Goal: Information Seeking & Learning: Learn about a topic

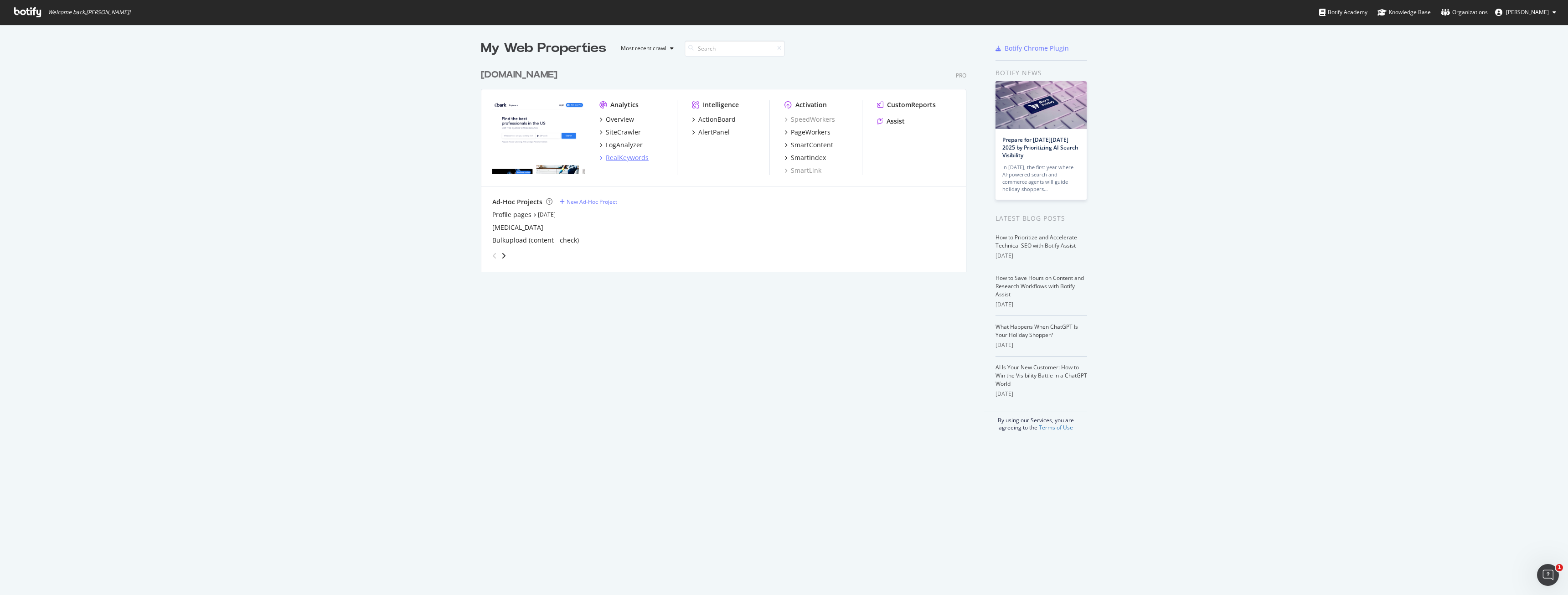
click at [616, 159] on div "RealKeywords" at bounding box center [627, 158] width 43 height 9
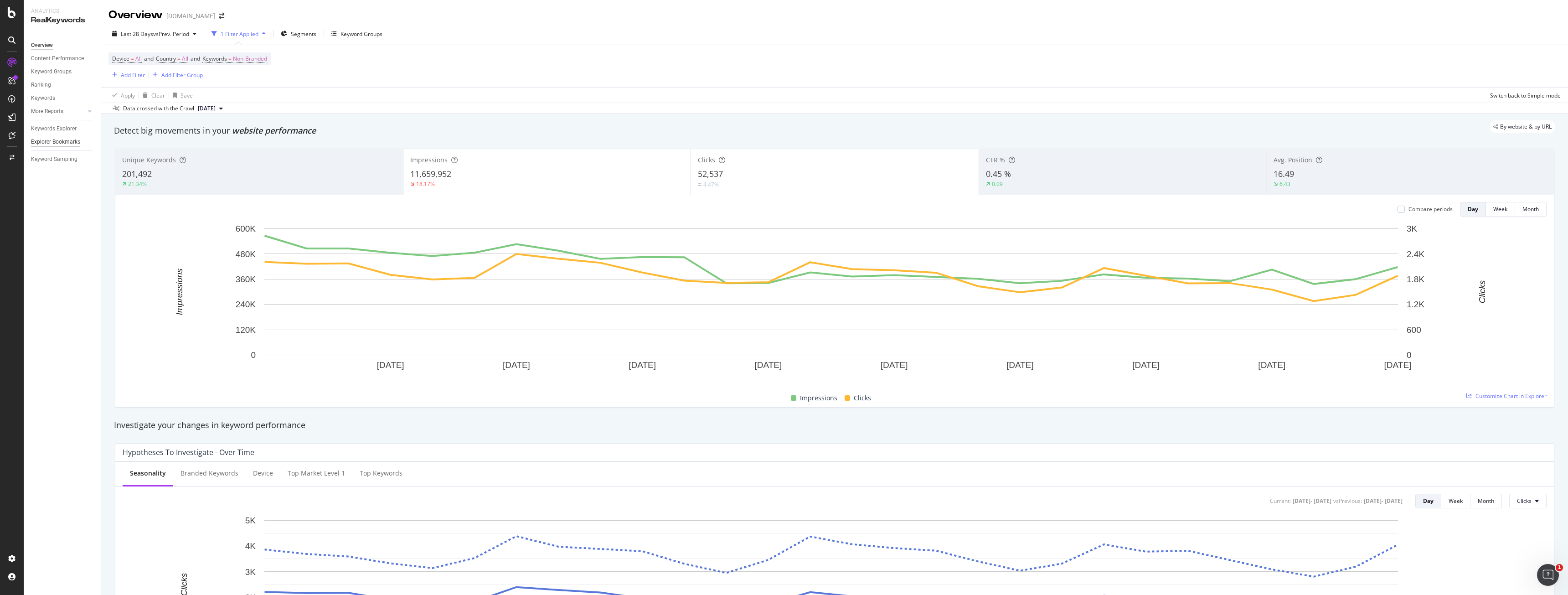
click at [57, 143] on div "Explorer Bookmarks" at bounding box center [56, 142] width 49 height 10
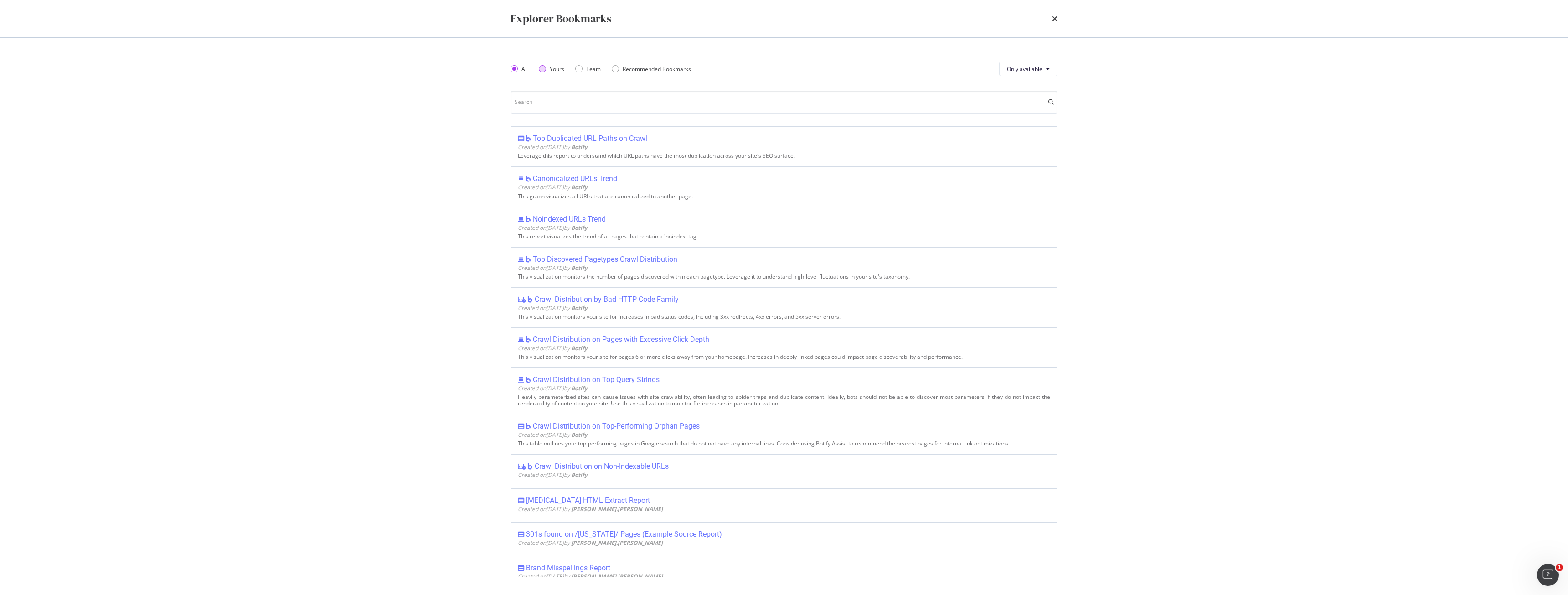
click at [552, 67] on div "Yours" at bounding box center [557, 69] width 15 height 8
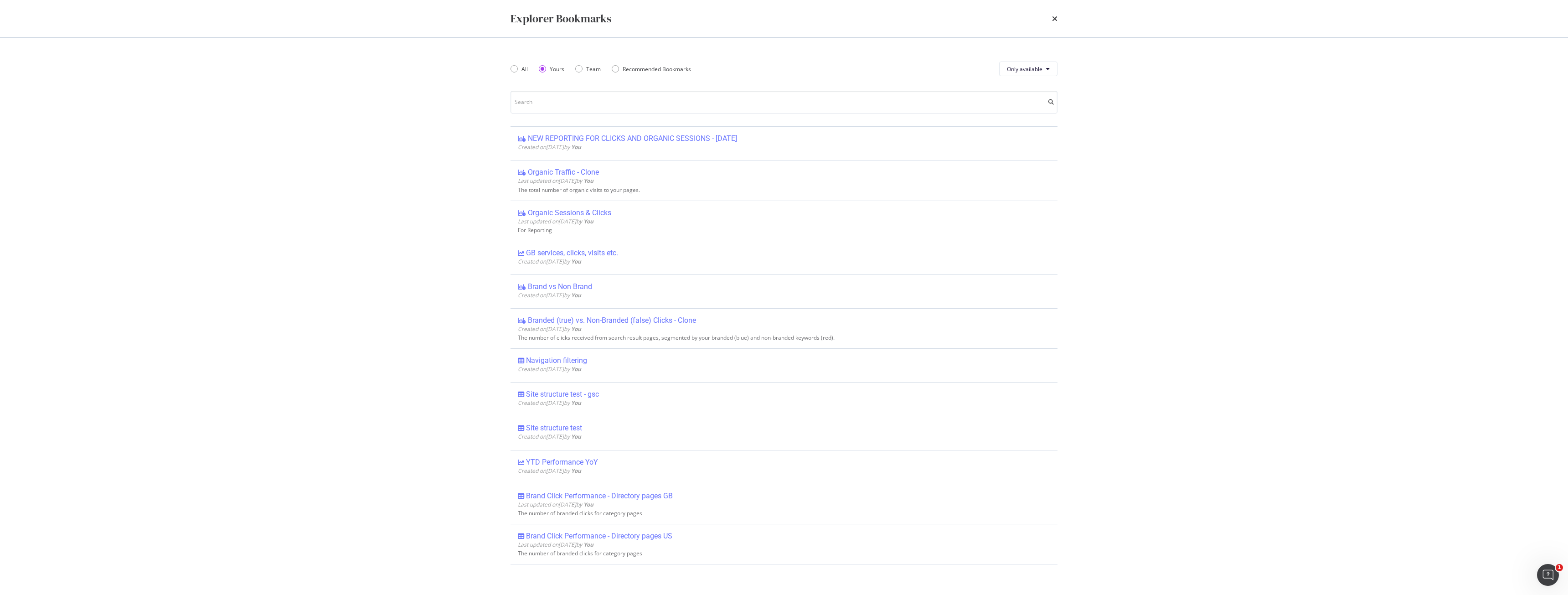
click at [528, 65] on div "All Yours Team Recommended Bookmarks" at bounding box center [606, 69] width 192 height 26
click at [526, 70] on div "All" at bounding box center [524, 69] width 6 height 8
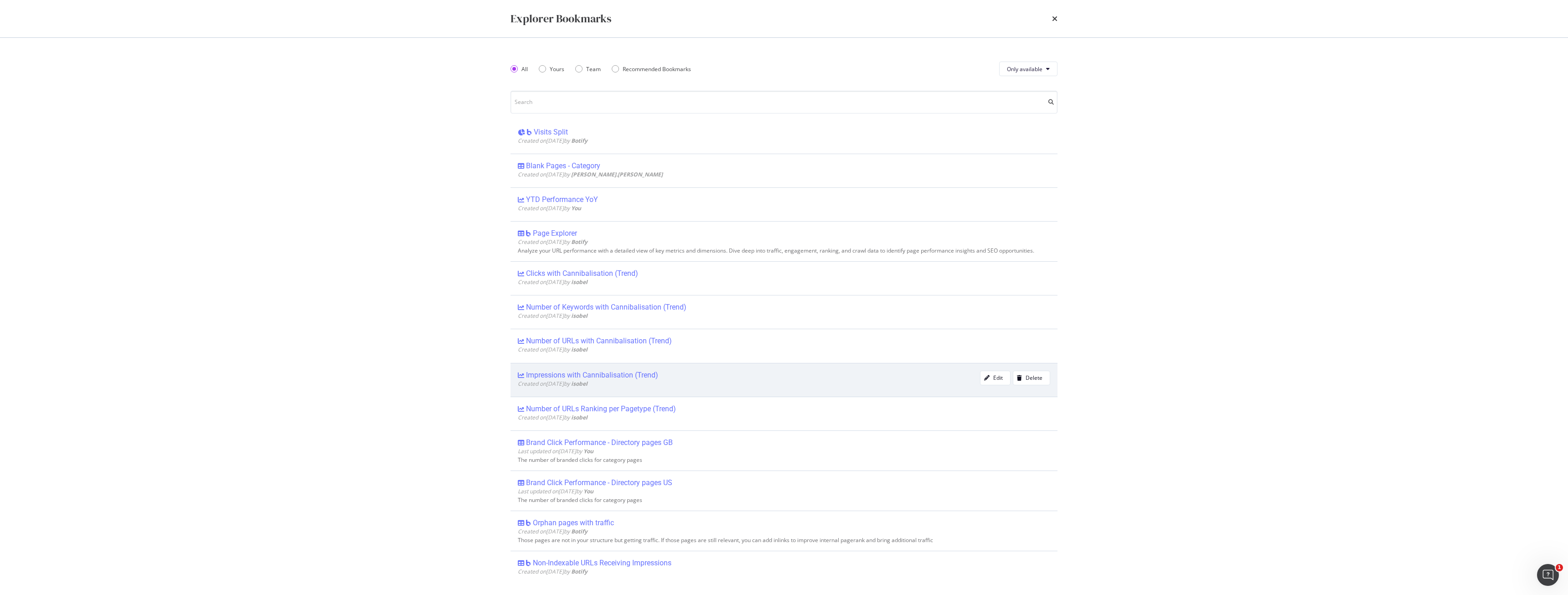
scroll to position [1414, 0]
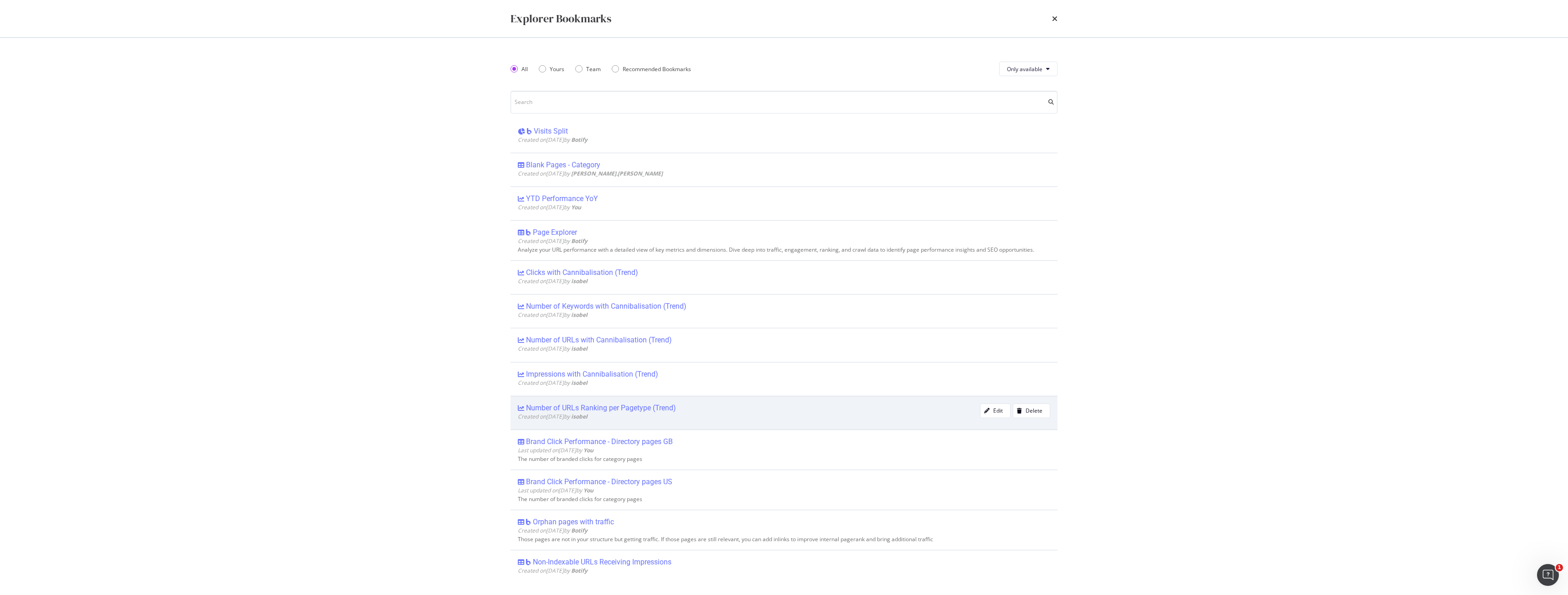
click at [648, 420] on div "Created on 2024 Aug 13th by isobel" at bounding box center [749, 417] width 462 height 8
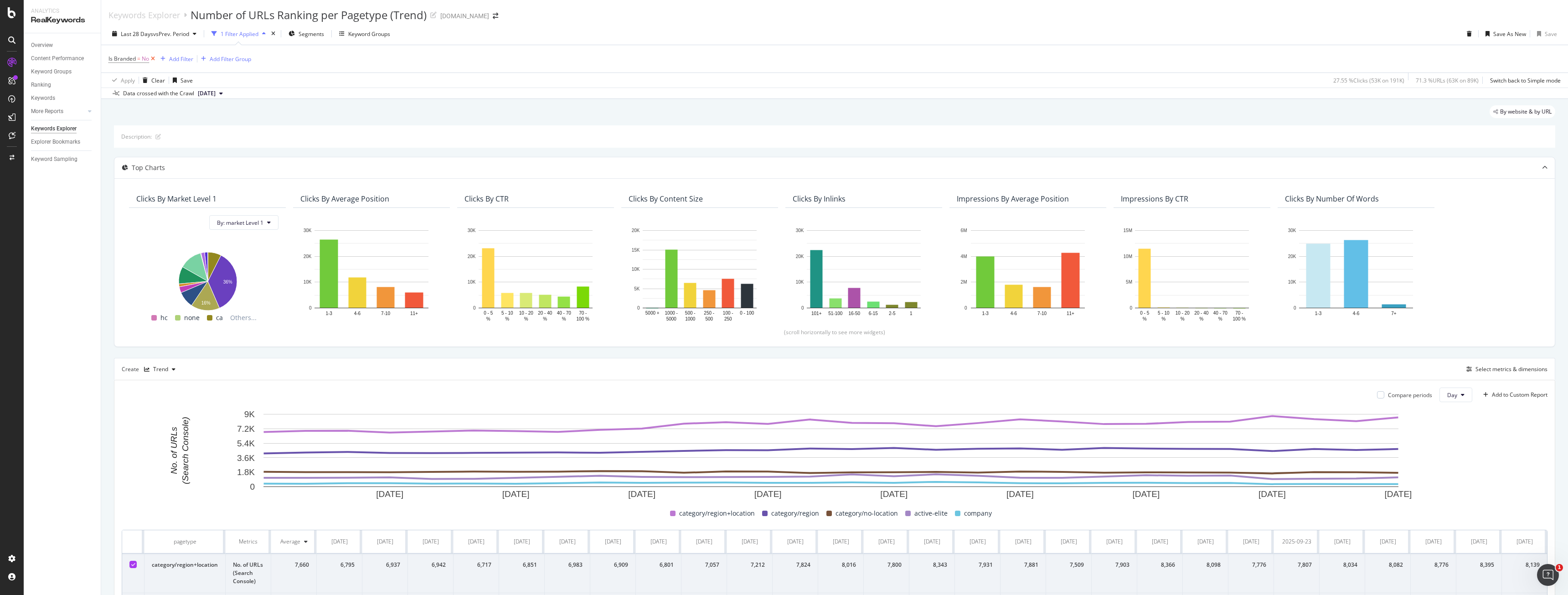
click at [153, 59] on icon at bounding box center [153, 59] width 8 height 9
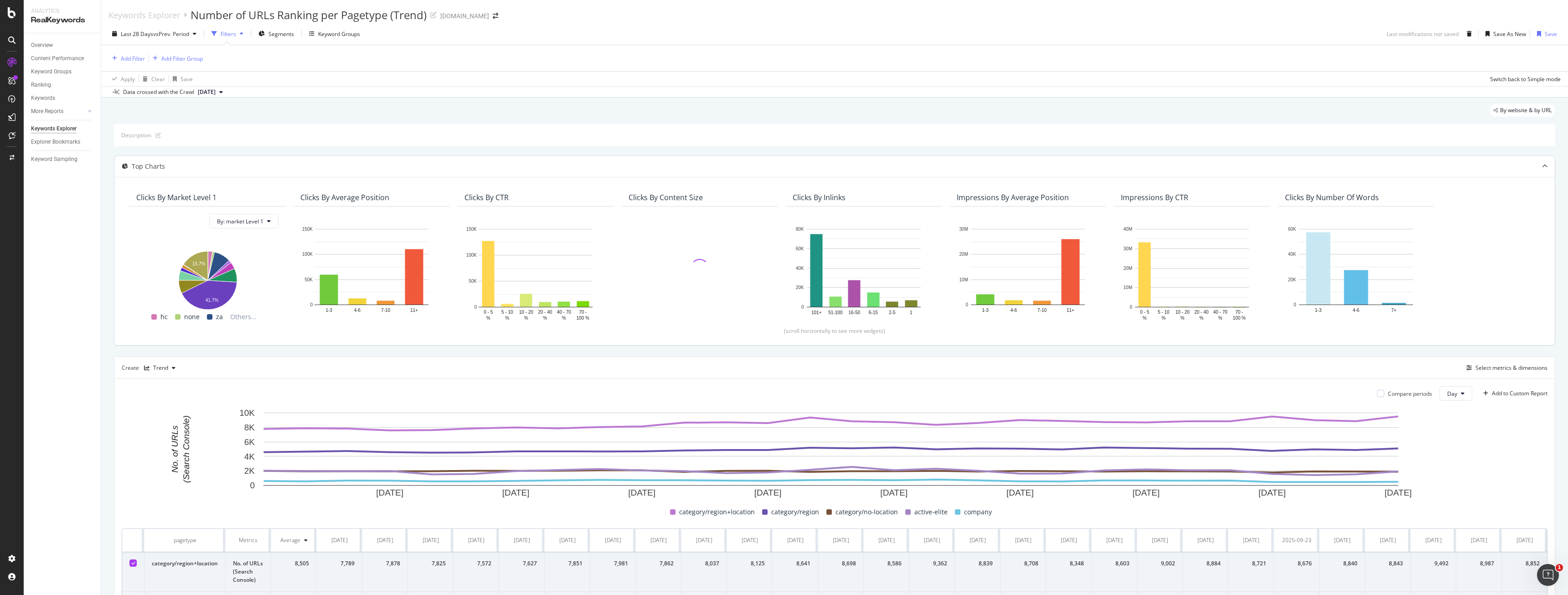
click at [280, 230] on div "Clicks By market Level 1 By: market Level 1 Hold CTRL while clicking to filter …" at bounding box center [834, 258] width 1418 height 141
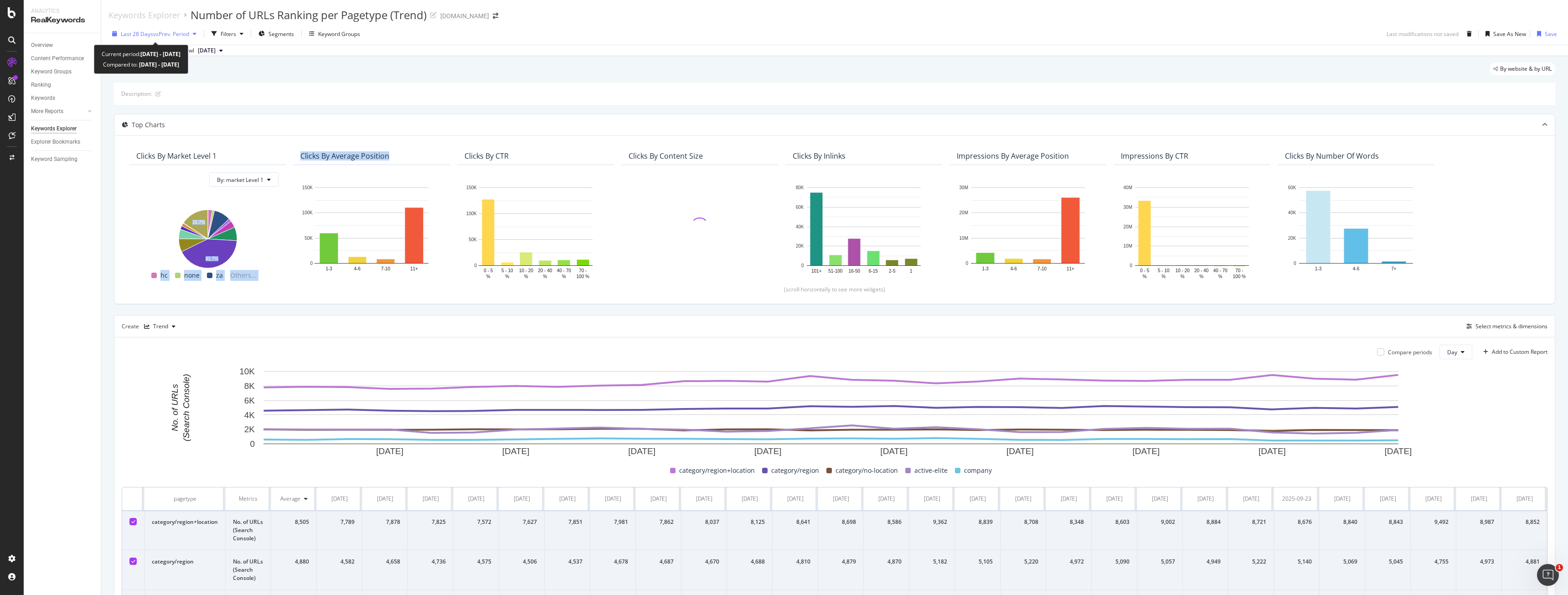
click at [175, 32] on span "vs Prev. Period" at bounding box center [171, 34] width 36 height 8
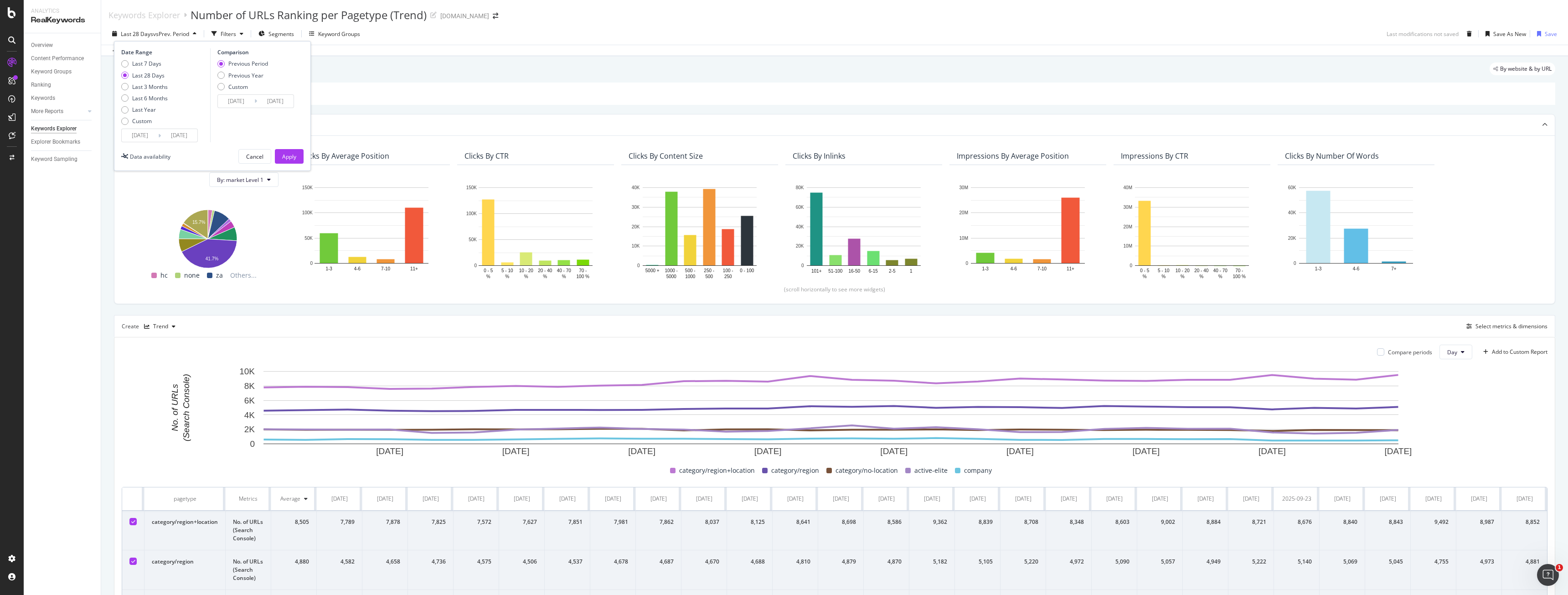
click at [148, 129] on input "2025/09/02" at bounding box center [140, 135] width 37 height 13
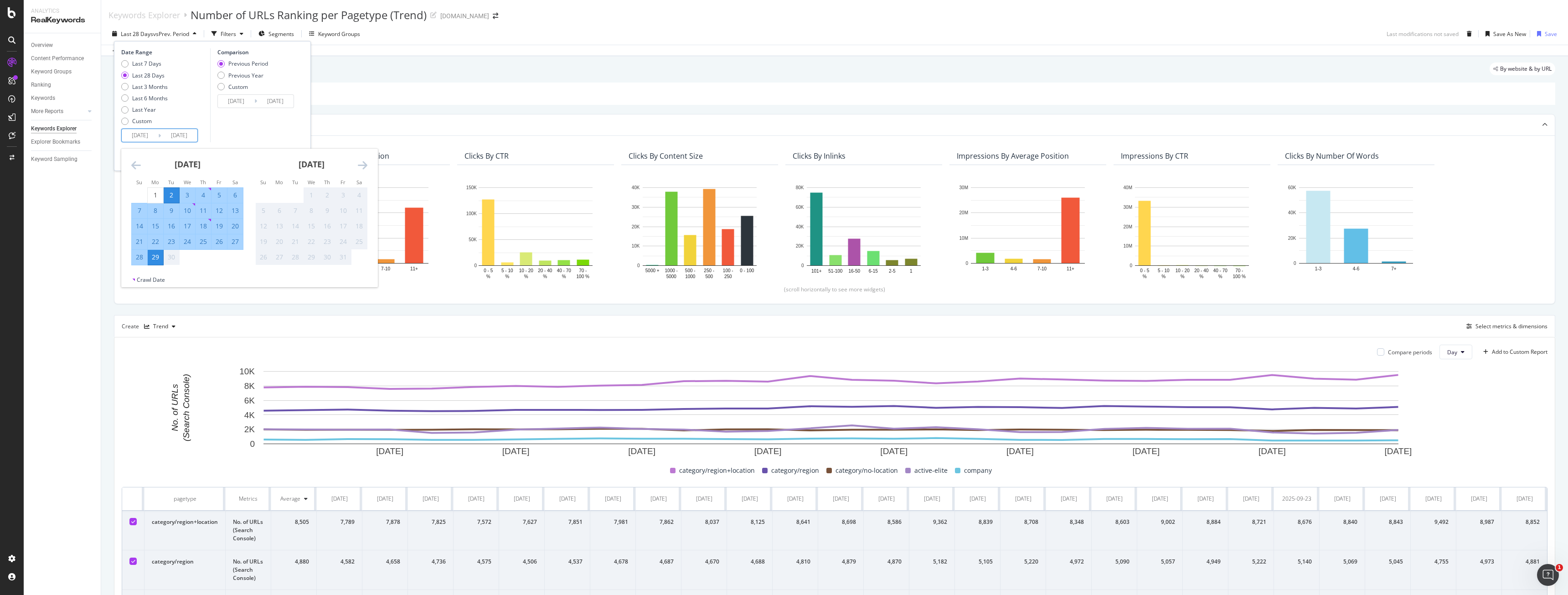
click at [132, 162] on icon "Move backward to switch to the previous month." at bounding box center [136, 165] width 10 height 11
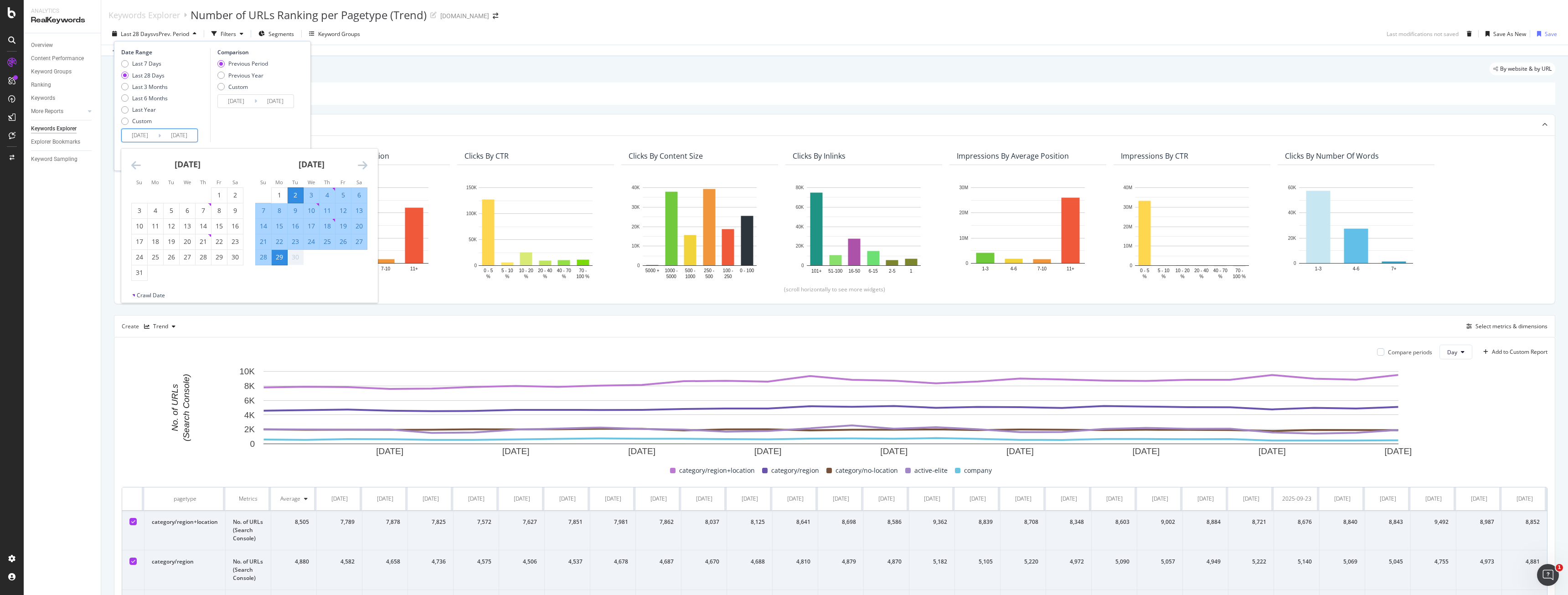
click at [132, 162] on icon "Move backward to switch to the previous month." at bounding box center [136, 165] width 10 height 11
click at [132, 161] on icon "Move backward to switch to the previous month." at bounding box center [136, 165] width 10 height 11
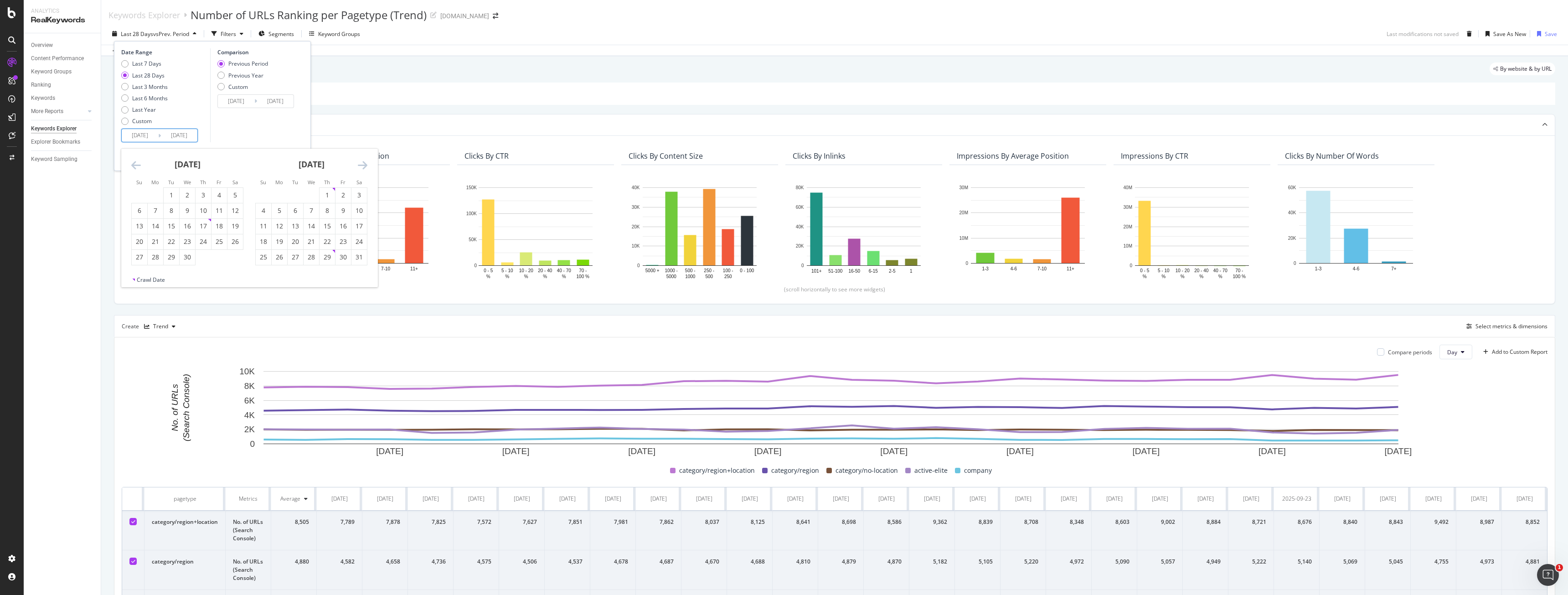
click at [132, 160] on icon "Move backward to switch to the previous month." at bounding box center [136, 165] width 10 height 11
click at [132, 159] on icon "Move backward to switch to the previous month." at bounding box center [136, 165] width 10 height 11
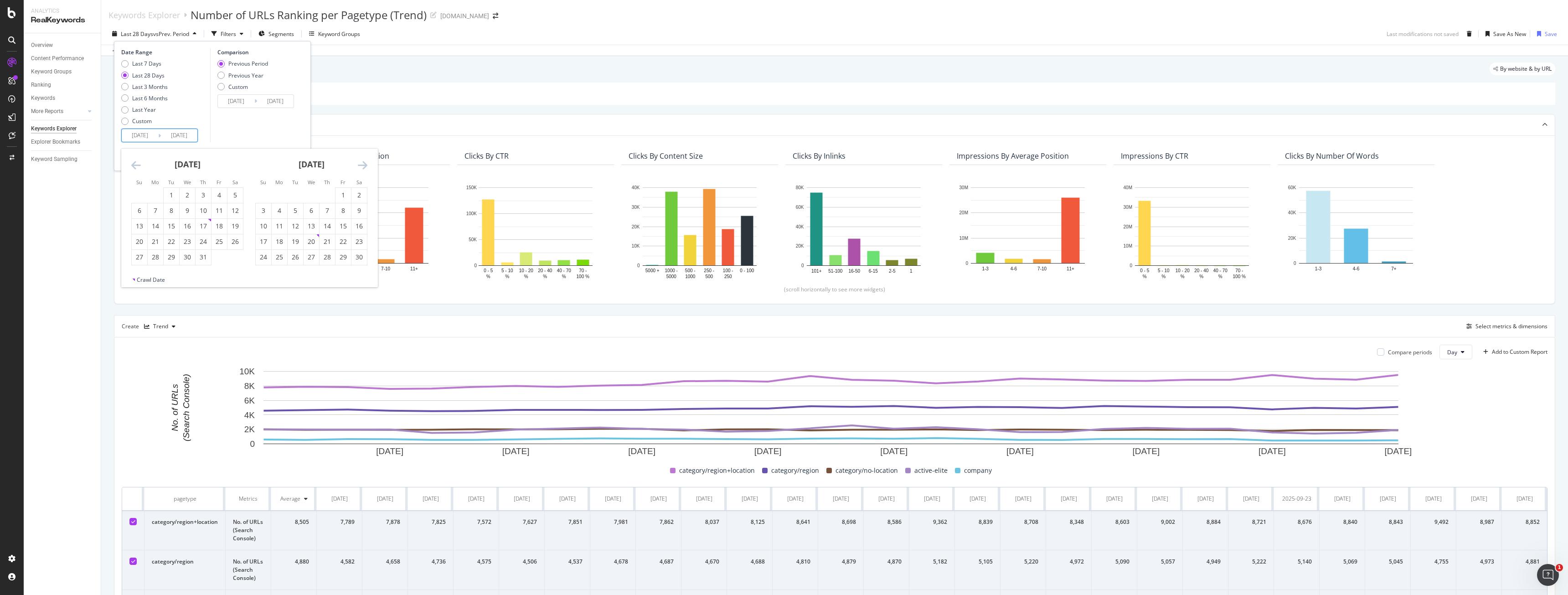
click at [132, 159] on icon "Move backward to switch to the previous month." at bounding box center [136, 165] width 10 height 11
click at [132, 159] on div "August 2024" at bounding box center [187, 167] width 112 height 38
click at [136, 165] on icon "Move backward to switch to the previous month." at bounding box center [136, 165] width 10 height 11
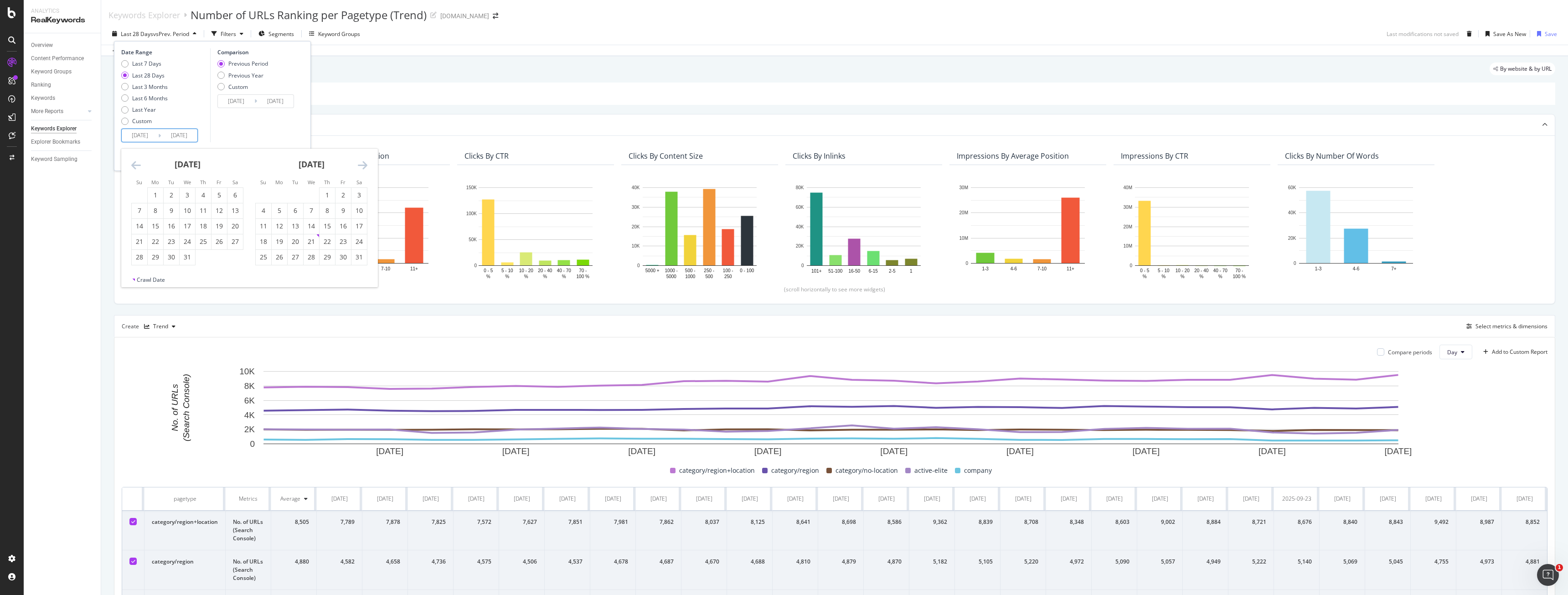
click at [136, 165] on icon "Move backward to switch to the previous month." at bounding box center [136, 165] width 10 height 11
click at [189, 194] on div "1" at bounding box center [187, 195] width 15 height 9
type input "2024/05/01"
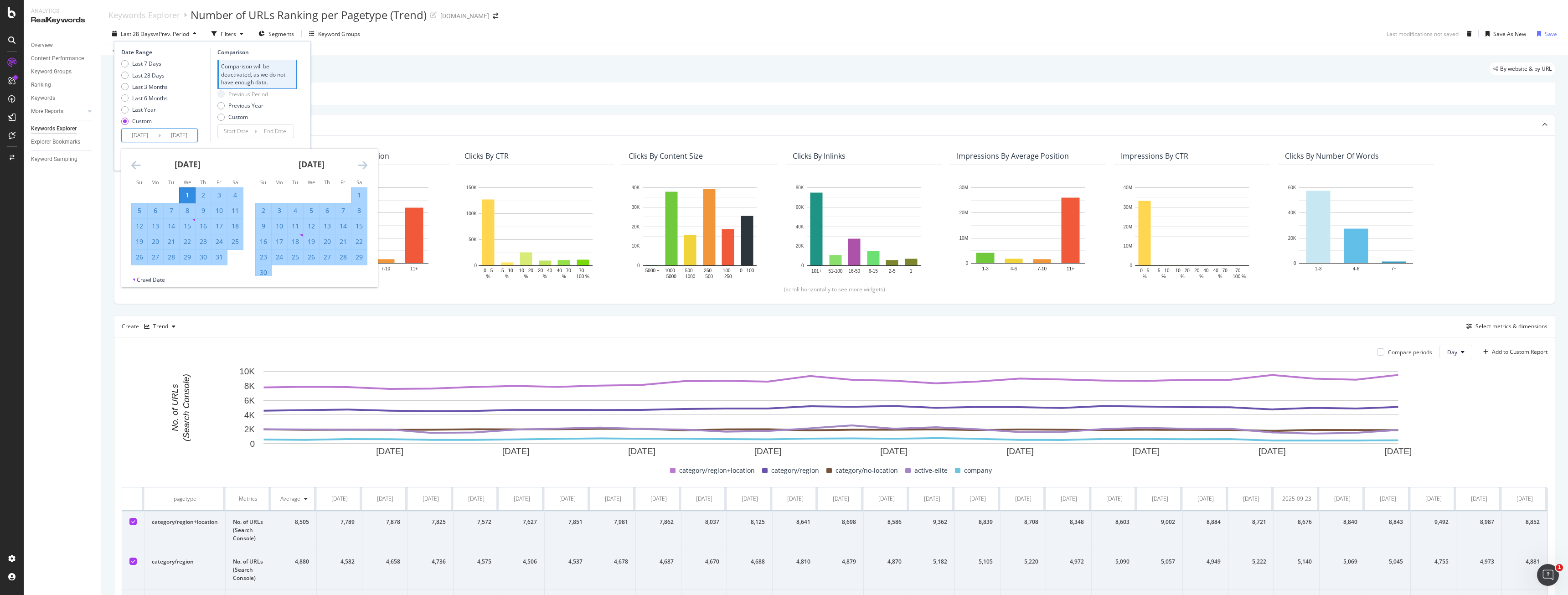
click at [362, 164] on icon "Move forward to switch to the next month." at bounding box center [363, 165] width 10 height 11
click at [365, 166] on icon "Move forward to switch to the next month." at bounding box center [363, 165] width 10 height 11
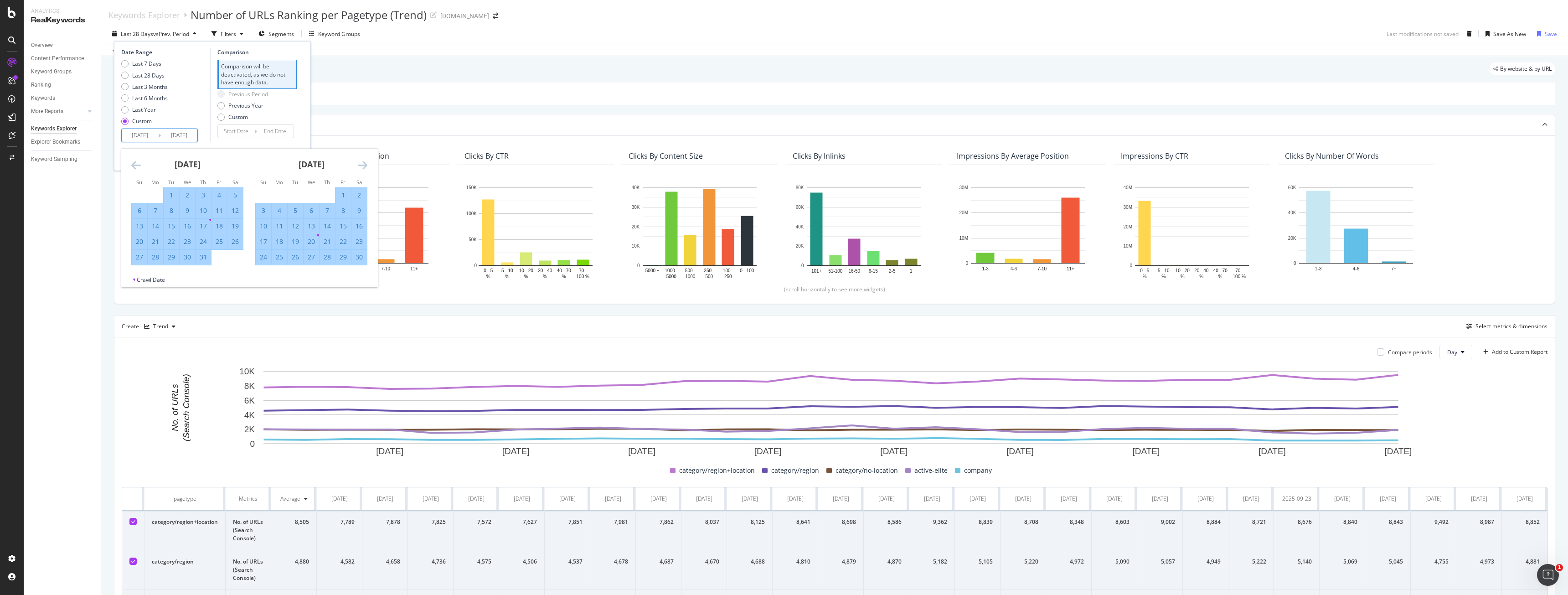
click at [205, 258] on div "31" at bounding box center [203, 257] width 15 height 9
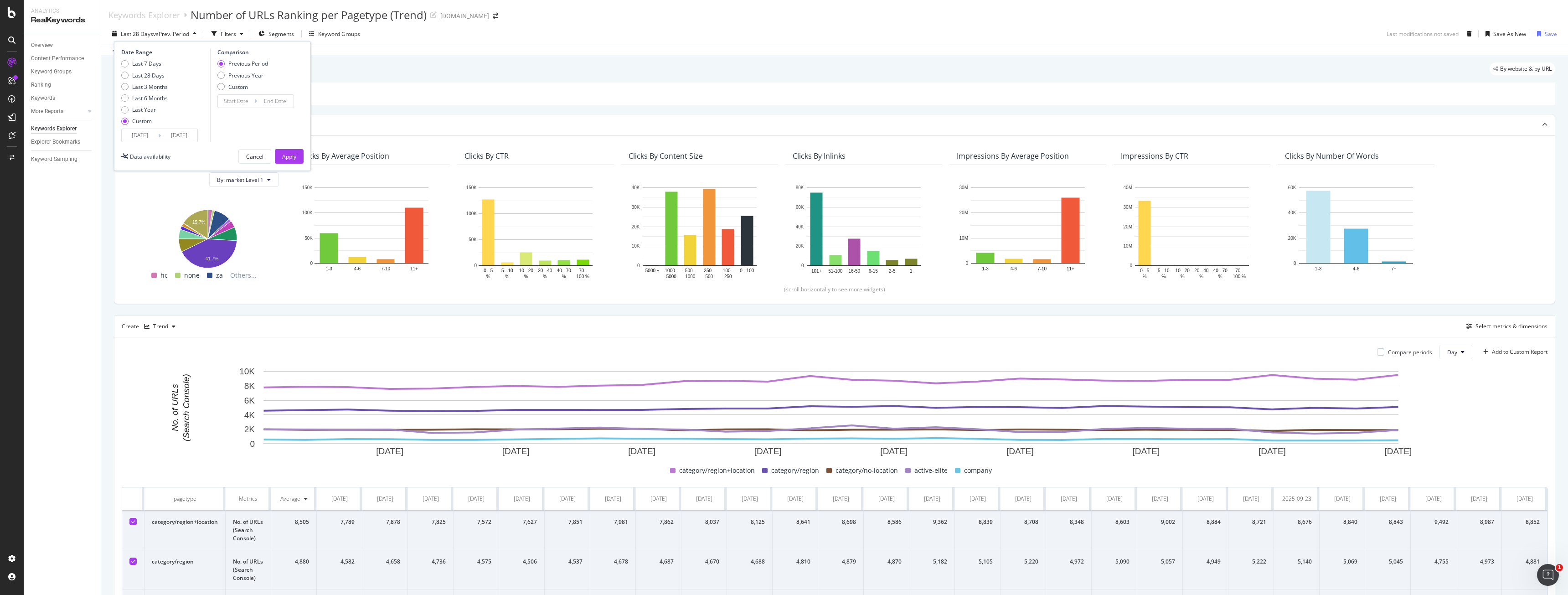
type input "2024/10/31"
type input "2023/10/30"
type input "2024/04/30"
click at [289, 158] on div "Apply" at bounding box center [289, 156] width 14 height 8
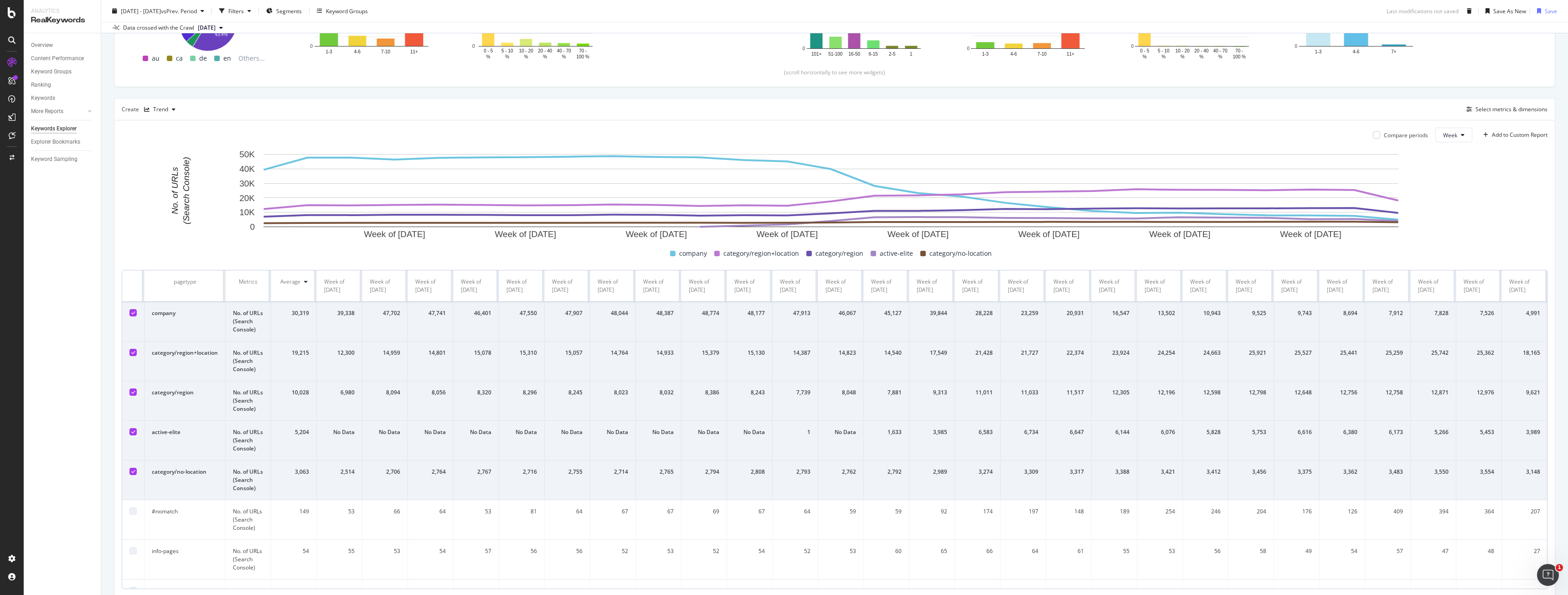
scroll to position [251, 0]
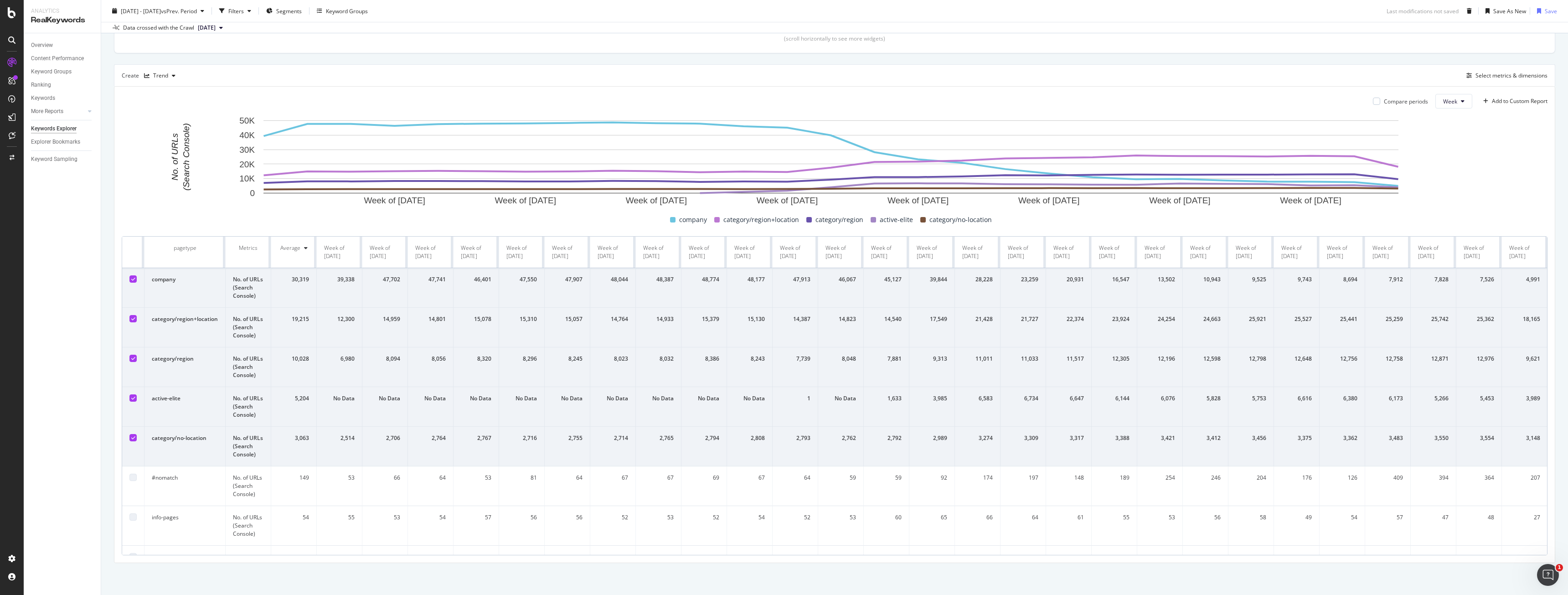
click at [129, 277] on td at bounding box center [133, 288] width 23 height 40
click at [133, 280] on icon at bounding box center [133, 279] width 4 height 4
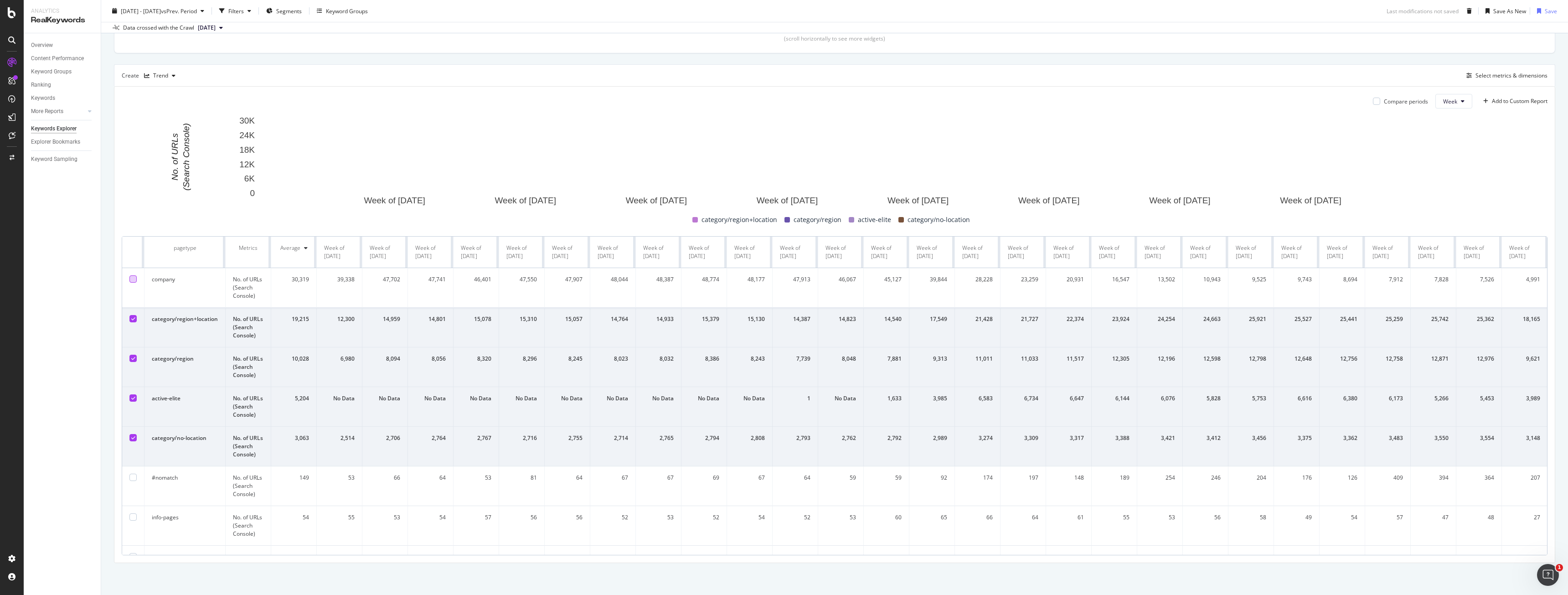
click at [132, 319] on icon at bounding box center [133, 318] width 4 height 4
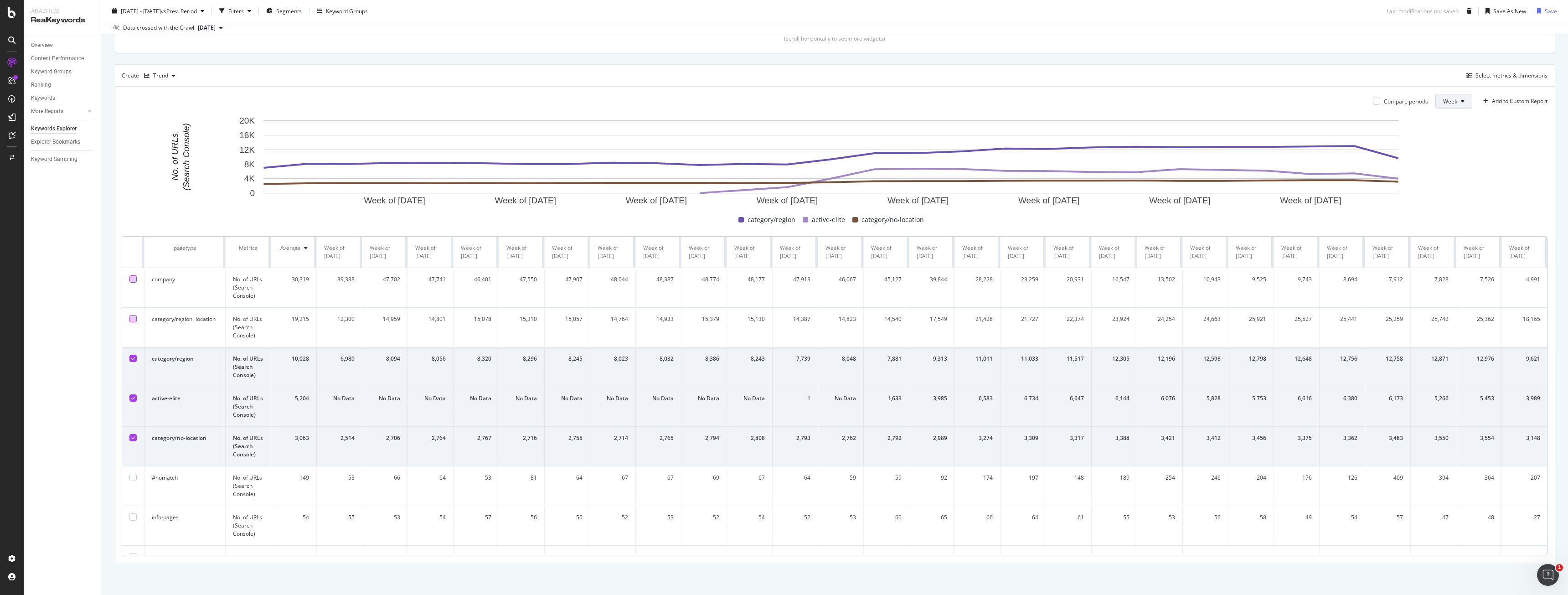
click at [1439, 107] on button "Week" at bounding box center [1454, 101] width 37 height 15
click at [1439, 150] on span "Month" at bounding box center [1444, 153] width 16 height 8
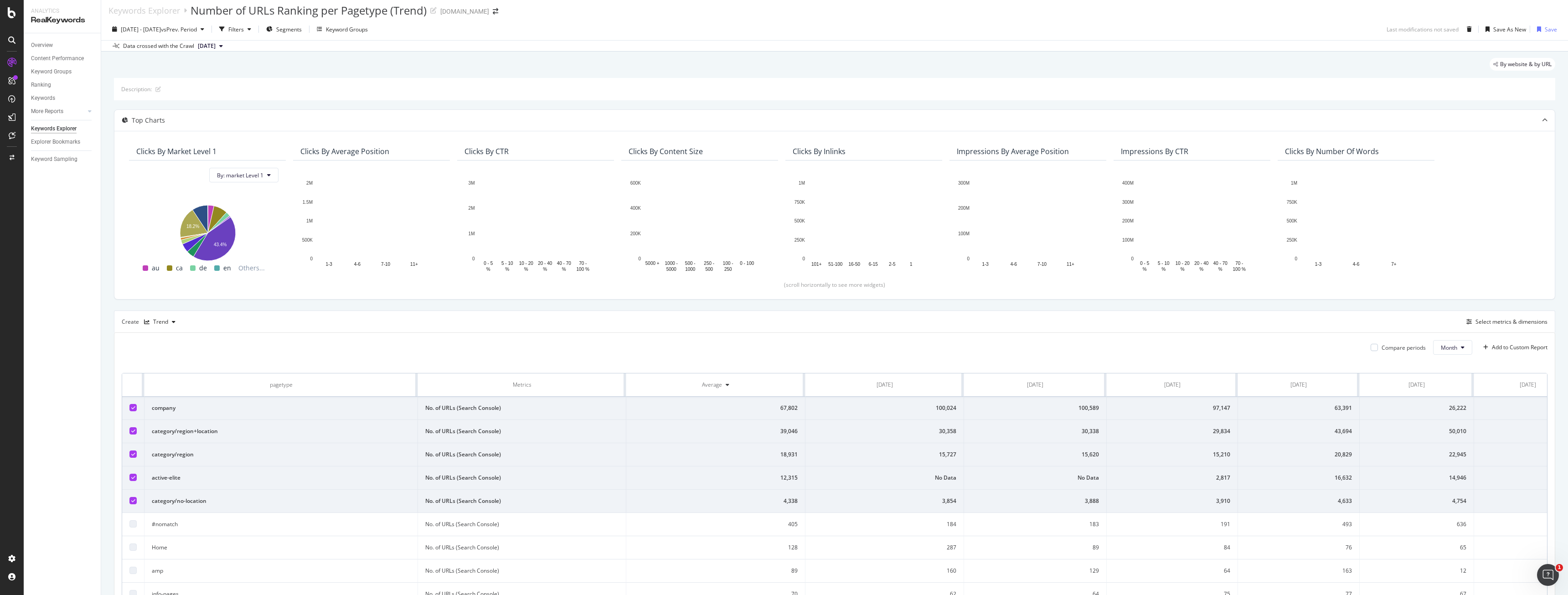
scroll to position [251, 0]
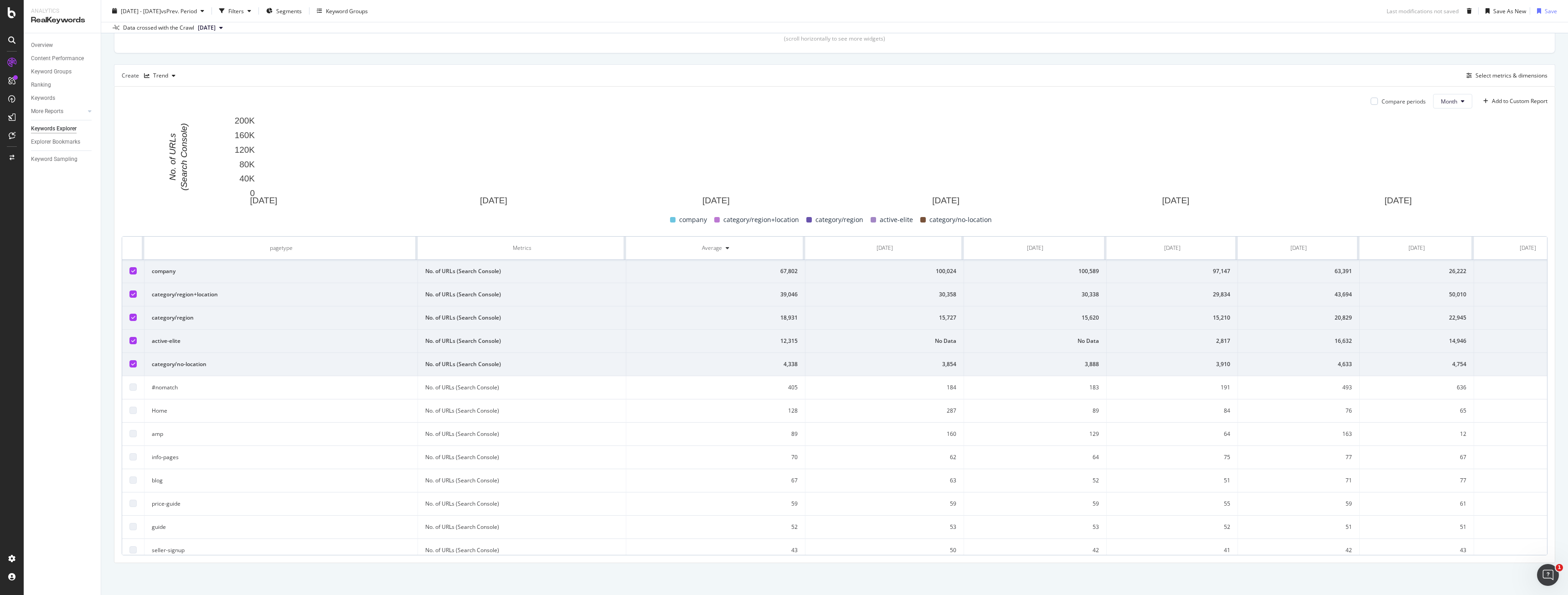
click at [131, 272] on icon at bounding box center [133, 271] width 4 height 4
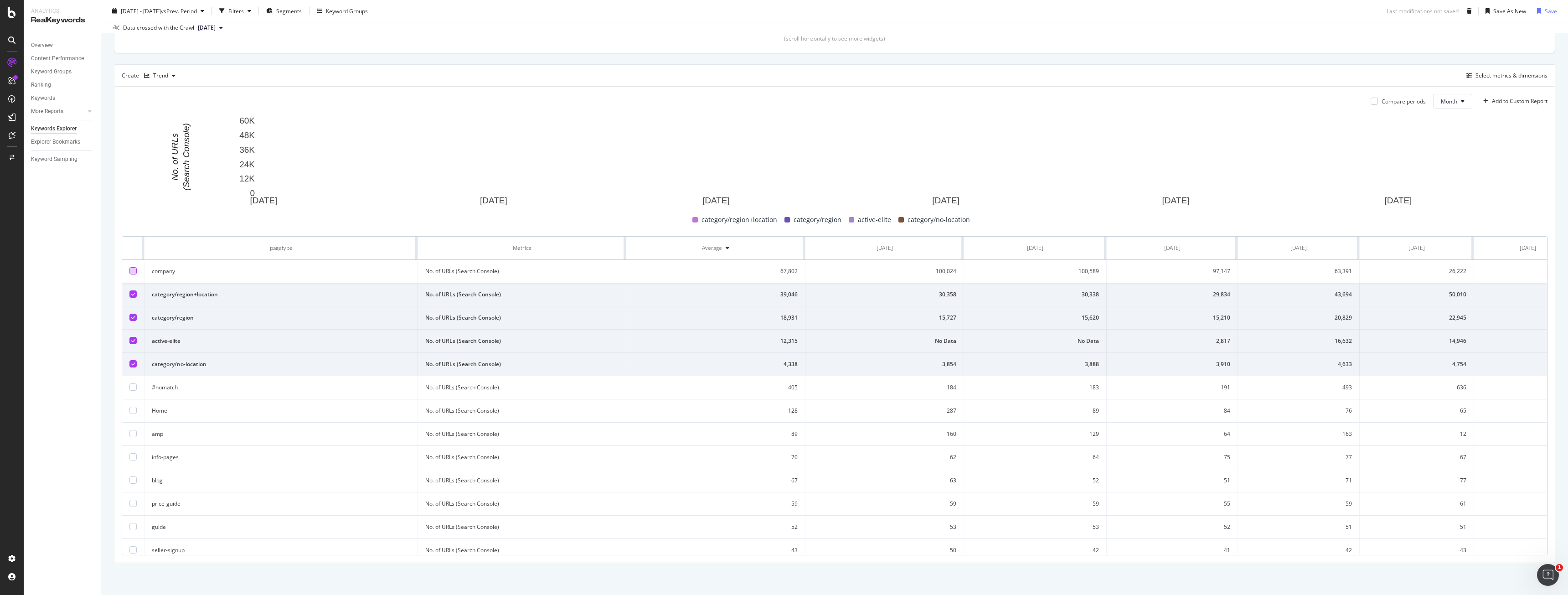
click at [132, 339] on icon at bounding box center [133, 340] width 4 height 4
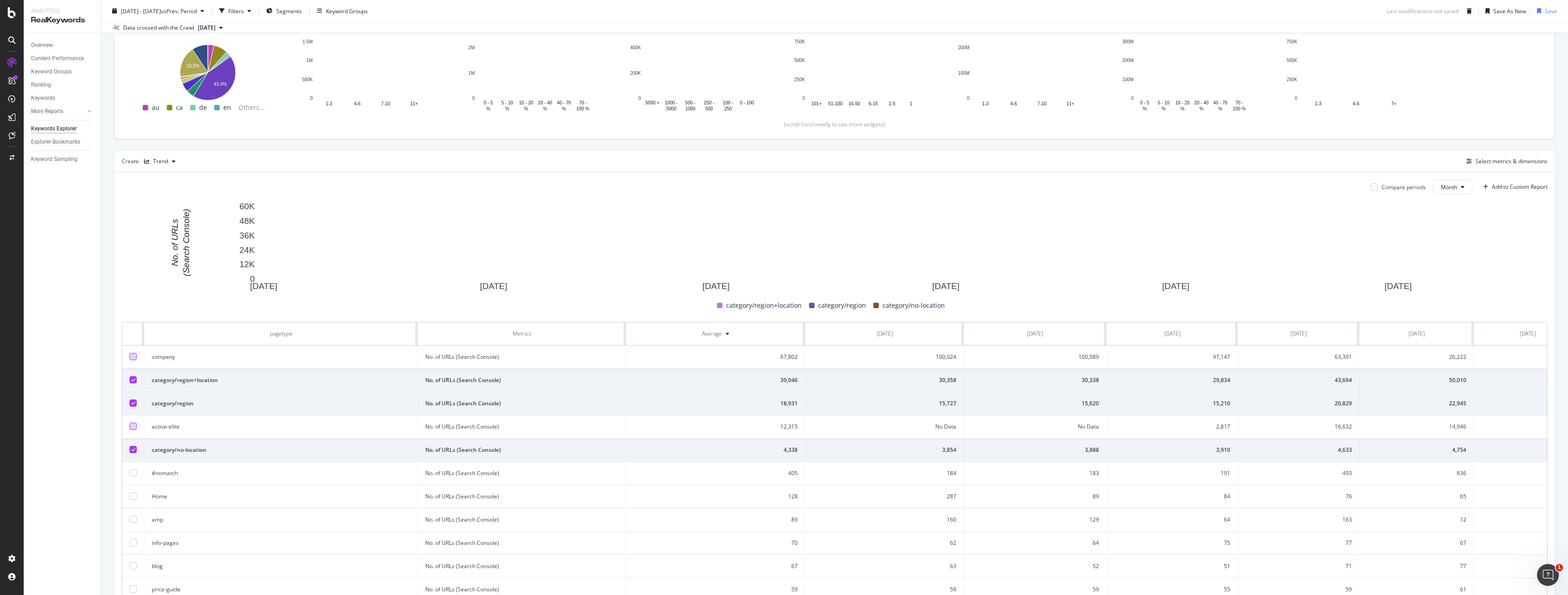
scroll to position [0, 0]
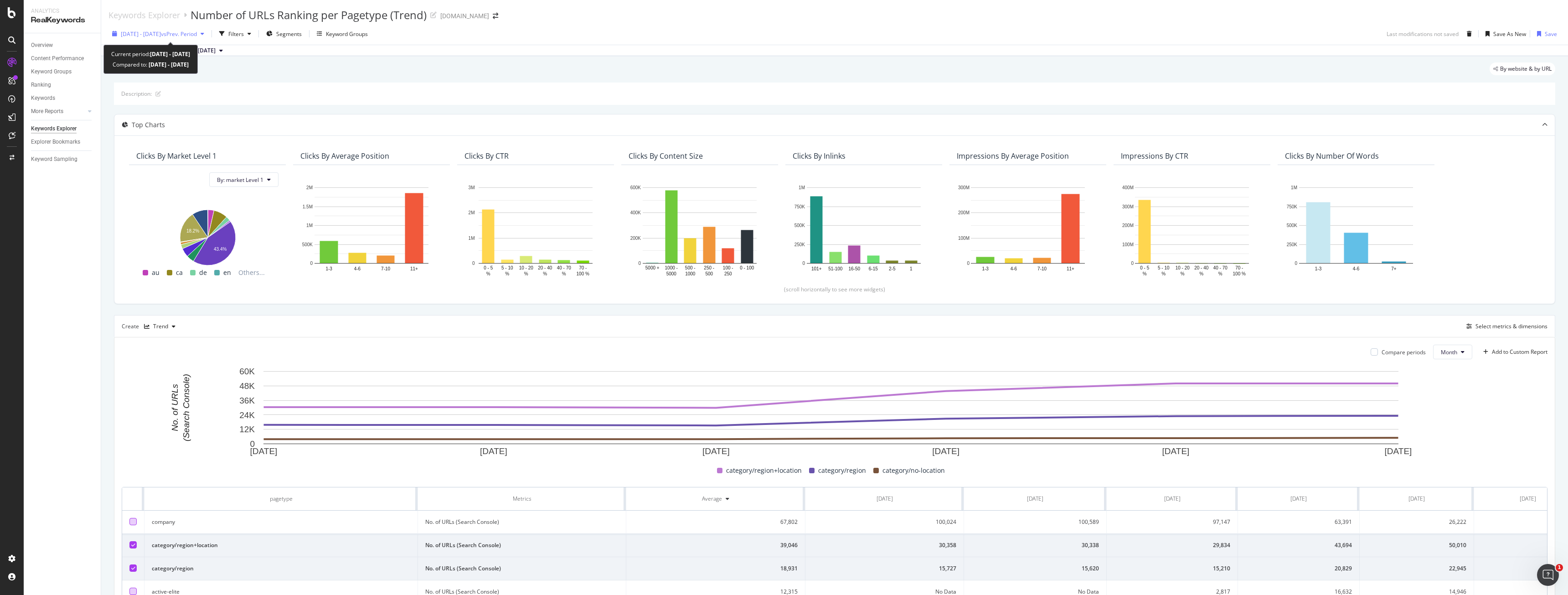
click at [197, 36] on span "vs Prev. Period" at bounding box center [179, 34] width 36 height 8
click at [151, 134] on input "2024/05/01" at bounding box center [140, 135] width 37 height 13
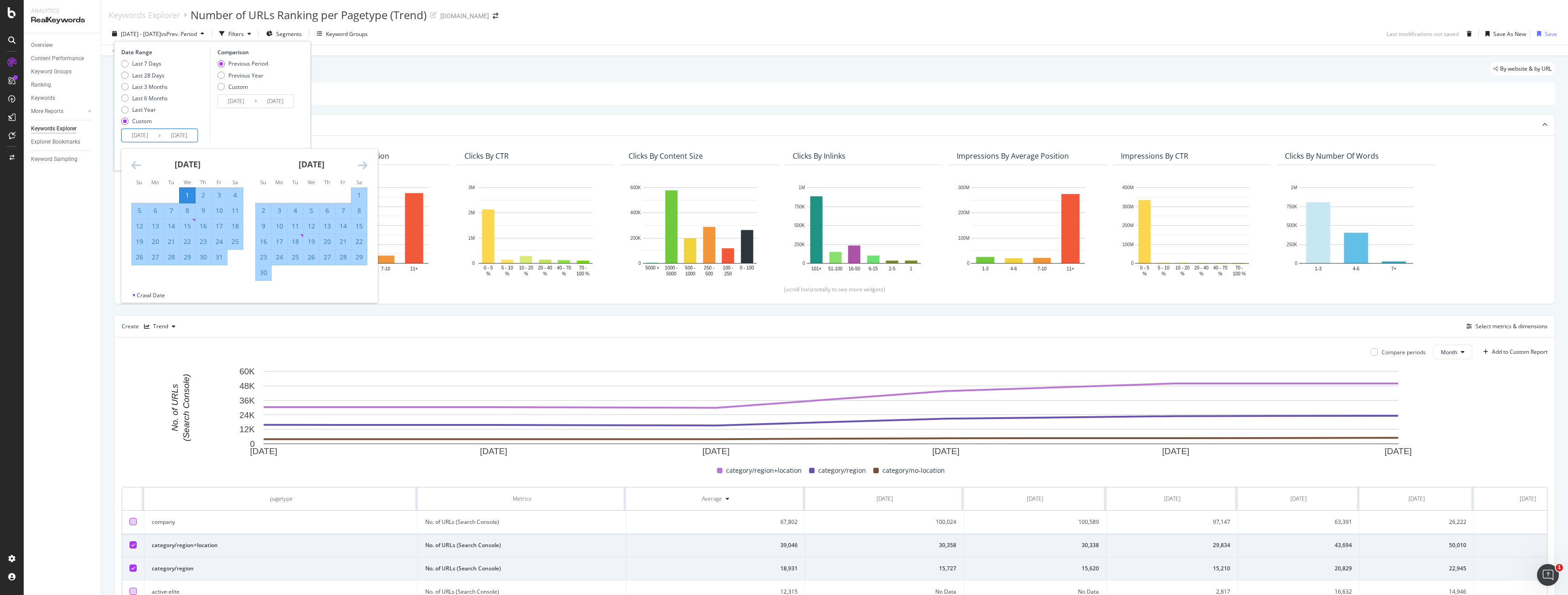
click at [132, 163] on icon "Move backward to switch to the previous month." at bounding box center [136, 165] width 10 height 11
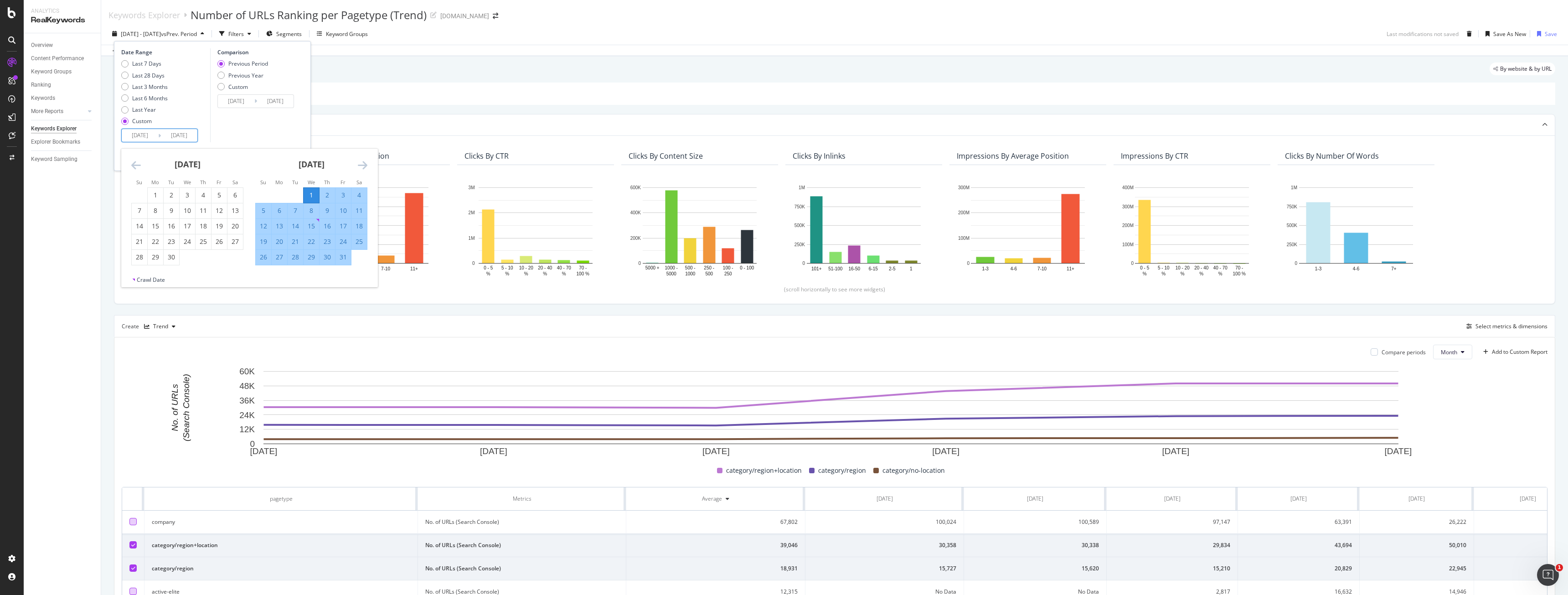
click at [132, 164] on icon "Move backward to switch to the previous month." at bounding box center [136, 165] width 10 height 11
click at [130, 166] on div "February 2024 1 2 3 4 5 6 7 8 9 10 11 12 13 14 15 16 17 18 19 20 21 22 23 24 25…" at bounding box center [187, 206] width 124 height 117
click at [134, 166] on icon "Move backward to switch to the previous month." at bounding box center [136, 165] width 10 height 11
click at [134, 164] on icon "Move backward to switch to the previous month." at bounding box center [136, 165] width 10 height 11
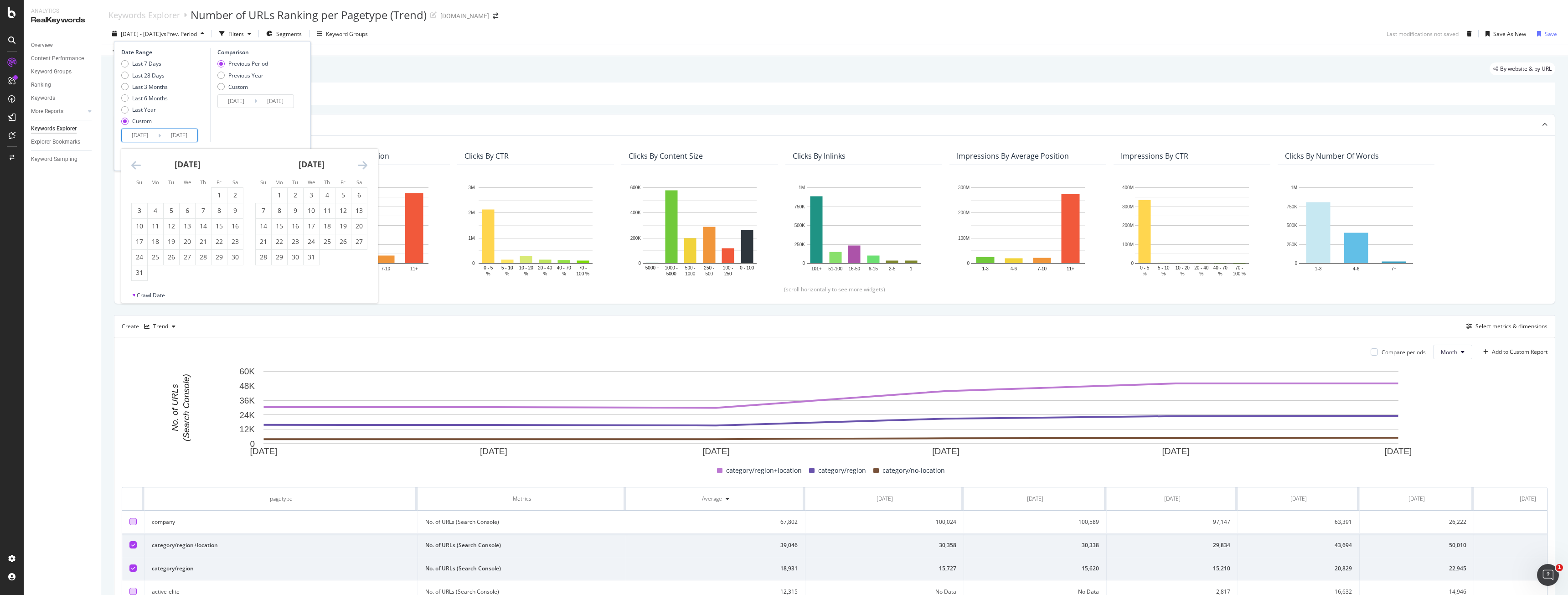
click at [134, 167] on icon "Move backward to switch to the previous month." at bounding box center [136, 165] width 10 height 11
click at [190, 197] on div "1" at bounding box center [187, 195] width 15 height 9
type input "2023/11/01"
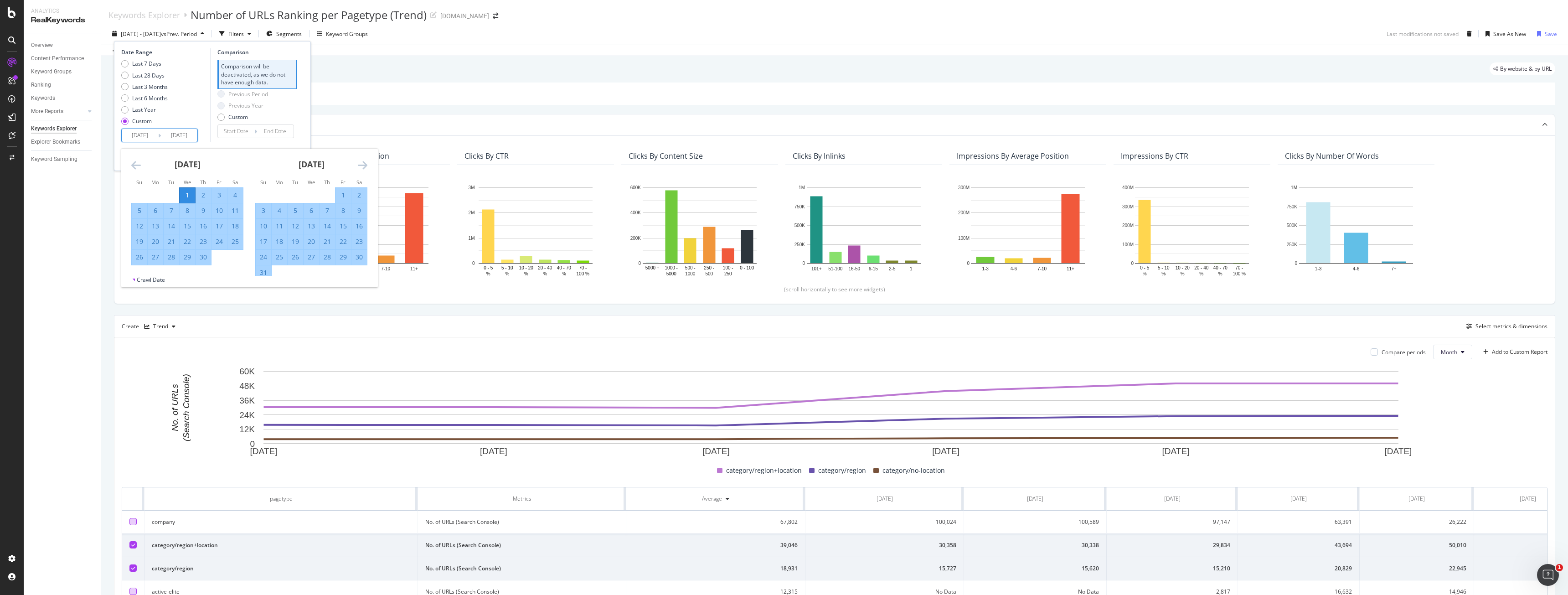
click at [363, 163] on icon "Move forward to switch to the next month." at bounding box center [363, 165] width 10 height 11
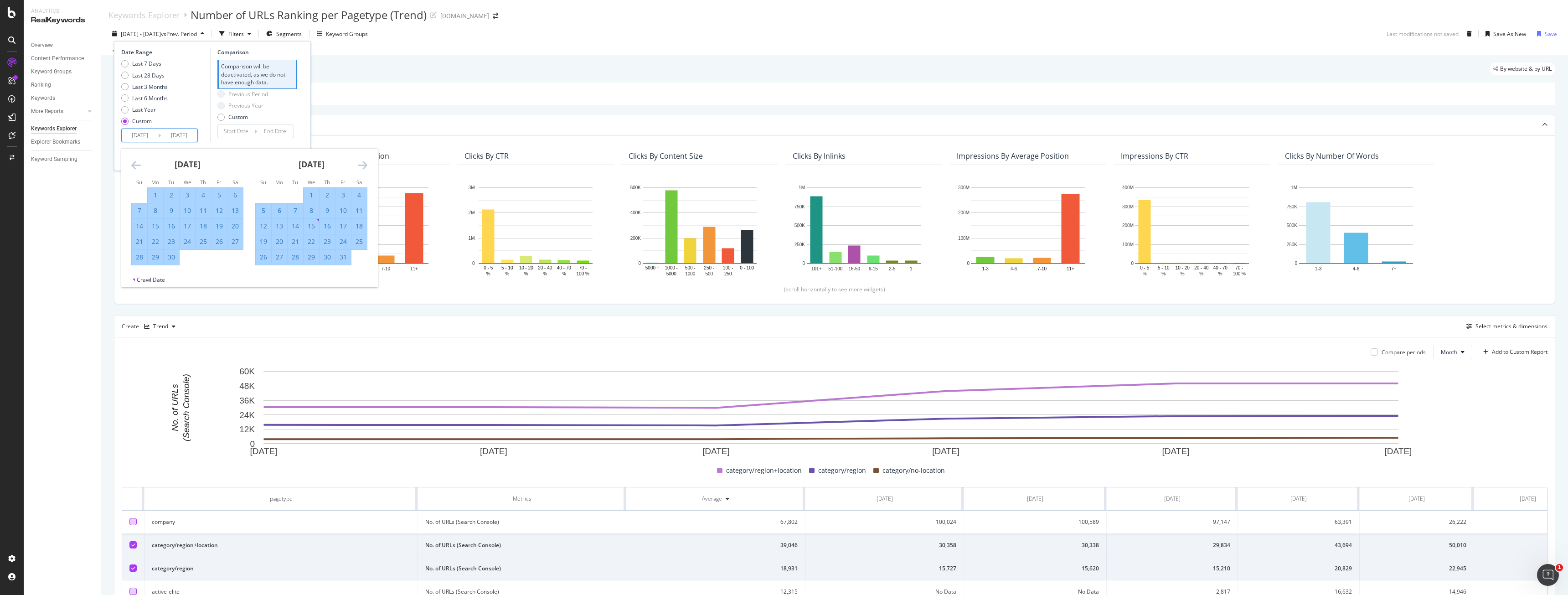
click at [173, 132] on input "2024/10/31" at bounding box center [180, 135] width 37 height 13
click at [166, 126] on div "Last 7 Days Last 28 Days Last 3 Months Last 6 Months Last Year Custom" at bounding box center [145, 94] width 46 height 69
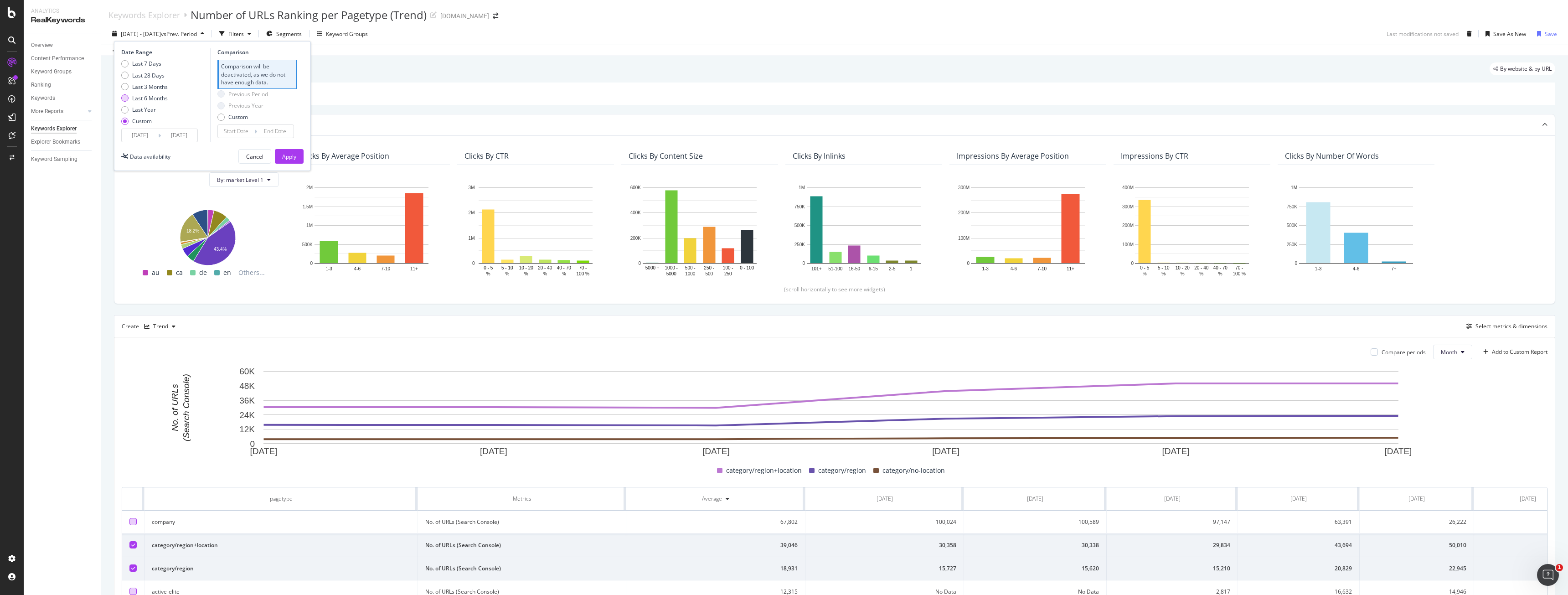
drag, startPoint x: 134, startPoint y: 86, endPoint x: 136, endPoint y: 95, distance: 9.2
click at [134, 92] on div "Last 7 Days Last 28 Days Last 3 Months Last 6 Months Last Year Custom" at bounding box center [145, 94] width 46 height 69
click at [143, 104] on div "Last 7 Days Last 28 Days Last 3 Months Last 6 Months Last Year Custom" at bounding box center [145, 94] width 46 height 69
click at [149, 101] on div "Last 6 Months" at bounding box center [150, 98] width 35 height 8
type input "2025/03/30"
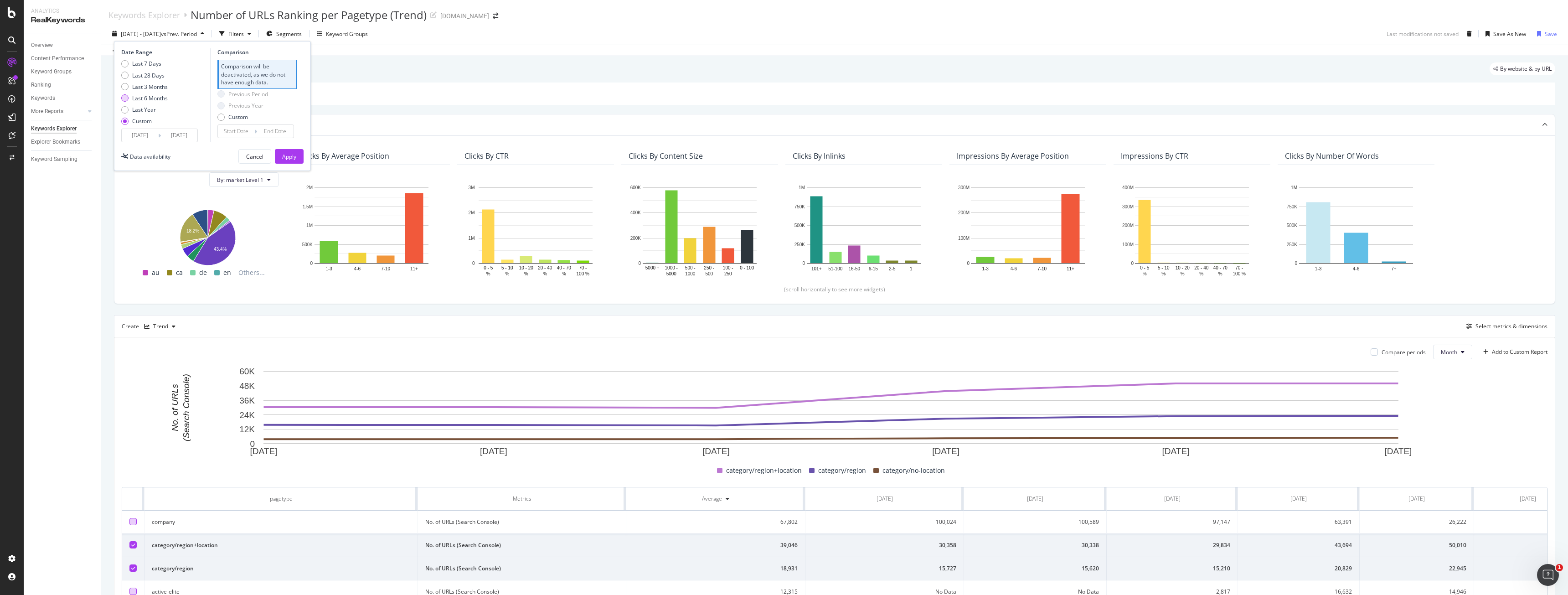
type input "2025/09/29"
type input "2024/09/26"
type input "2025/03/29"
click at [158, 137] on icon at bounding box center [159, 136] width 2 height 9
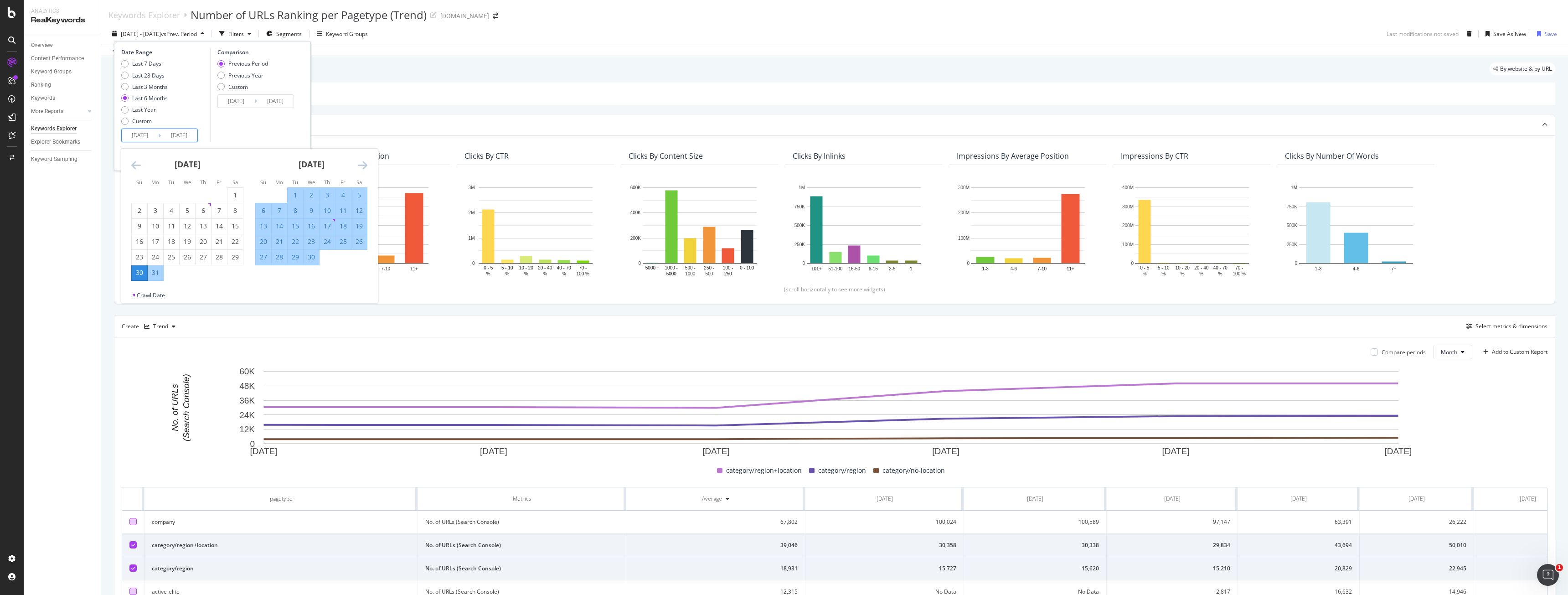
click at [148, 134] on input "2025/03/30" at bounding box center [140, 135] width 37 height 13
click at [158, 134] on input "2025/03/30" at bounding box center [140, 135] width 37 height 13
click at [132, 161] on icon "Move backward to switch to the previous month." at bounding box center [136, 165] width 10 height 11
click at [132, 161] on icon "Move backward to switch to the previous month." at bounding box center [136, 165] width 10 height 11
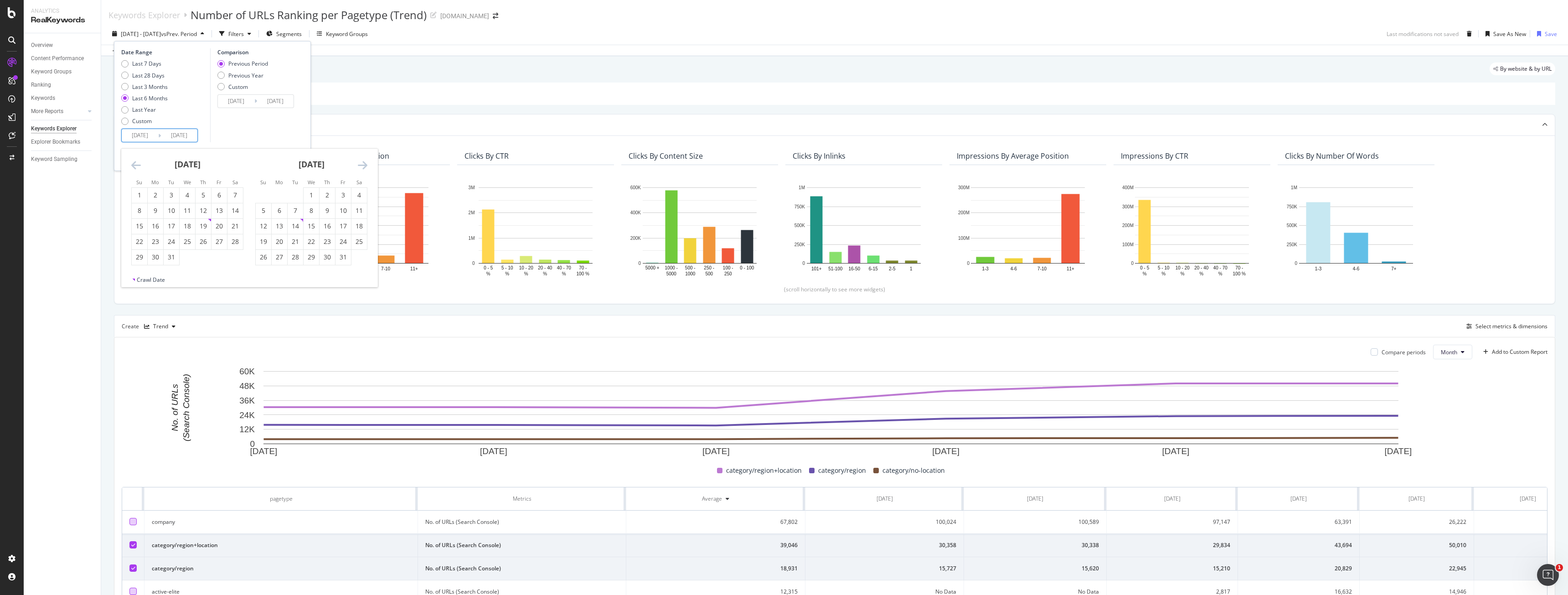
click at [132, 161] on icon "Move backward to switch to the previous month." at bounding box center [136, 165] width 10 height 11
click at [223, 194] on div "1" at bounding box center [219, 195] width 15 height 9
type input "2024/11/01"
type input "2023/12/04"
type input "2024/10/31"
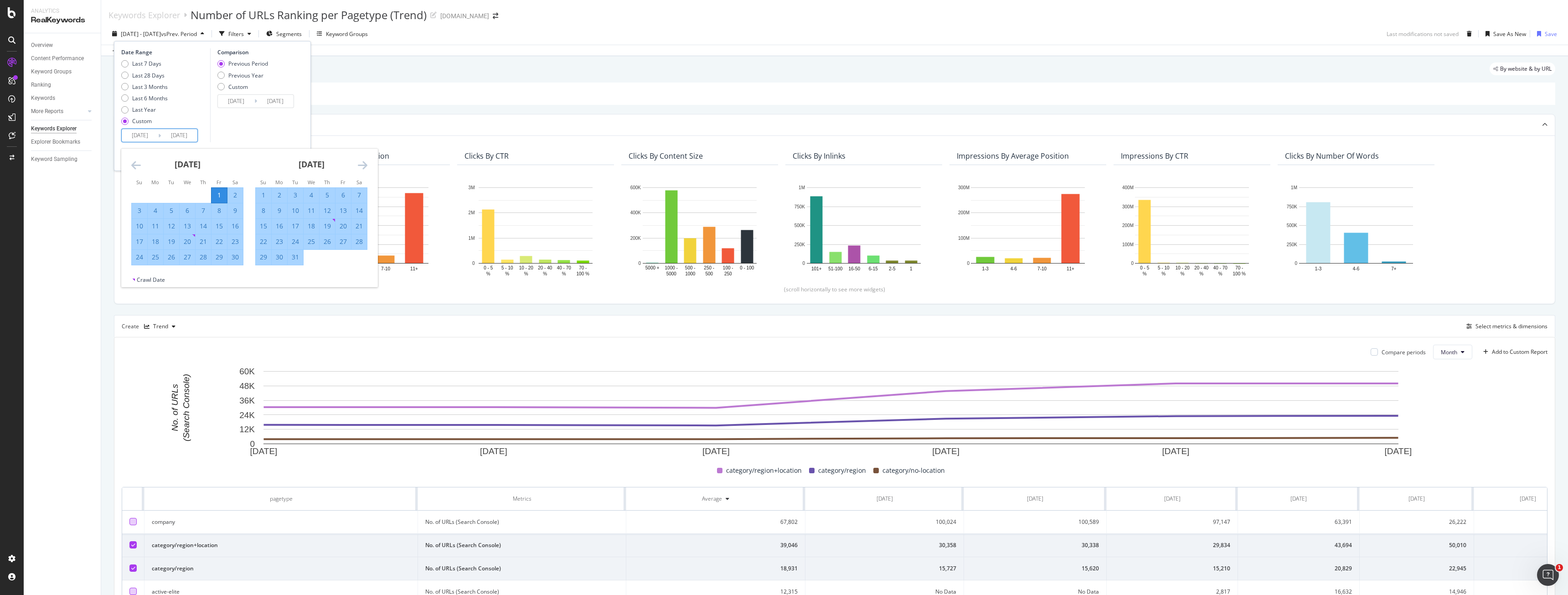
click at [248, 126] on div "Comparison Previous Period Previous Year Custom 2023/12/04 Navigate forward to …" at bounding box center [253, 95] width 87 height 94
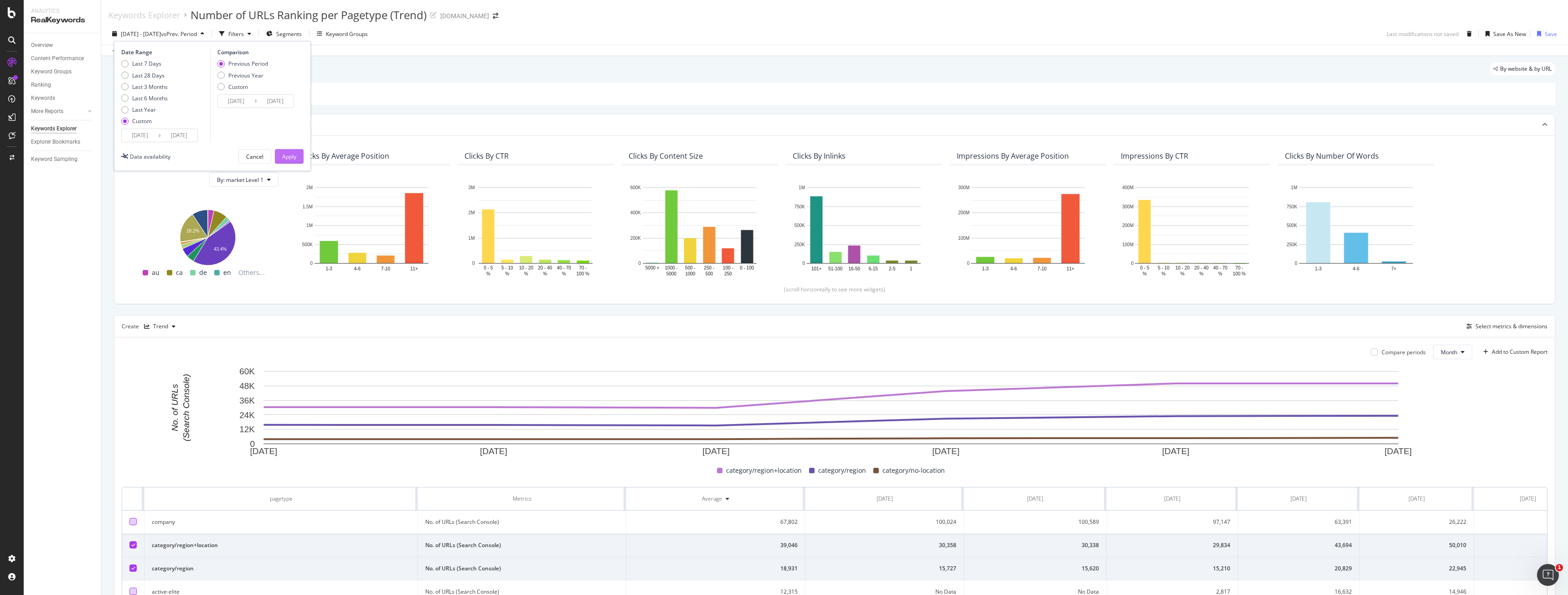
click at [288, 155] on div "Apply" at bounding box center [289, 156] width 14 height 8
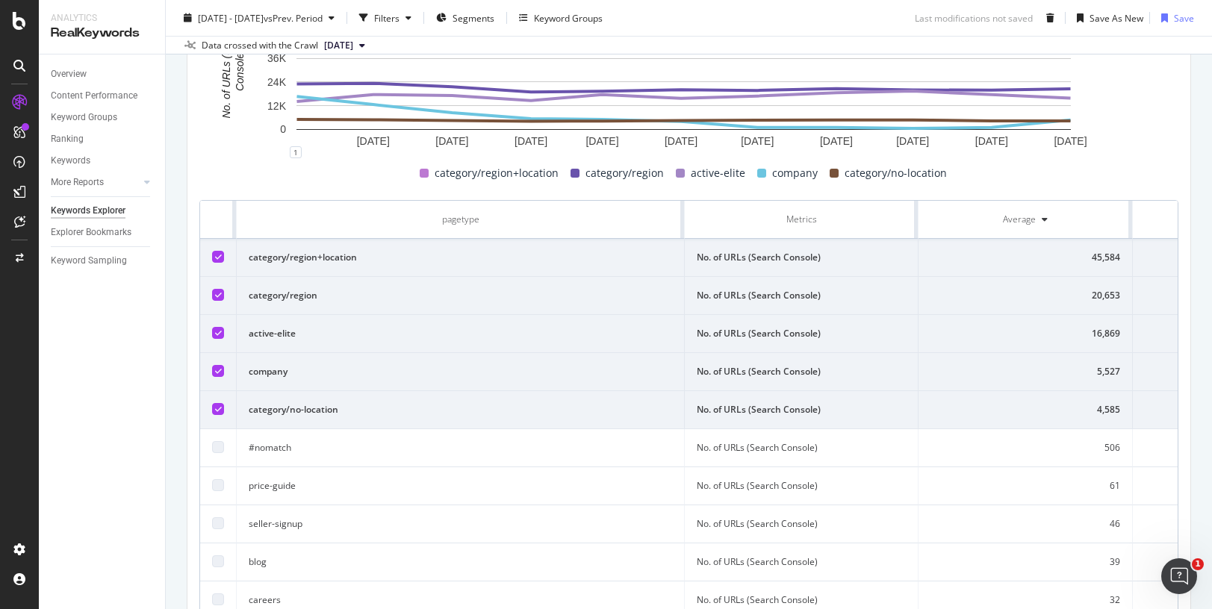
click at [218, 293] on icon at bounding box center [218, 294] width 7 height 7
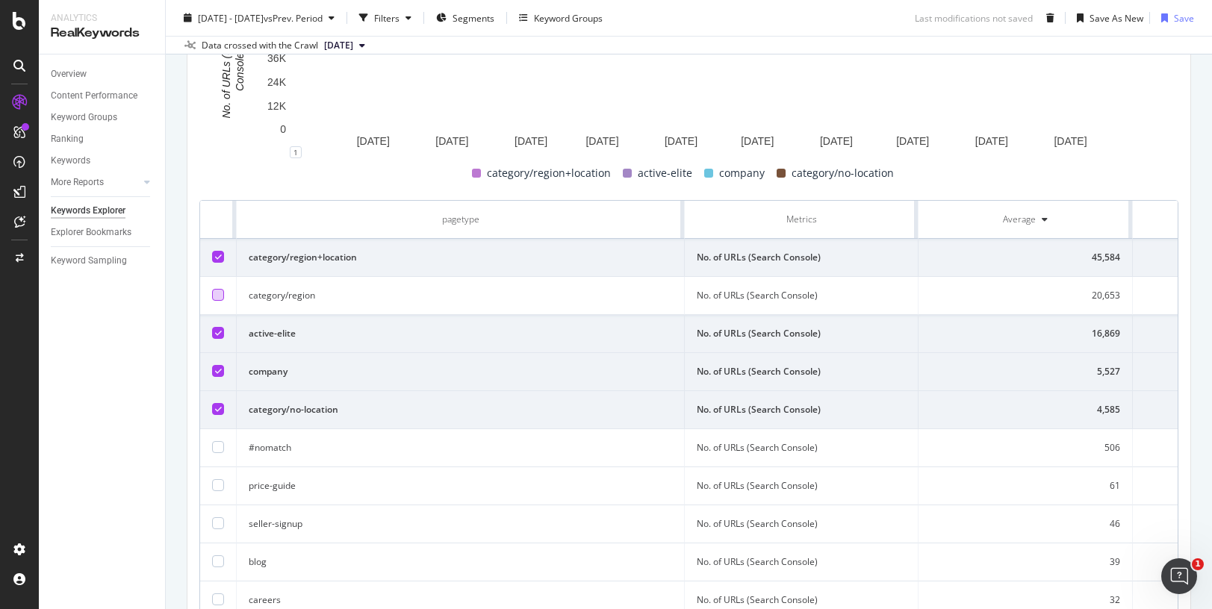
click at [228, 299] on td at bounding box center [218, 296] width 37 height 38
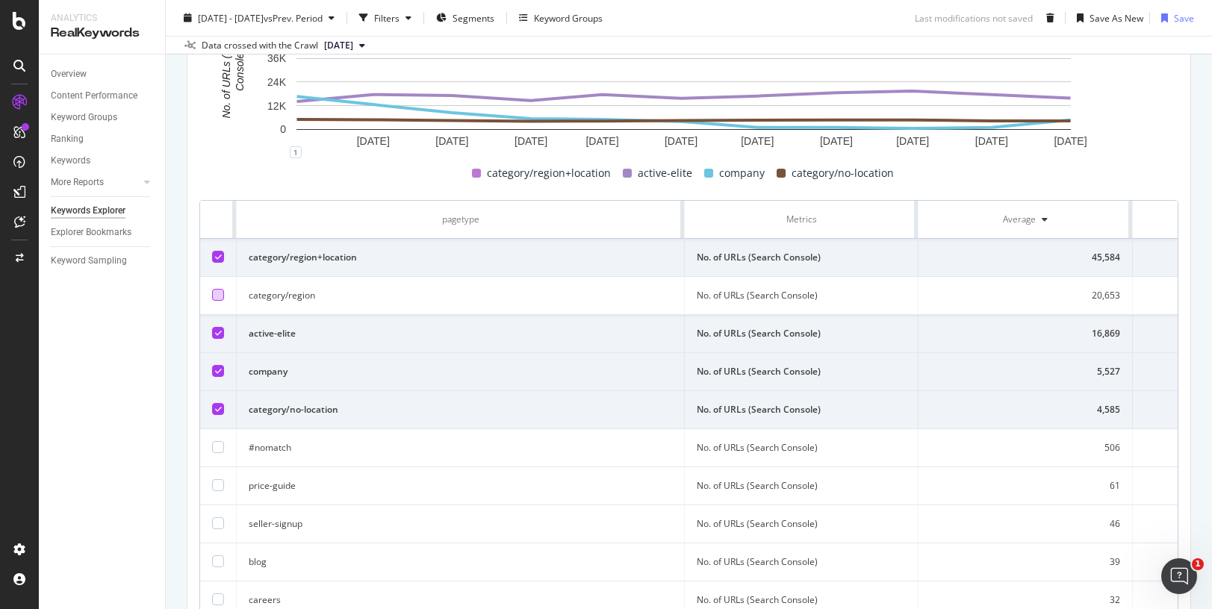
click at [228, 299] on td at bounding box center [218, 296] width 37 height 38
click at [207, 291] on td at bounding box center [218, 296] width 37 height 38
click at [231, 296] on td at bounding box center [218, 296] width 37 height 38
click at [220, 301] on div at bounding box center [218, 295] width 12 height 12
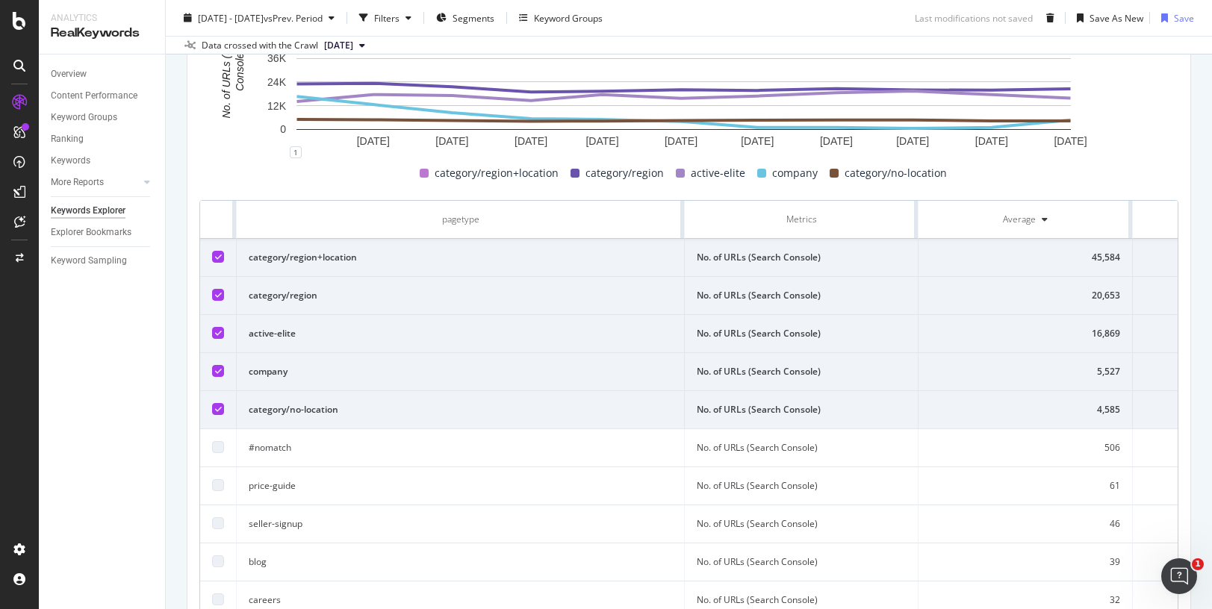
click at [223, 334] on div at bounding box center [218, 333] width 12 height 12
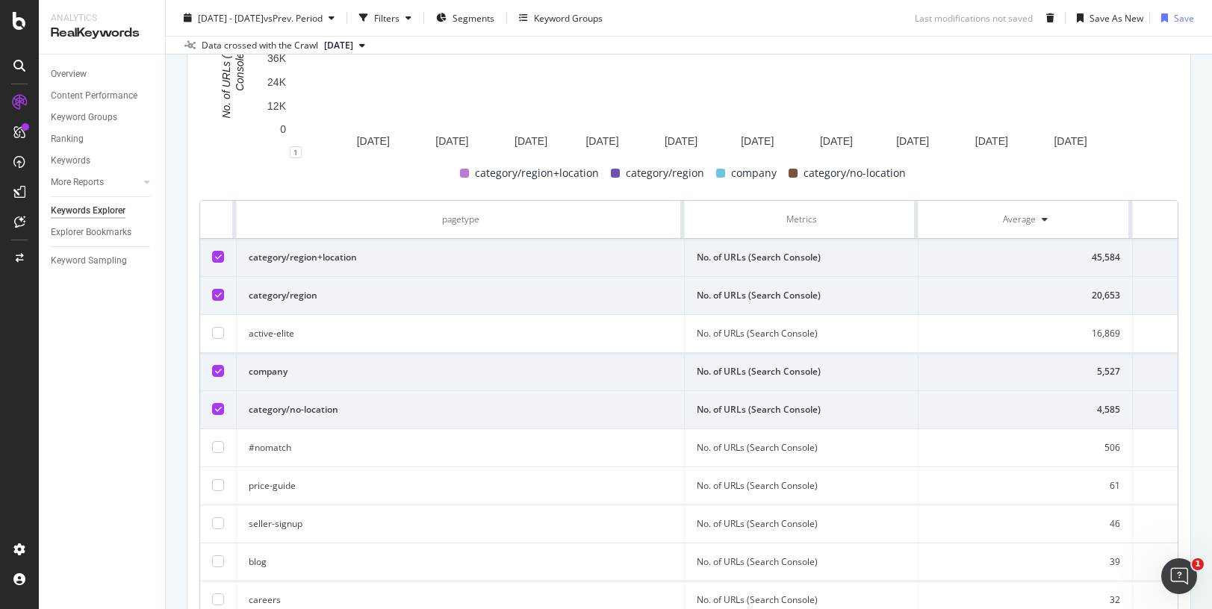
click at [223, 373] on div at bounding box center [218, 371] width 12 height 12
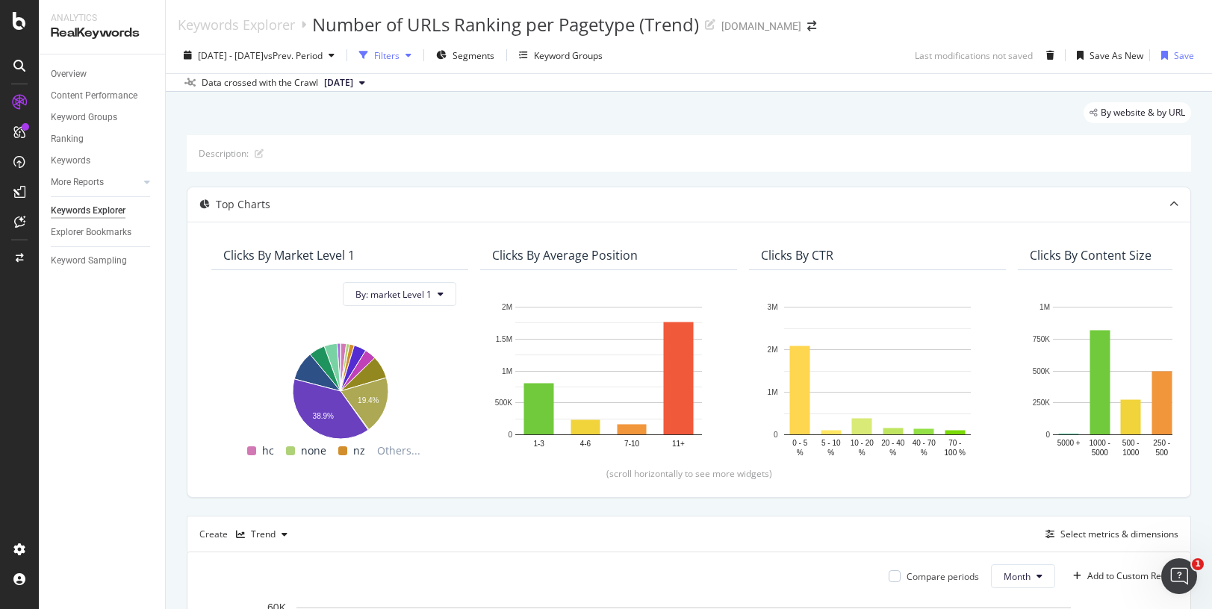
click at [399, 55] on div "Filters" at bounding box center [386, 55] width 25 height 13
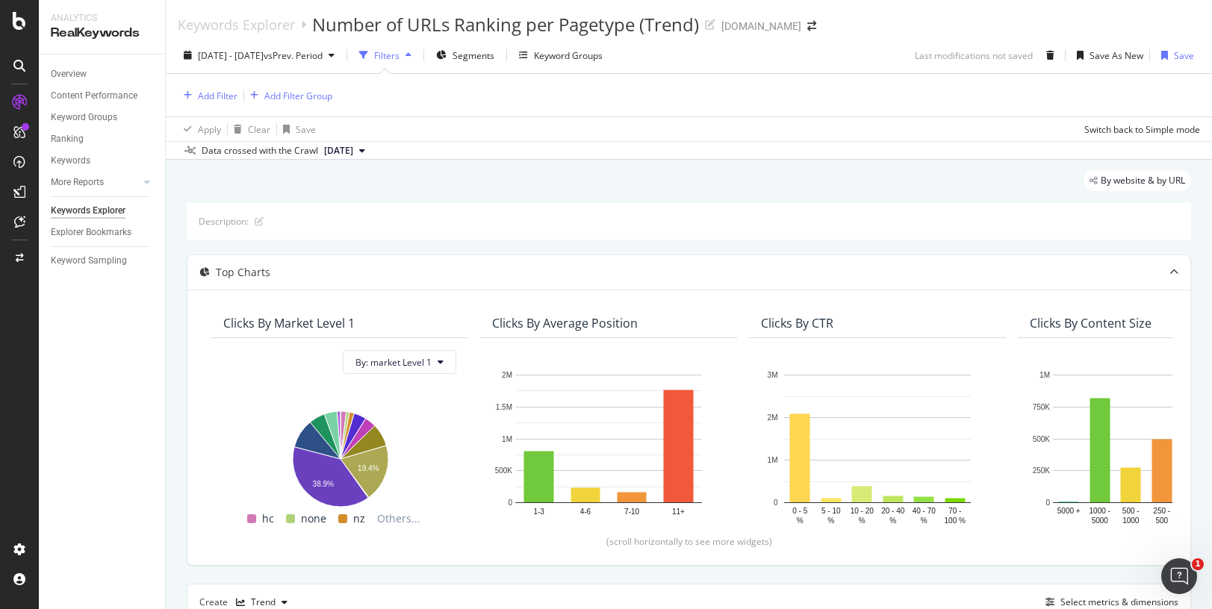
click at [399, 54] on div "Filters" at bounding box center [386, 55] width 25 height 13
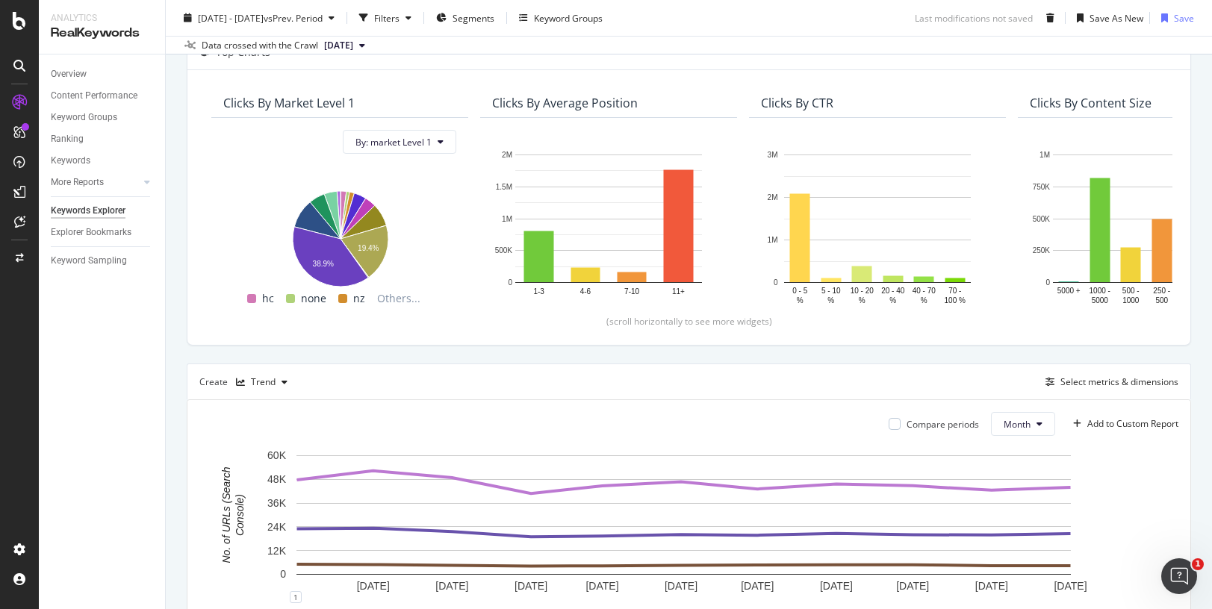
scroll to position [149, 0]
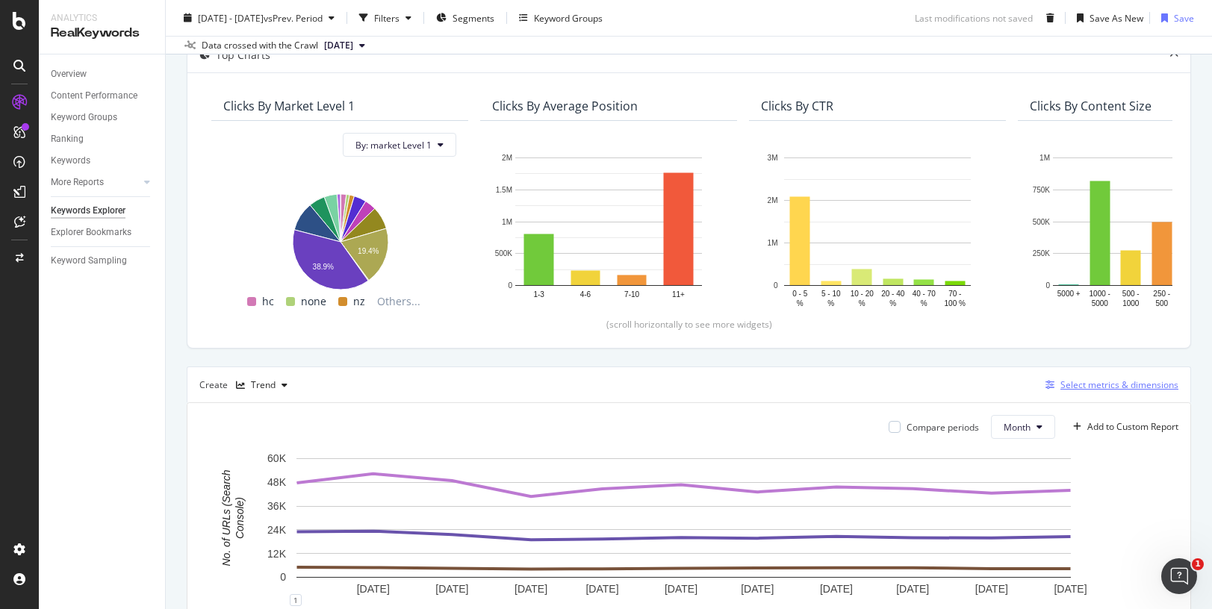
click at [1136, 380] on div "Select metrics & dimensions" at bounding box center [1119, 384] width 118 height 13
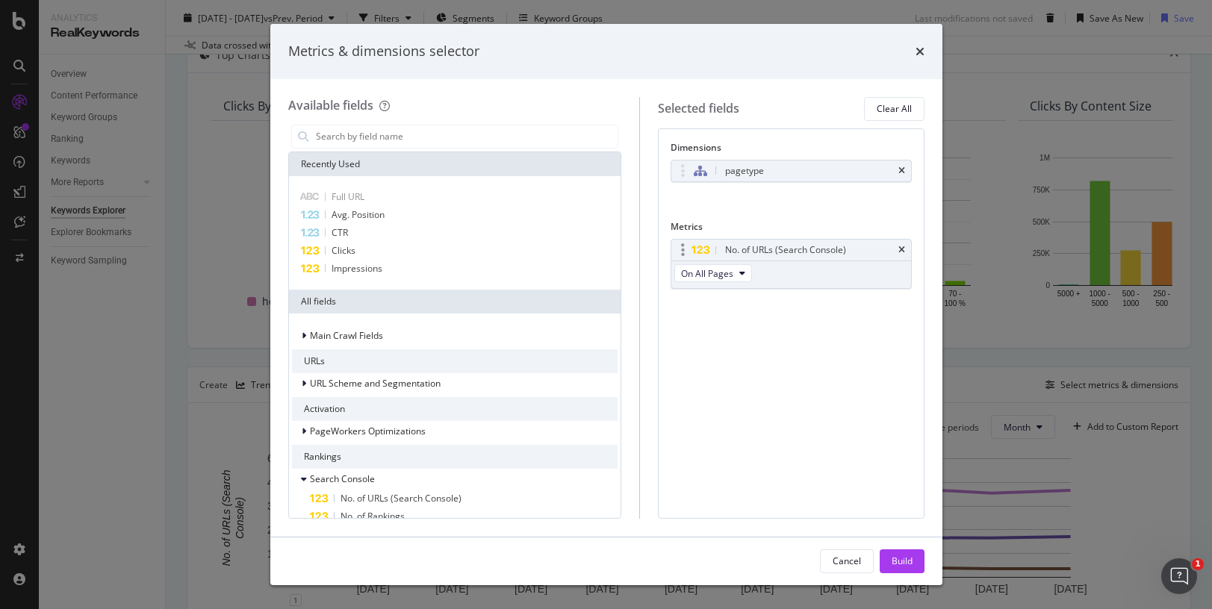
click at [758, 274] on div "On All Pages" at bounding box center [714, 274] width 87 height 27
click at [745, 270] on icon "modal" at bounding box center [742, 273] width 6 height 9
click at [820, 220] on div "Metrics" at bounding box center [790, 229] width 241 height 19
click at [722, 250] on div "modal" at bounding box center [706, 250] width 31 height 15
click at [710, 246] on icon "modal" at bounding box center [700, 251] width 19 height 10
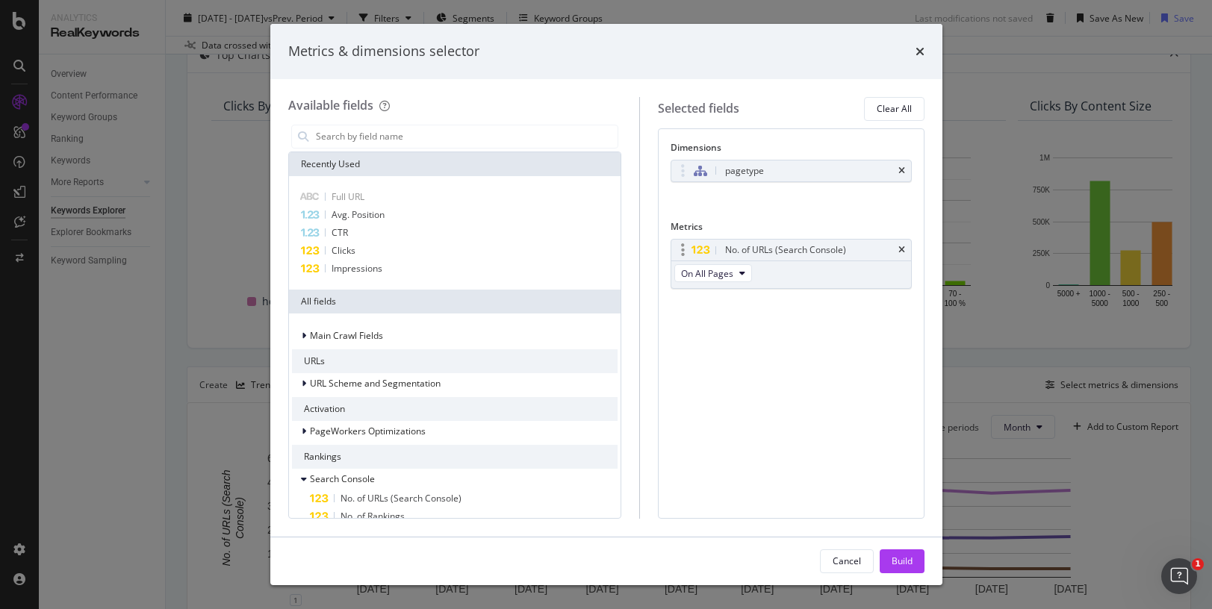
click at [832, 248] on div "No. of URLs (Search Console)" at bounding box center [785, 250] width 121 height 15
click at [820, 211] on div "pagetype You can use this field as a dimension" at bounding box center [790, 187] width 241 height 54
click at [916, 52] on icon "times" at bounding box center [919, 52] width 9 height 12
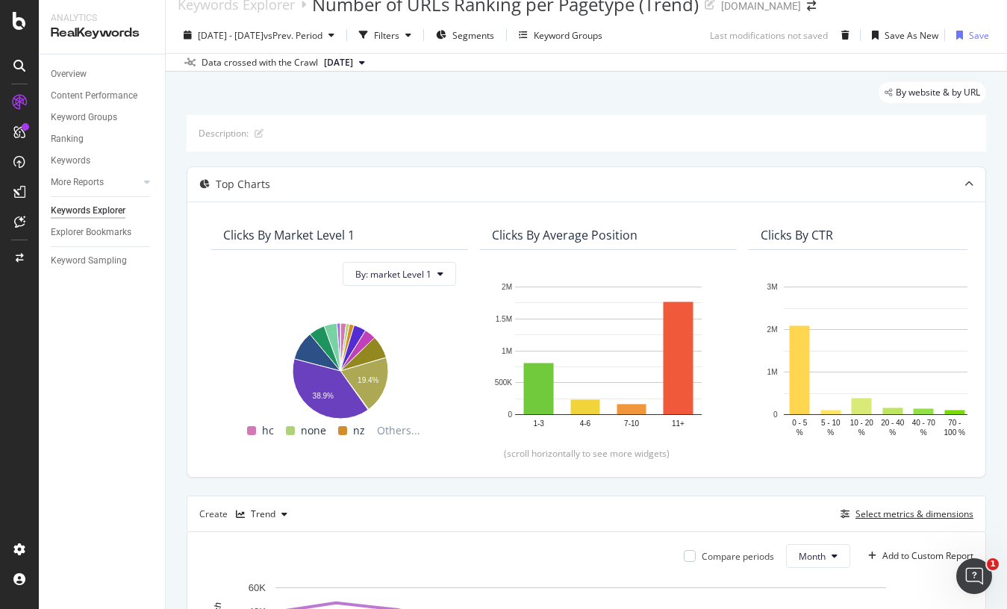
scroll to position [0, 0]
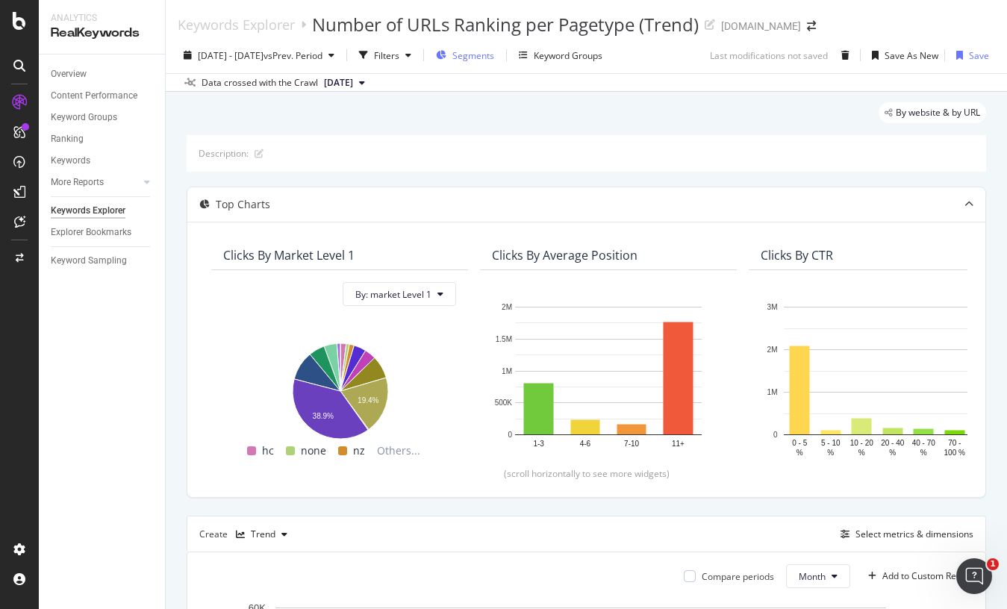
click at [494, 50] on span "Segments" at bounding box center [473, 55] width 42 height 13
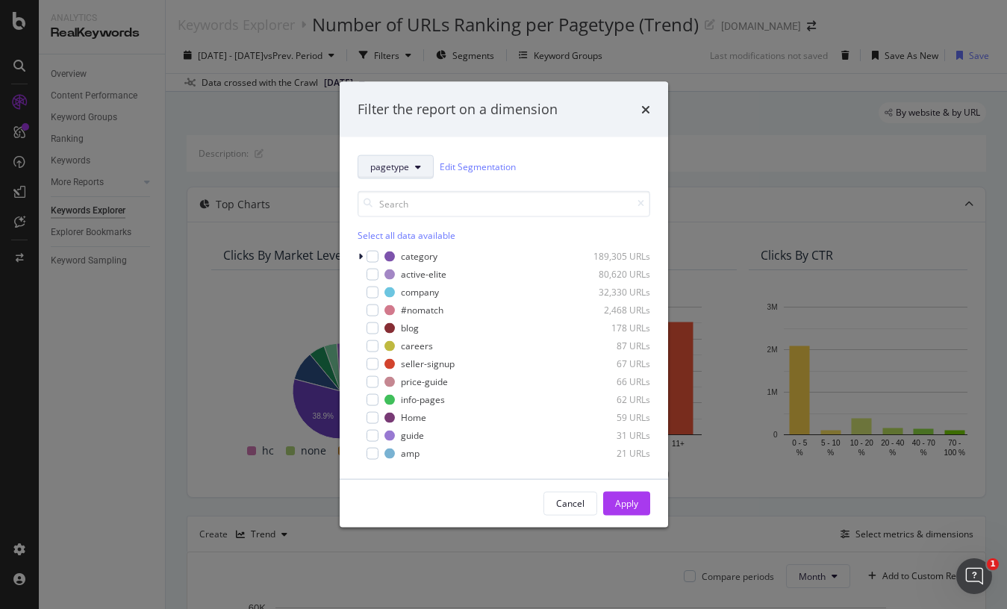
click at [420, 175] on button "pagetype" at bounding box center [396, 167] width 76 height 24
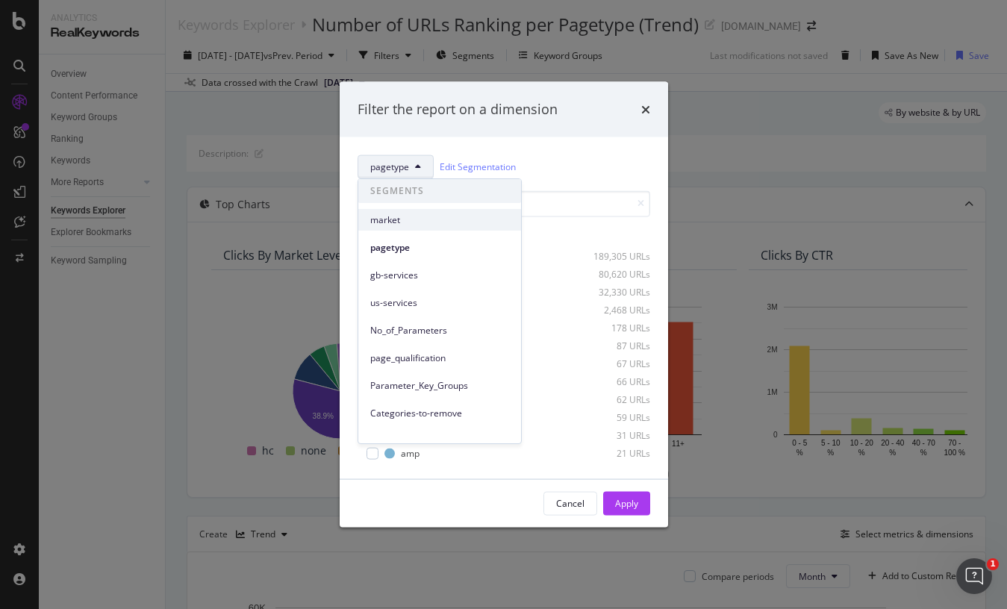
click at [417, 222] on span "market" at bounding box center [439, 220] width 139 height 13
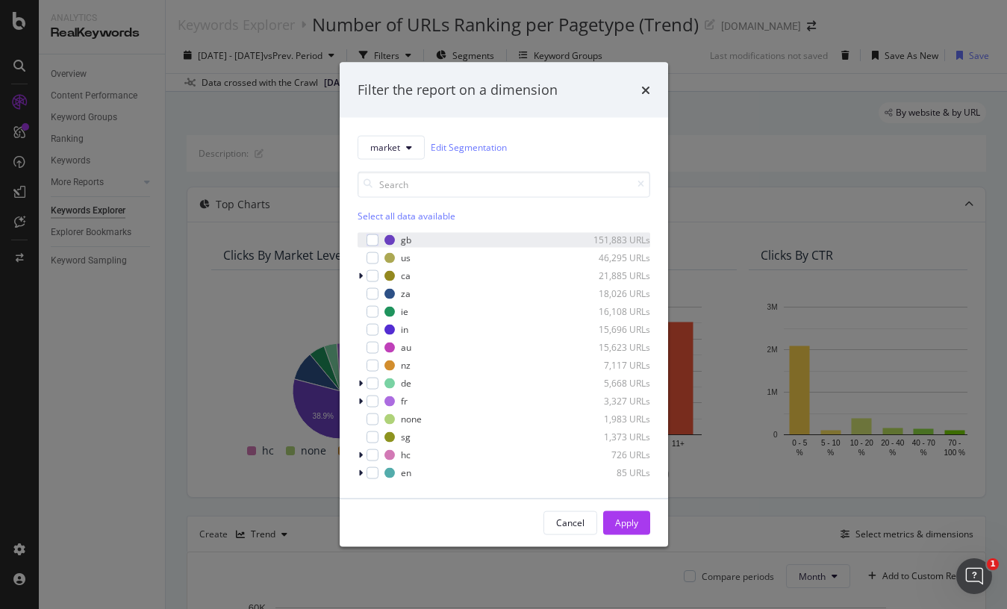
click at [379, 243] on div "gb 151,883 URLs" at bounding box center [504, 239] width 293 height 15
click at [374, 265] on div "us 46,295 URLs" at bounding box center [504, 257] width 293 height 15
click at [622, 528] on div "Apply" at bounding box center [626, 523] width 23 height 13
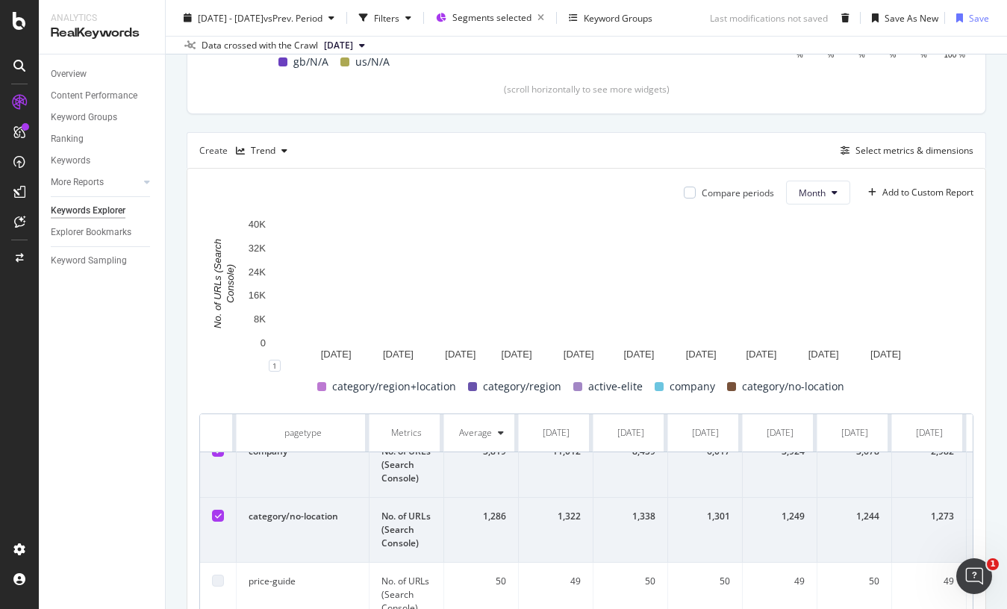
scroll to position [93, 0]
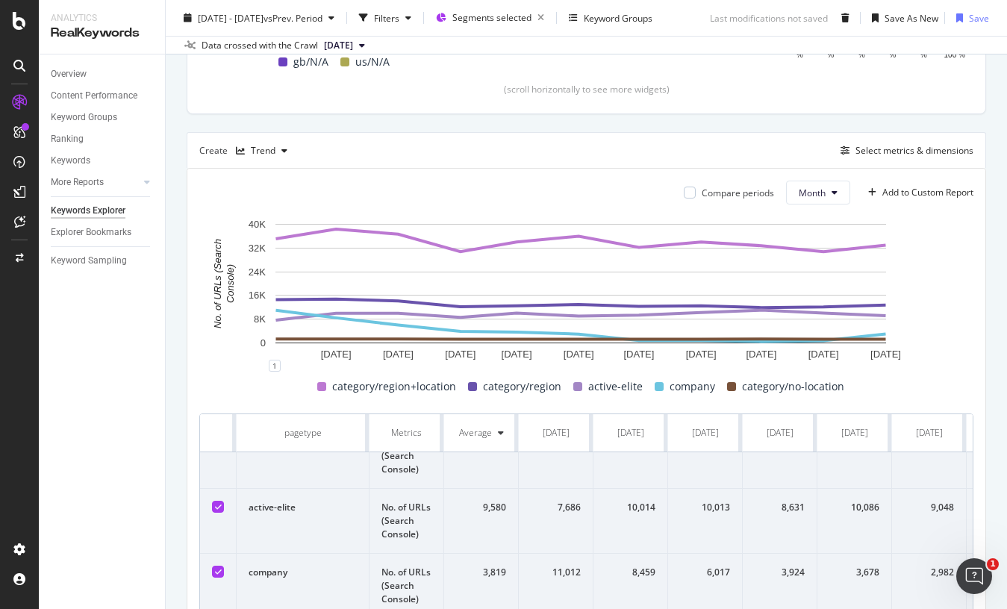
click at [213, 573] on div at bounding box center [218, 572] width 12 height 12
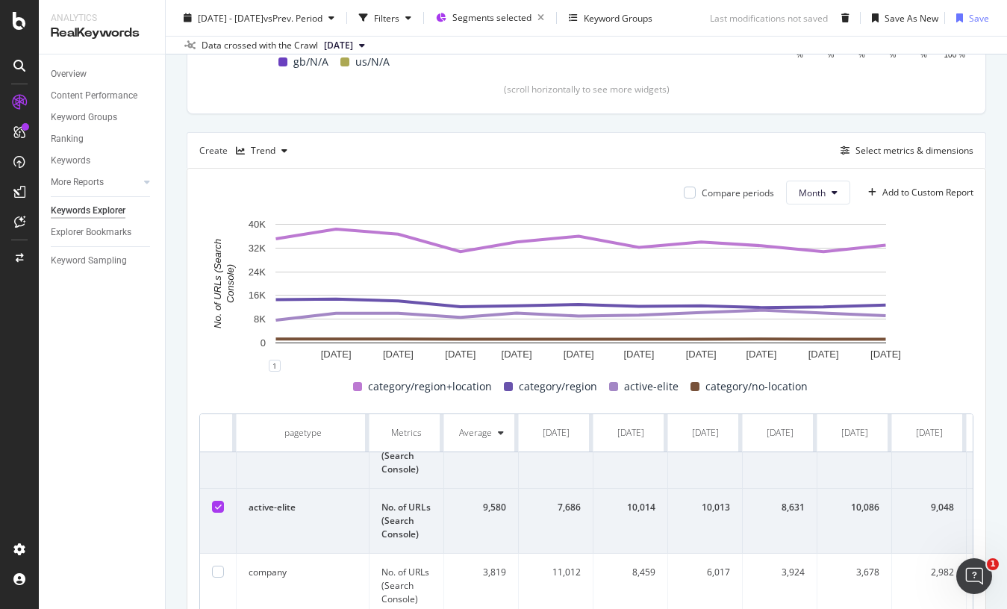
click at [217, 511] on div at bounding box center [218, 507] width 12 height 12
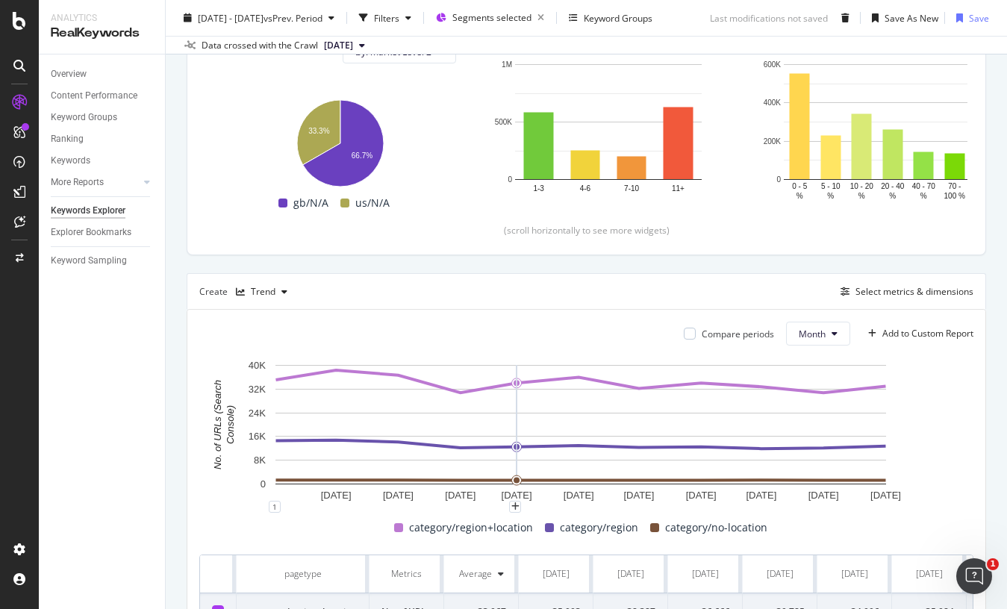
scroll to position [0, 0]
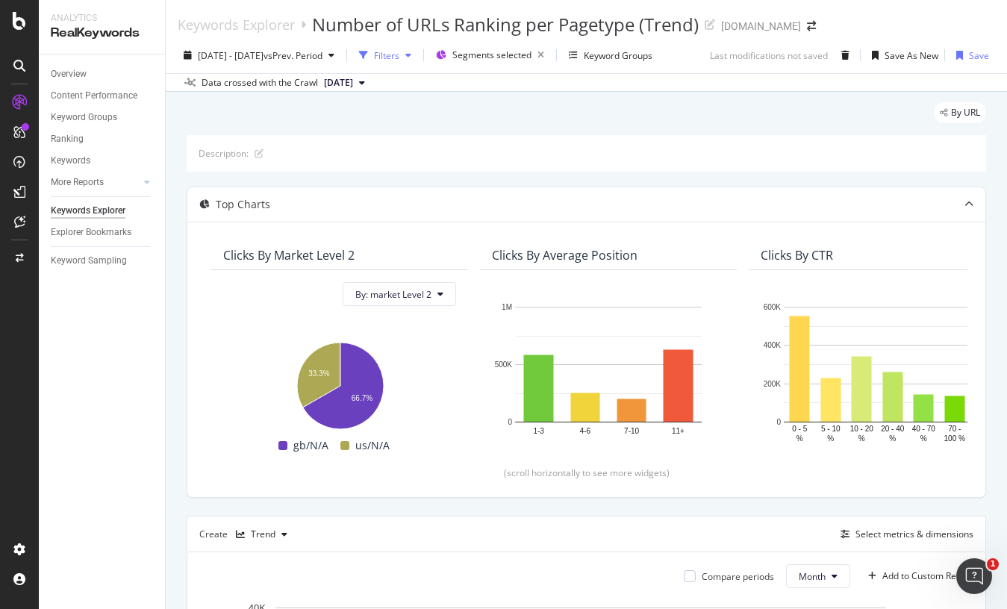
click at [411, 58] on icon "button" at bounding box center [408, 55] width 6 height 9
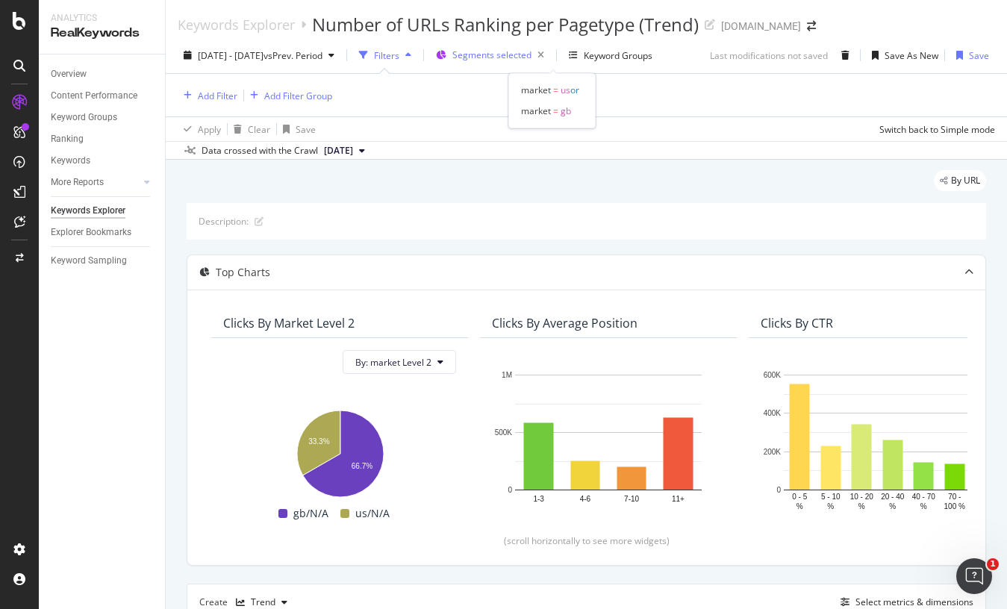
click at [523, 54] on span "Segments selected" at bounding box center [491, 55] width 79 height 13
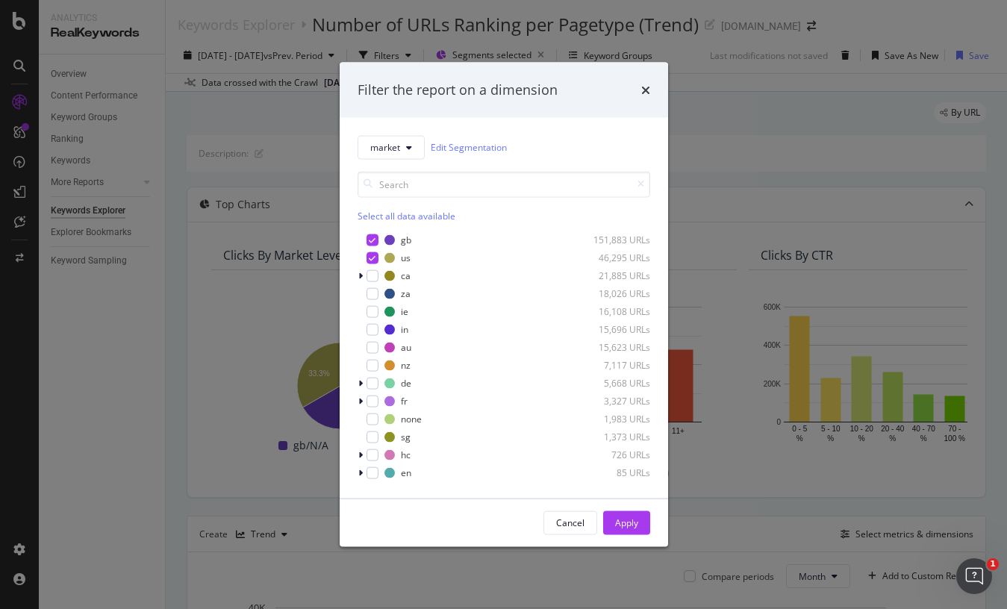
click at [375, 214] on div "Select all data available" at bounding box center [504, 215] width 293 height 13
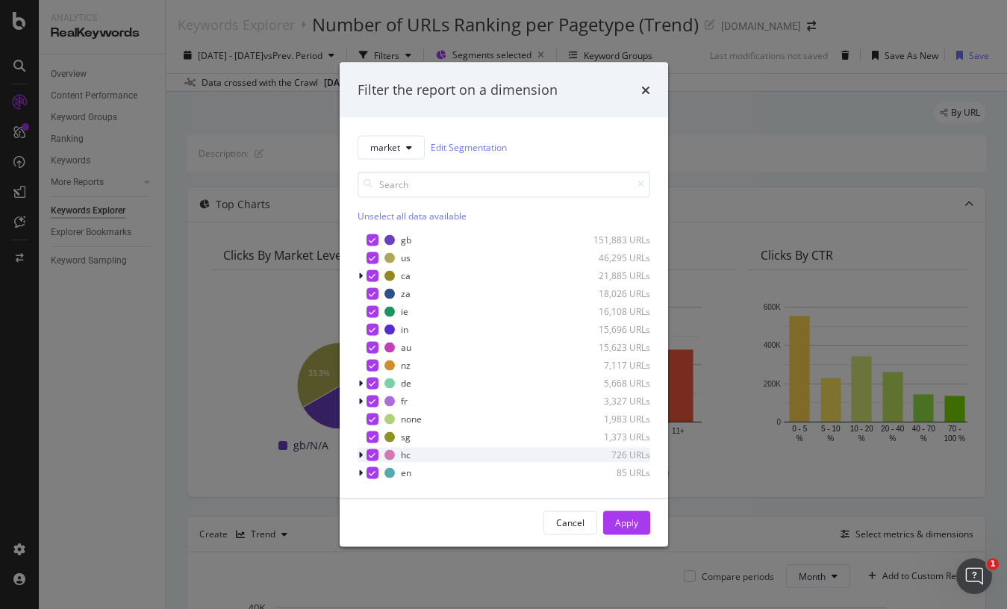
click at [372, 456] on icon "modal" at bounding box center [372, 454] width 7 height 7
click at [374, 476] on icon "modal" at bounding box center [372, 472] width 7 height 7
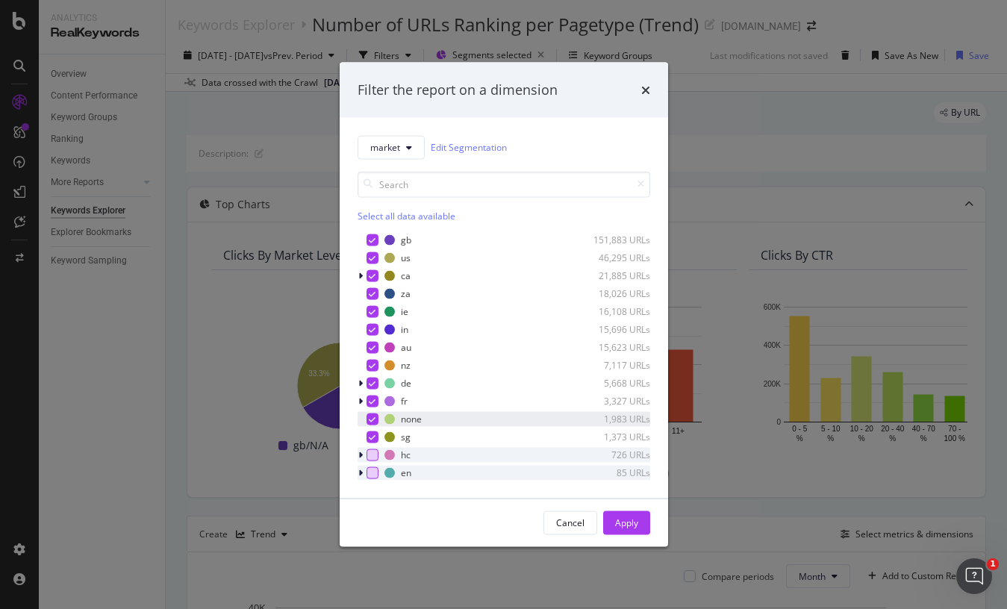
click at [373, 421] on icon "modal" at bounding box center [372, 418] width 7 height 7
click at [369, 329] on icon "modal" at bounding box center [372, 328] width 7 height 7
click at [646, 528] on button "Apply" at bounding box center [626, 523] width 47 height 24
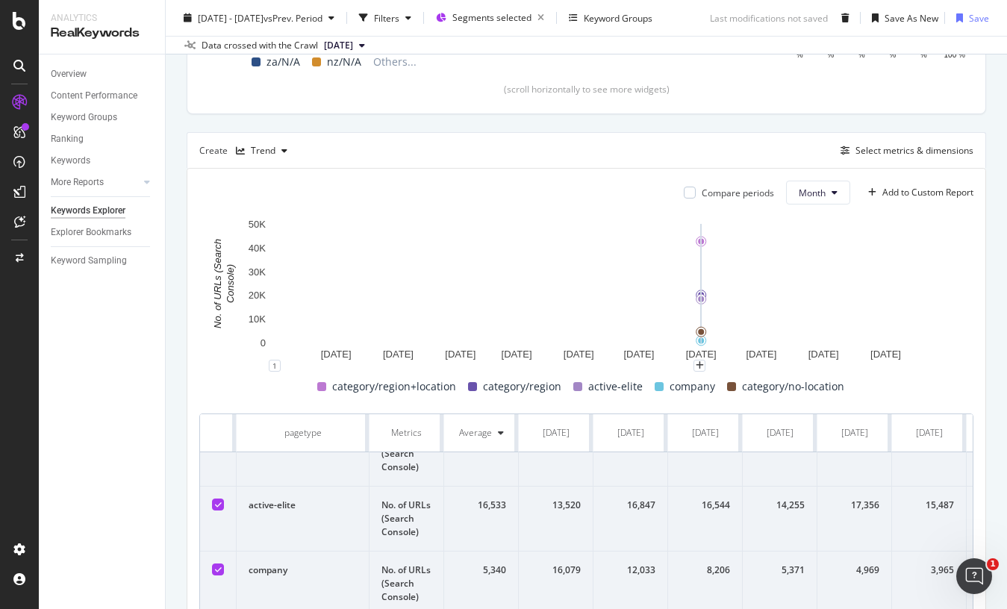
scroll to position [84, 0]
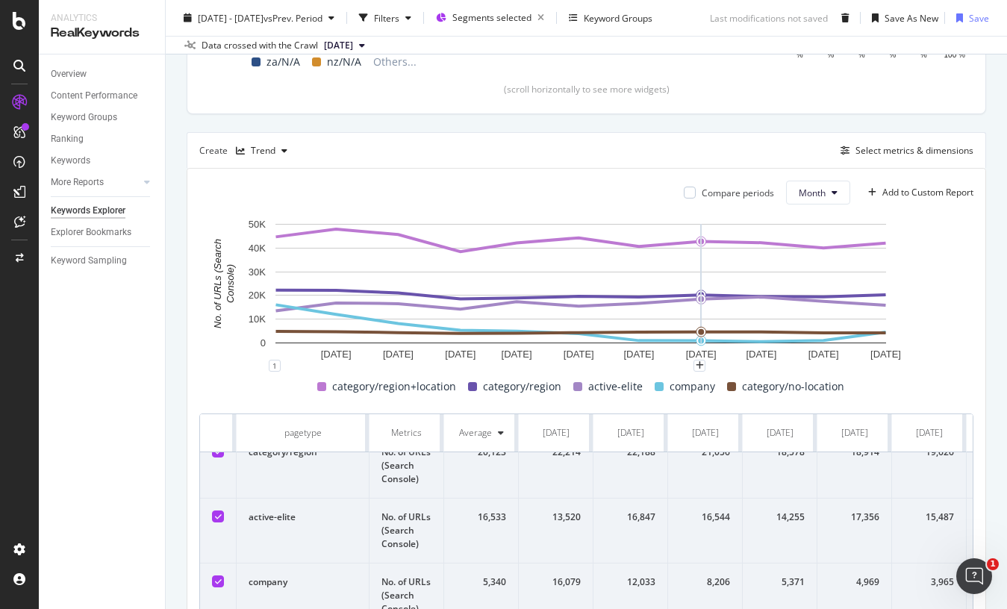
click at [215, 512] on div at bounding box center [218, 517] width 12 height 12
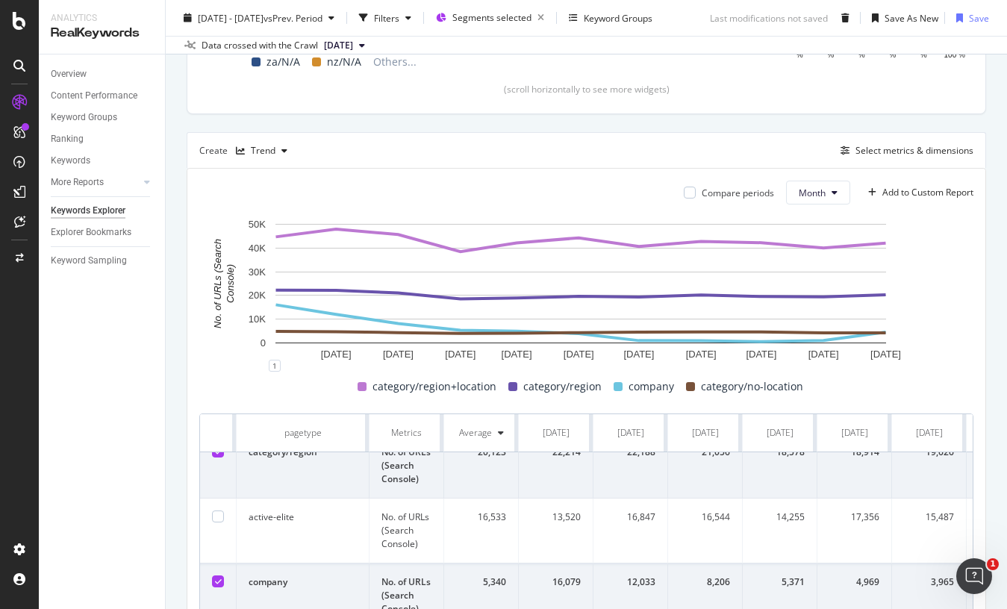
click at [218, 578] on icon at bounding box center [218, 581] width 7 height 7
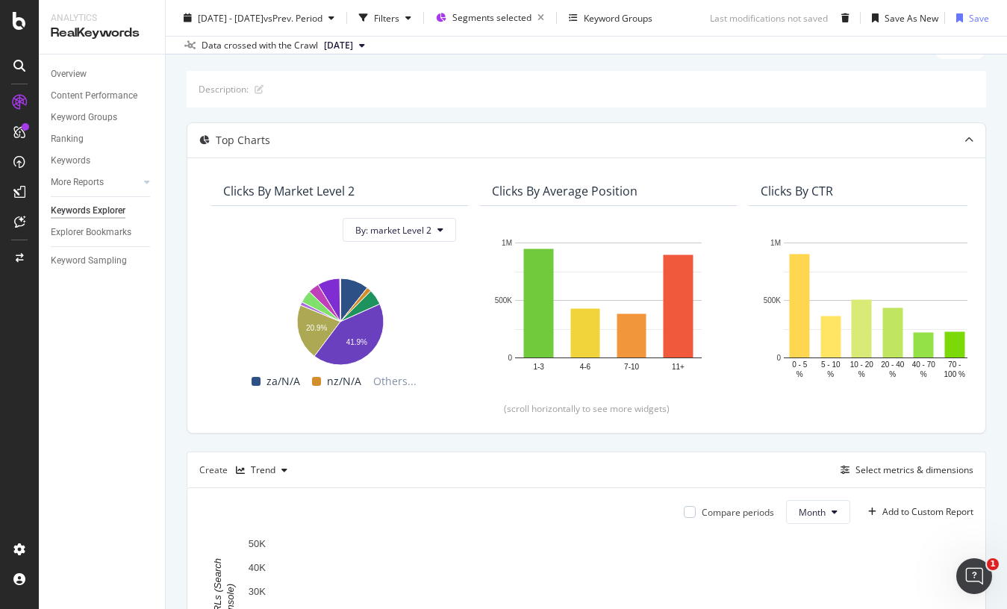
scroll to position [10, 0]
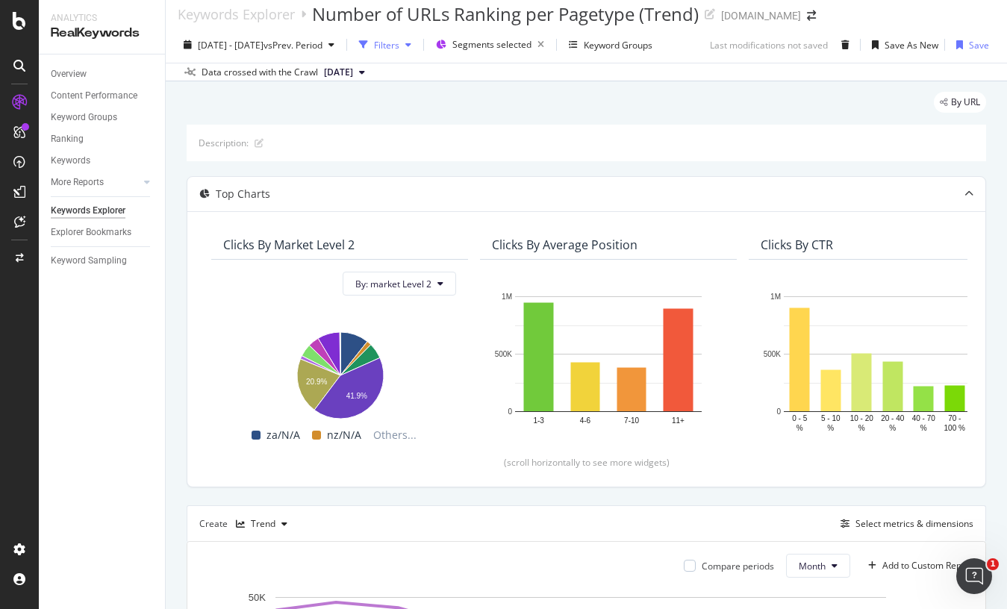
click at [417, 52] on div "Filters" at bounding box center [385, 45] width 64 height 22
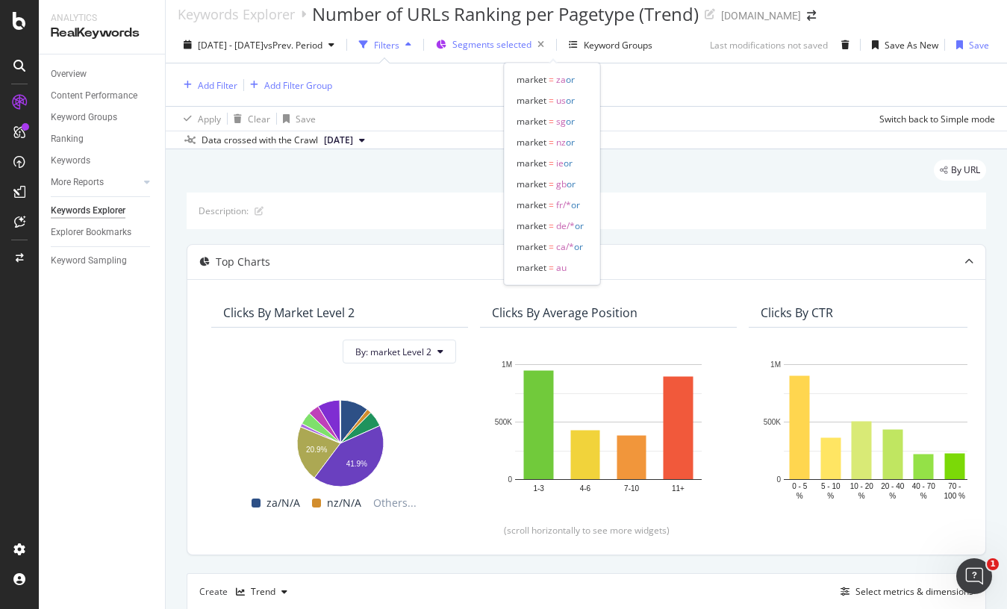
click at [532, 45] on span "Segments selected" at bounding box center [491, 44] width 79 height 13
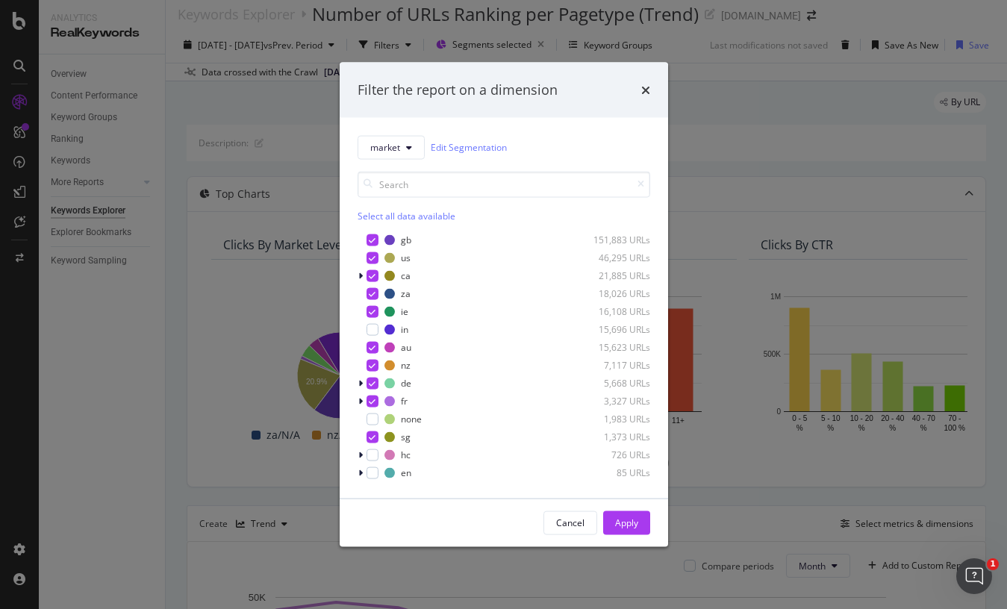
click at [384, 216] on div "Select all data available" at bounding box center [504, 215] width 293 height 13
click at [380, 214] on div "Unselect all data available" at bounding box center [504, 215] width 293 height 13
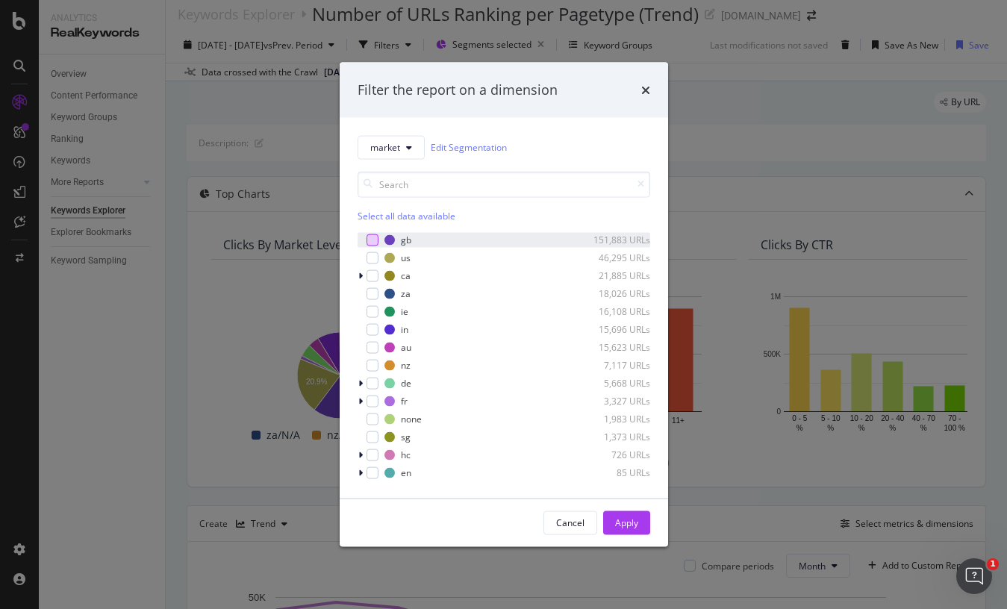
click at [369, 240] on div "modal" at bounding box center [373, 240] width 12 height 12
click at [367, 257] on div "modal" at bounding box center [373, 258] width 12 height 12
click at [632, 506] on div "Cancel Apply" at bounding box center [504, 523] width 328 height 48
click at [629, 531] on div "Apply" at bounding box center [626, 522] width 23 height 22
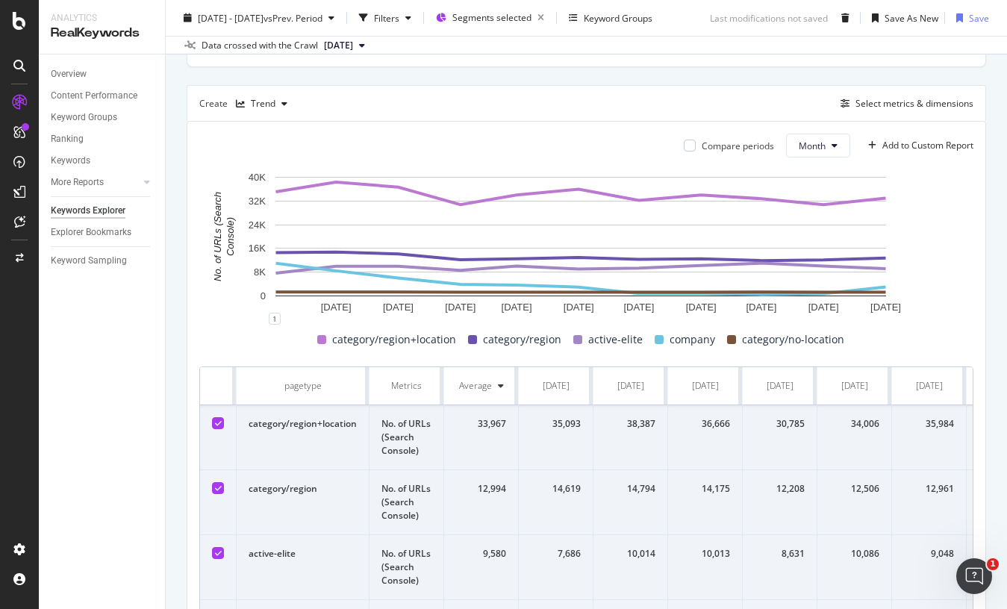
scroll to position [458, 0]
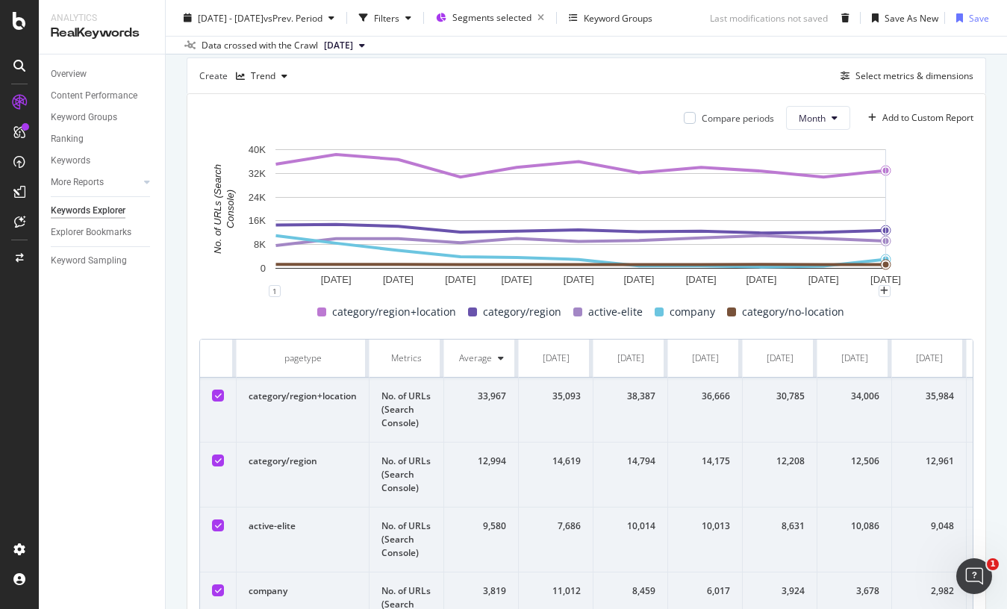
click at [906, 210] on rect "A chart." at bounding box center [580, 216] width 763 height 149
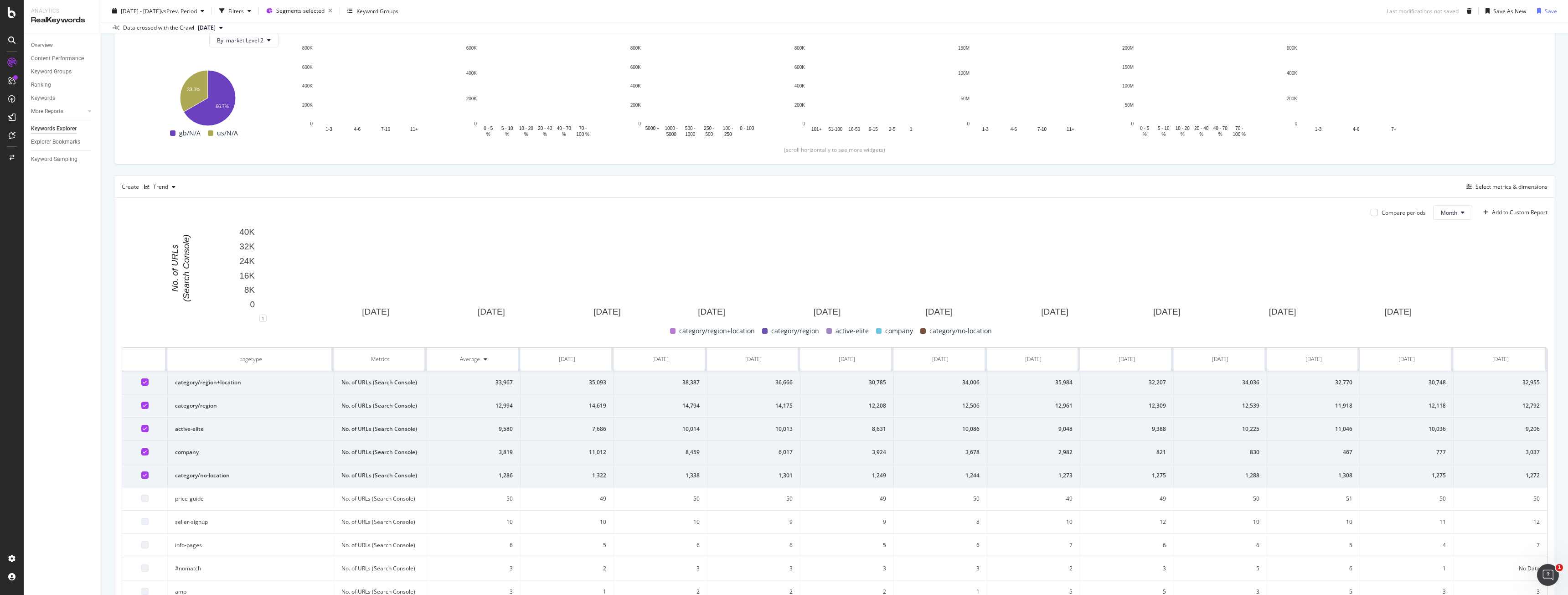
scroll to position [183, 0]
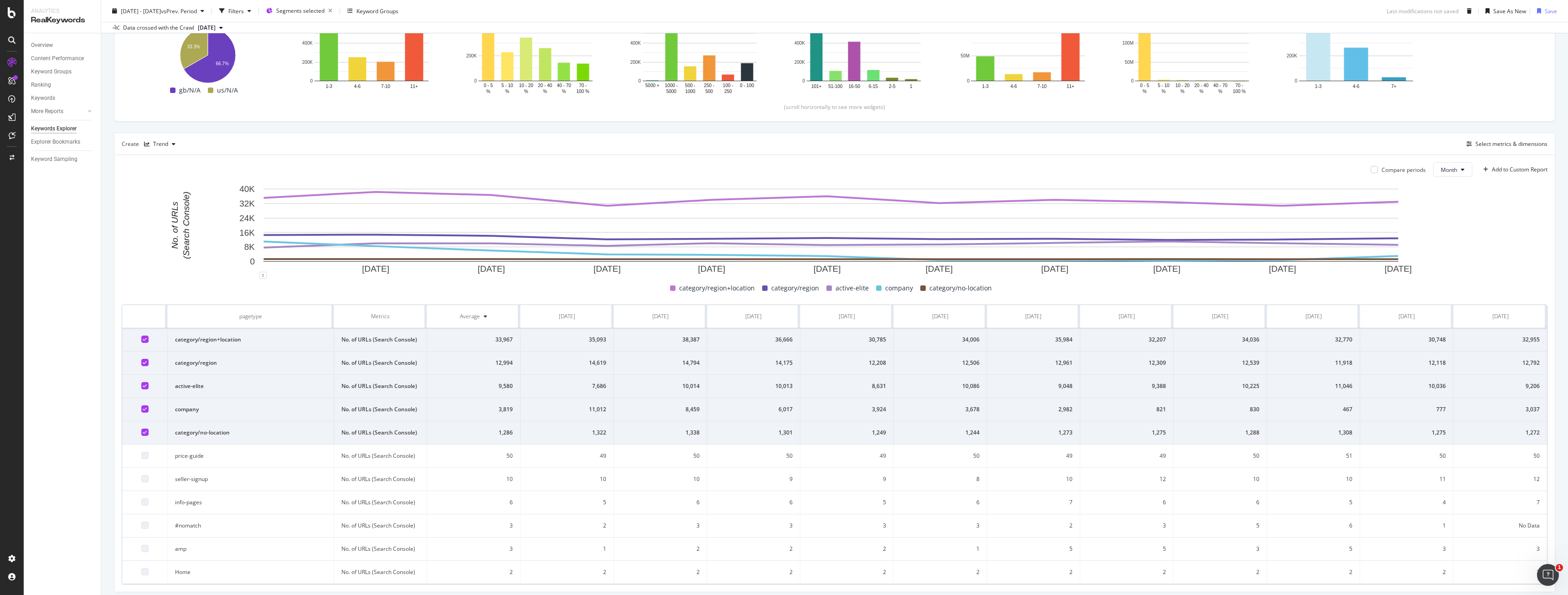
click at [150, 367] on td at bounding box center [145, 363] width 46 height 23
click at [145, 383] on td at bounding box center [145, 387] width 46 height 23
click at [145, 386] on icon at bounding box center [145, 385] width 4 height 4
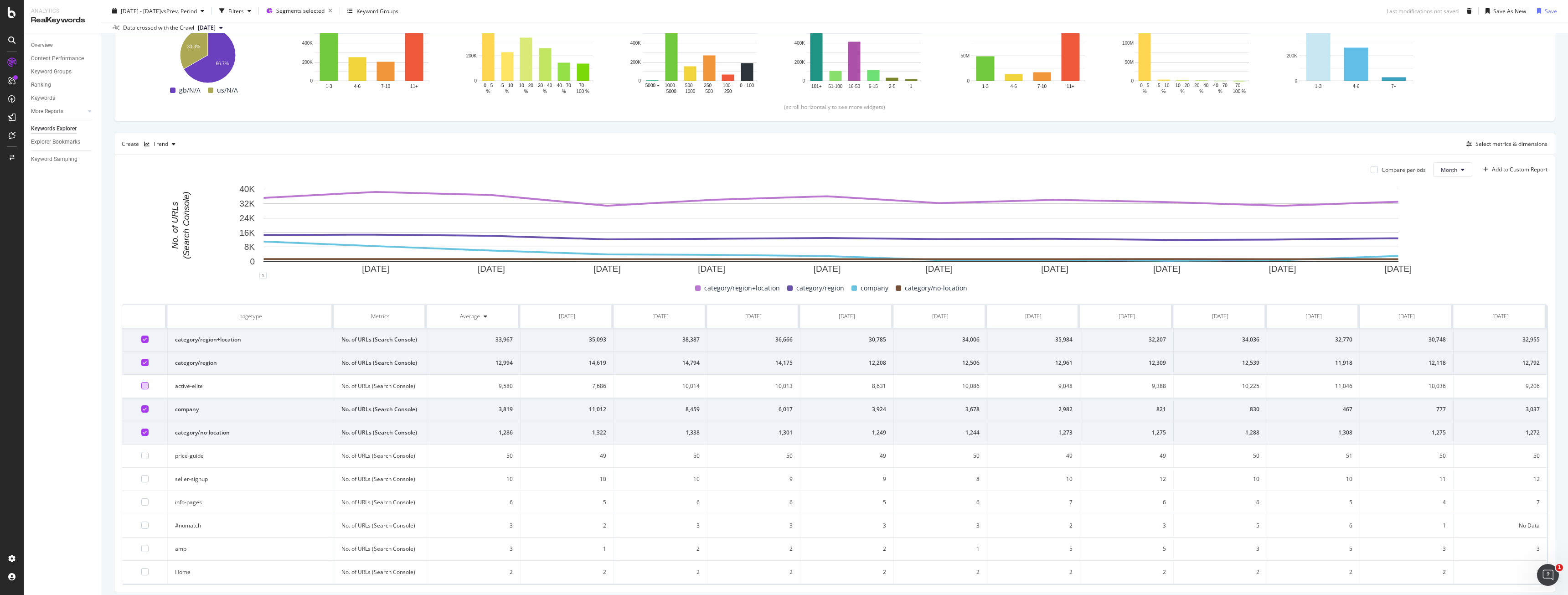
click at [148, 409] on div at bounding box center [145, 409] width 7 height 7
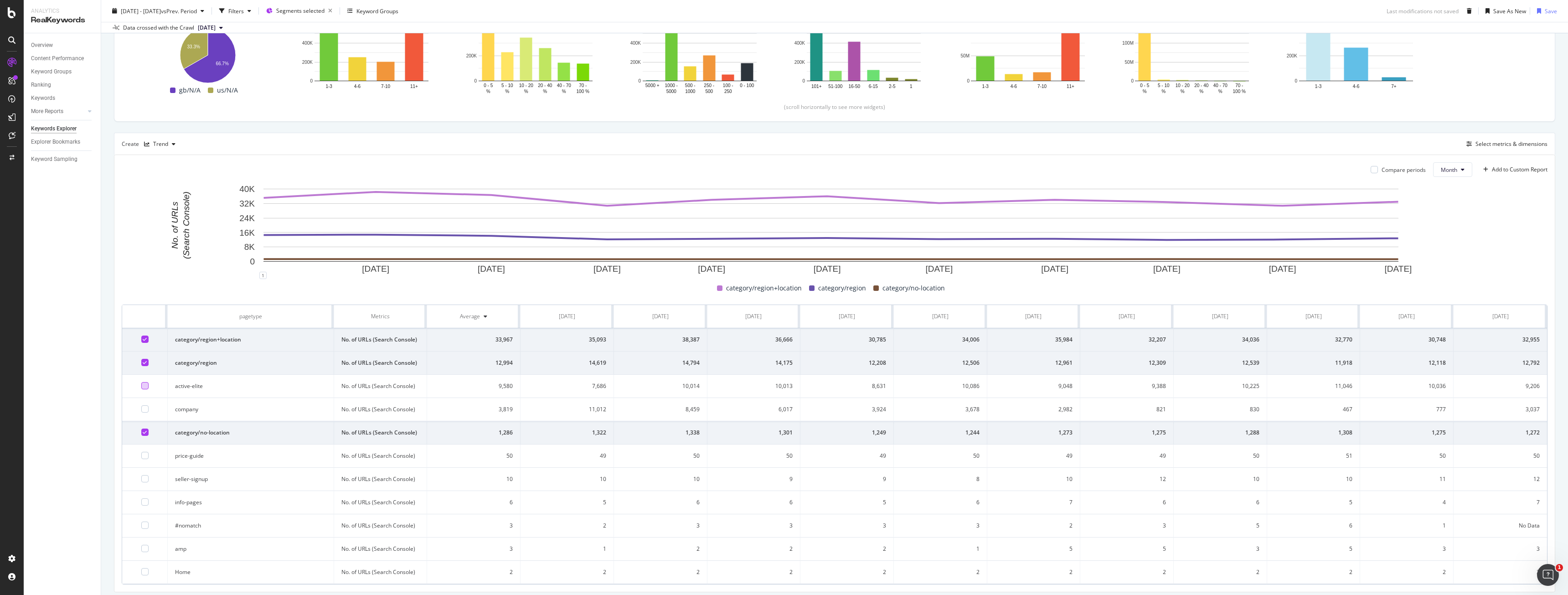
drag, startPoint x: 269, startPoint y: 204, endPoint x: 276, endPoint y: 209, distance: 8.6
click at [276, 209] on rect "A chart." at bounding box center [830, 225] width 1135 height 73
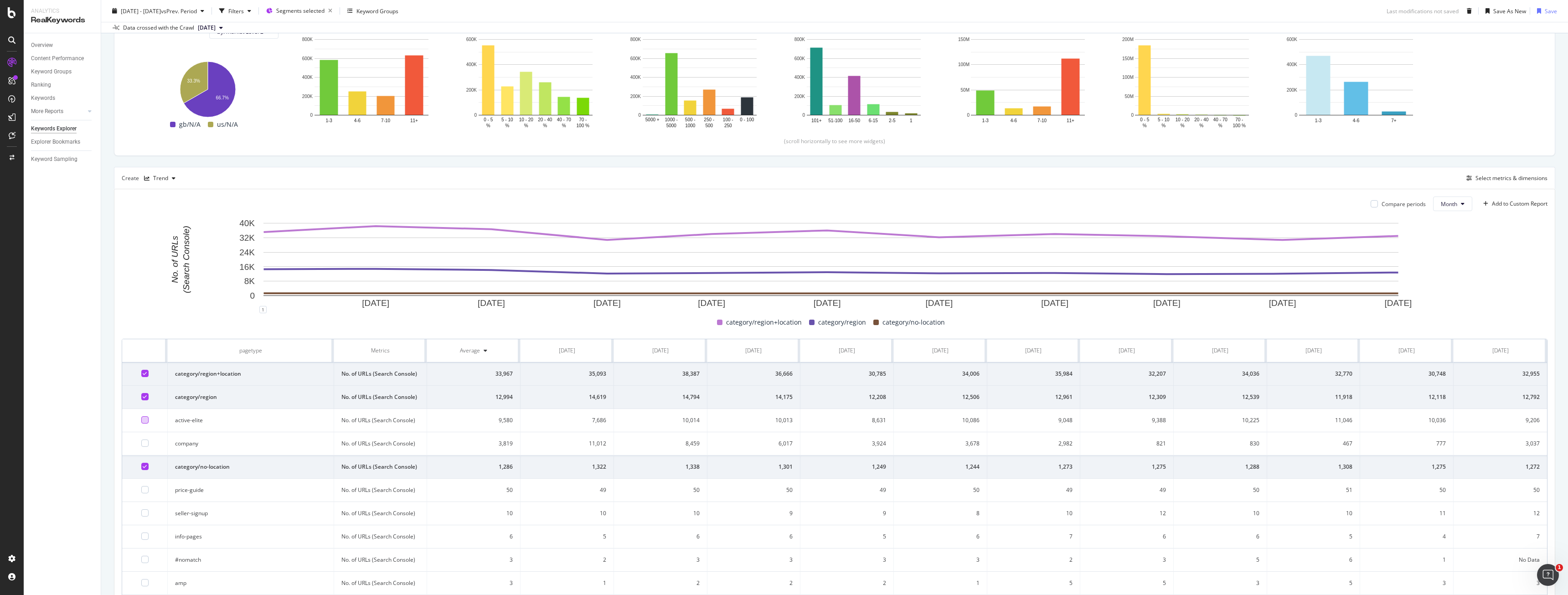
scroll to position [0, 0]
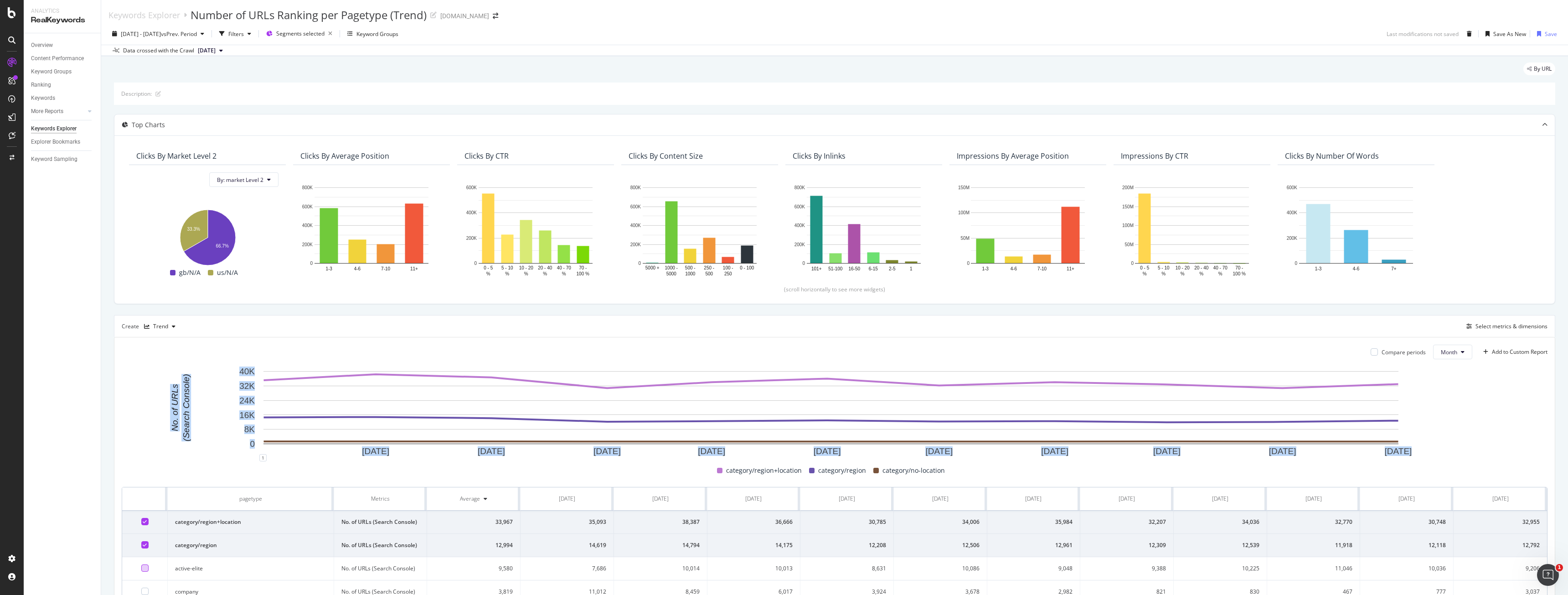
drag, startPoint x: 161, startPoint y: 440, endPoint x: 205, endPoint y: 398, distance: 60.8
click at [177, 401] on icon "1 Dec. 2024 1 Jan. 2025 1 Feb. 2025 1 Mar. 2025 1 Apr. 2025 1 May. 2025 1 Jun. …" at bounding box center [831, 412] width 1419 height 91
click at [1540, 570] on div "Open Intercom Messenger" at bounding box center [1546, 573] width 30 height 30
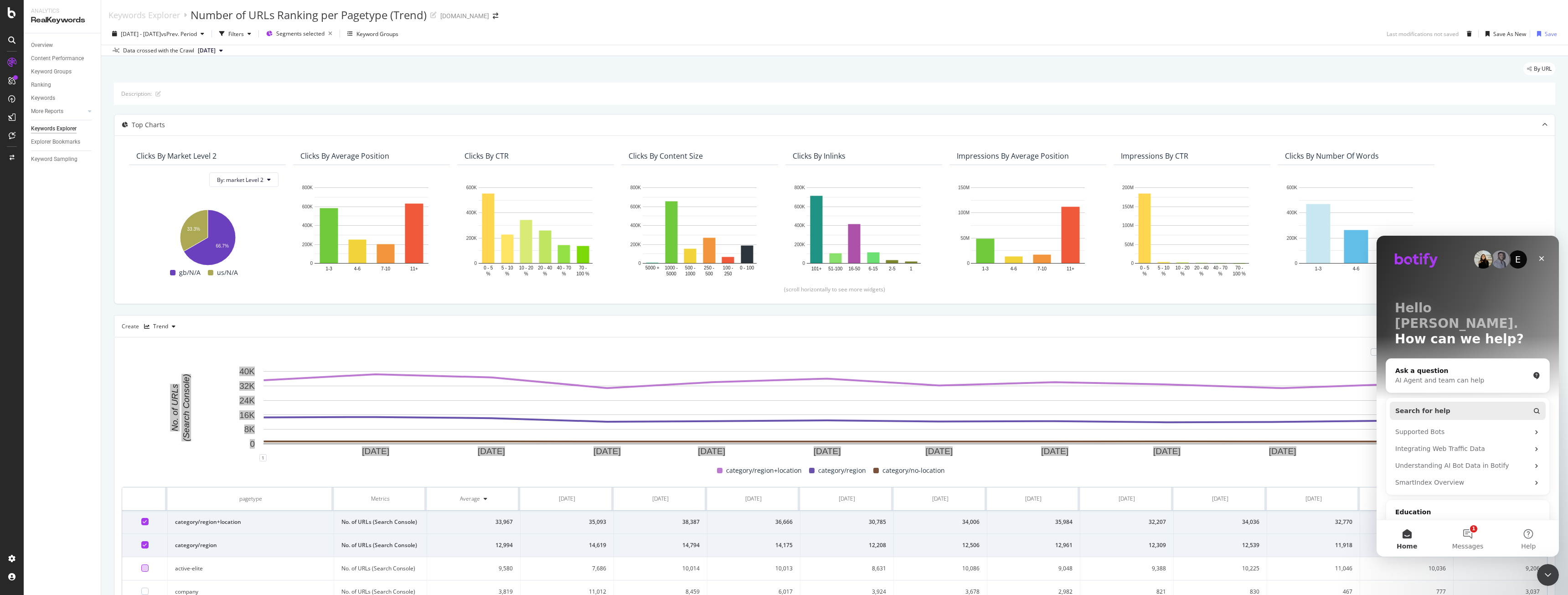
click at [1465, 402] on button "Search for help" at bounding box center [1467, 411] width 156 height 18
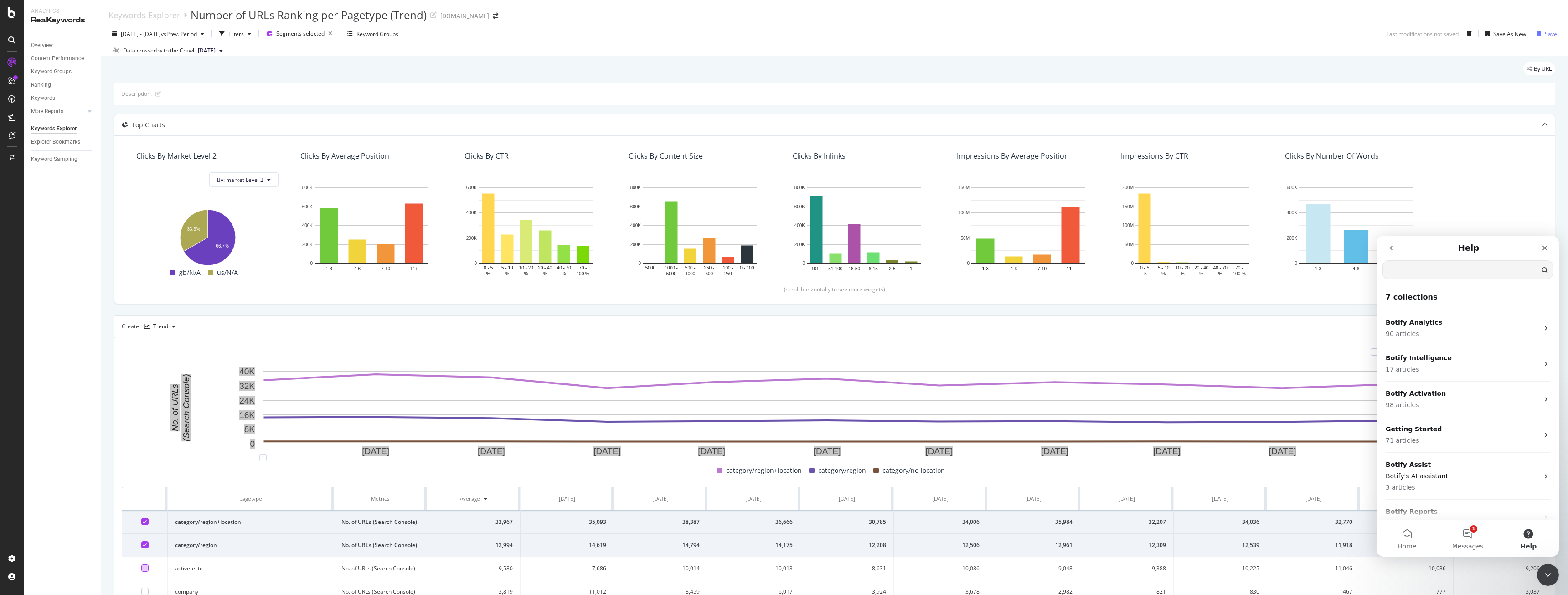
click at [1441, 275] on input "Search for help" at bounding box center [1468, 269] width 170 height 18
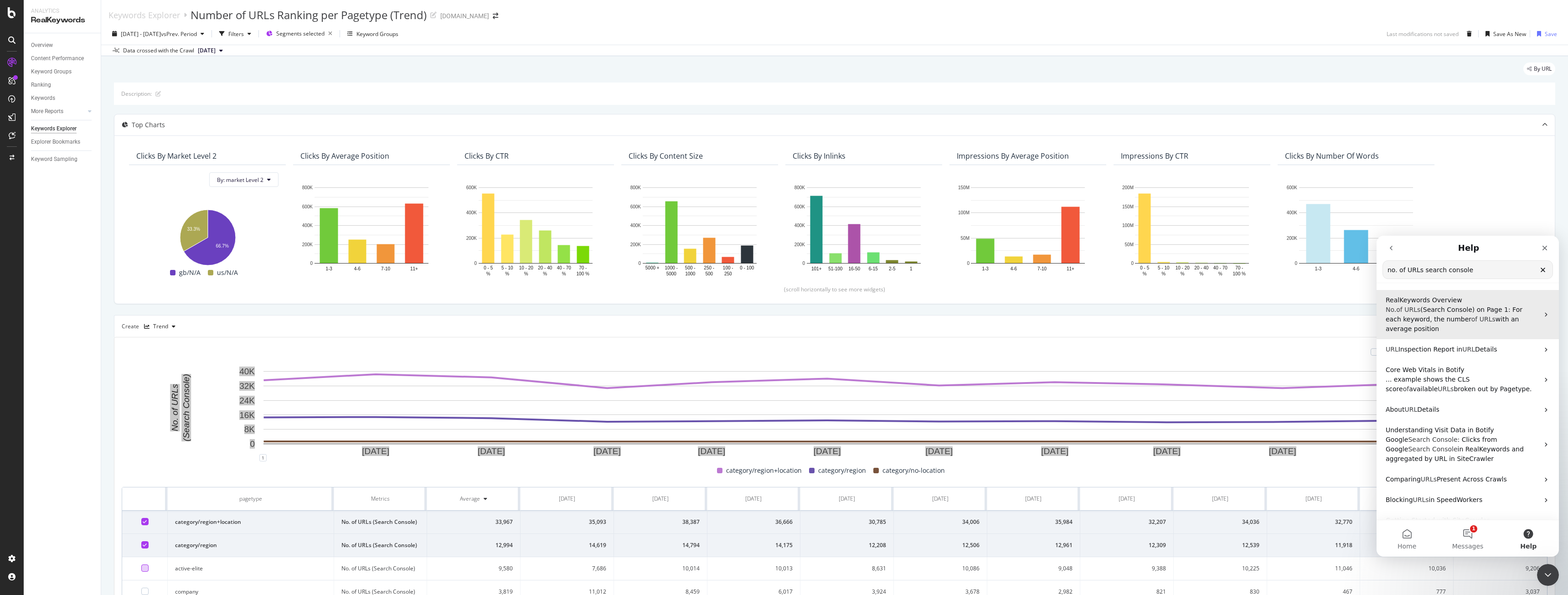
type input "no. of URLs search console"
click at [1437, 314] on p "No . of URLs (Search Console) on Page 1: For each keyword, the number of URLs w…" at bounding box center [1462, 319] width 153 height 29
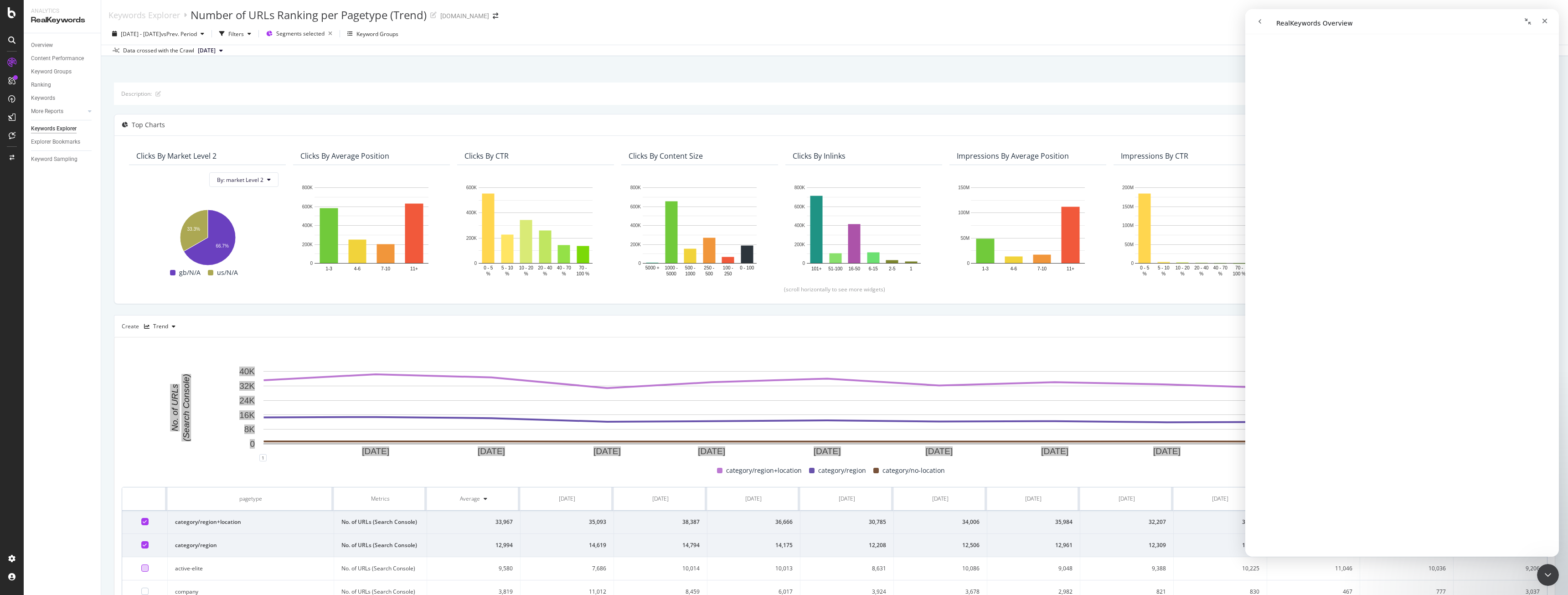
scroll to position [1415, 0]
click at [517, 312] on div "Description: Top Charts Clicks By market Level 2 By: market Level 2 Hold CTRL w…" at bounding box center [835, 428] width 1441 height 692
click at [1544, 23] on icon "Close" at bounding box center [1545, 21] width 7 height 7
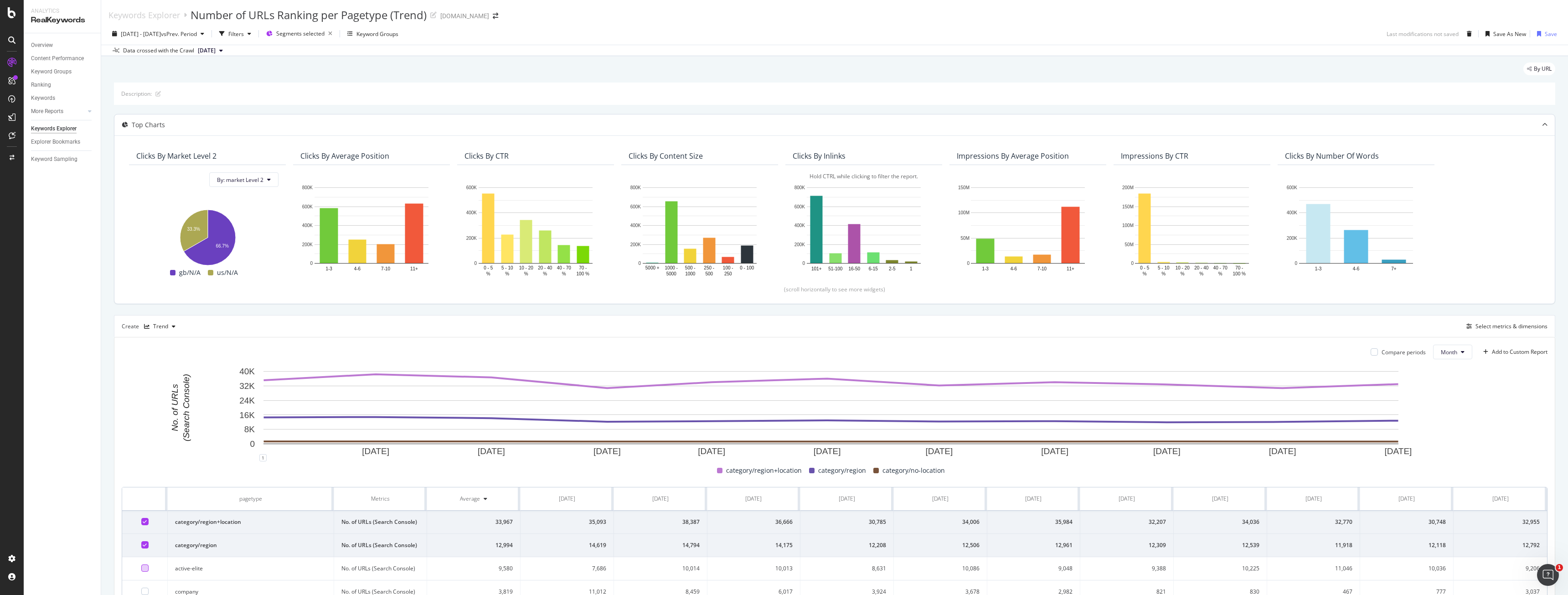
scroll to position [0, 0]
click at [161, 37] on span "2024 Nov. 1st - 2025 Sep. 29th" at bounding box center [141, 34] width 40 height 8
click at [448, 98] on div "Description:" at bounding box center [835, 93] width 1441 height 23
click at [244, 32] on div "Filters" at bounding box center [236, 34] width 15 height 8
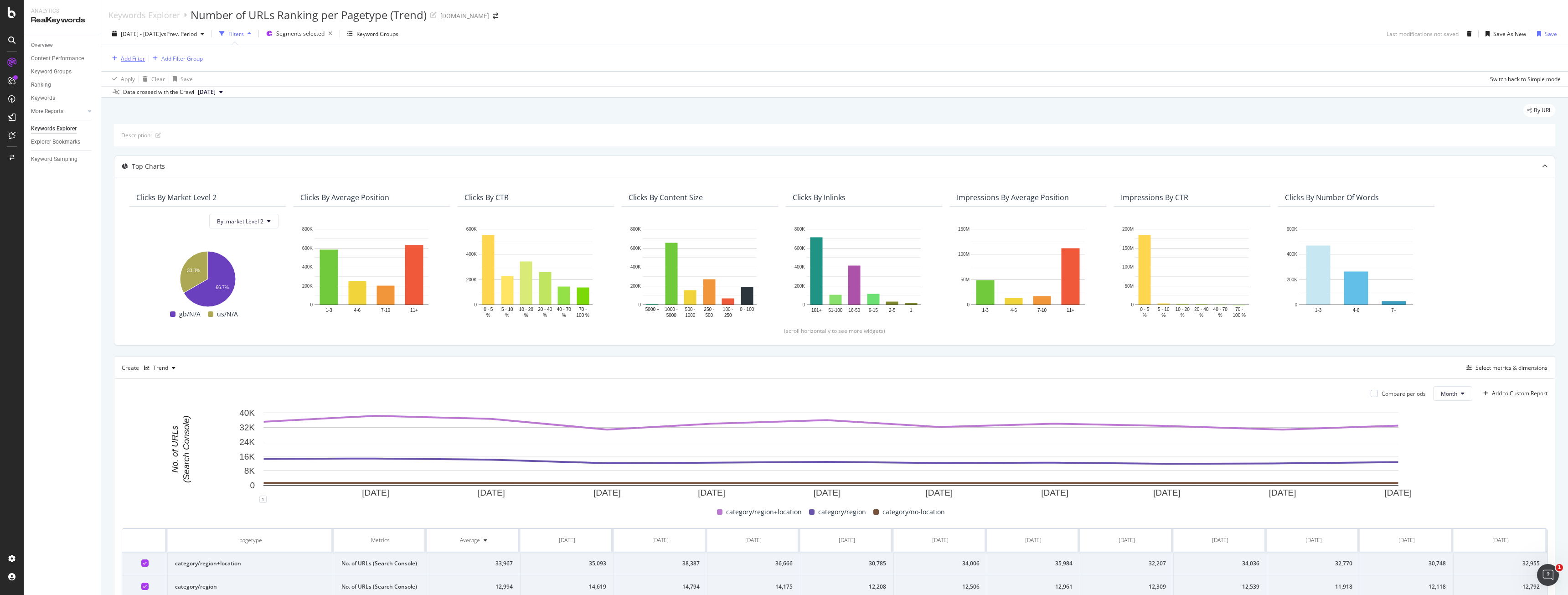
click at [132, 54] on div "Add Filter" at bounding box center [127, 58] width 37 height 10
click at [532, 131] on div "Description:" at bounding box center [835, 135] width 1441 height 23
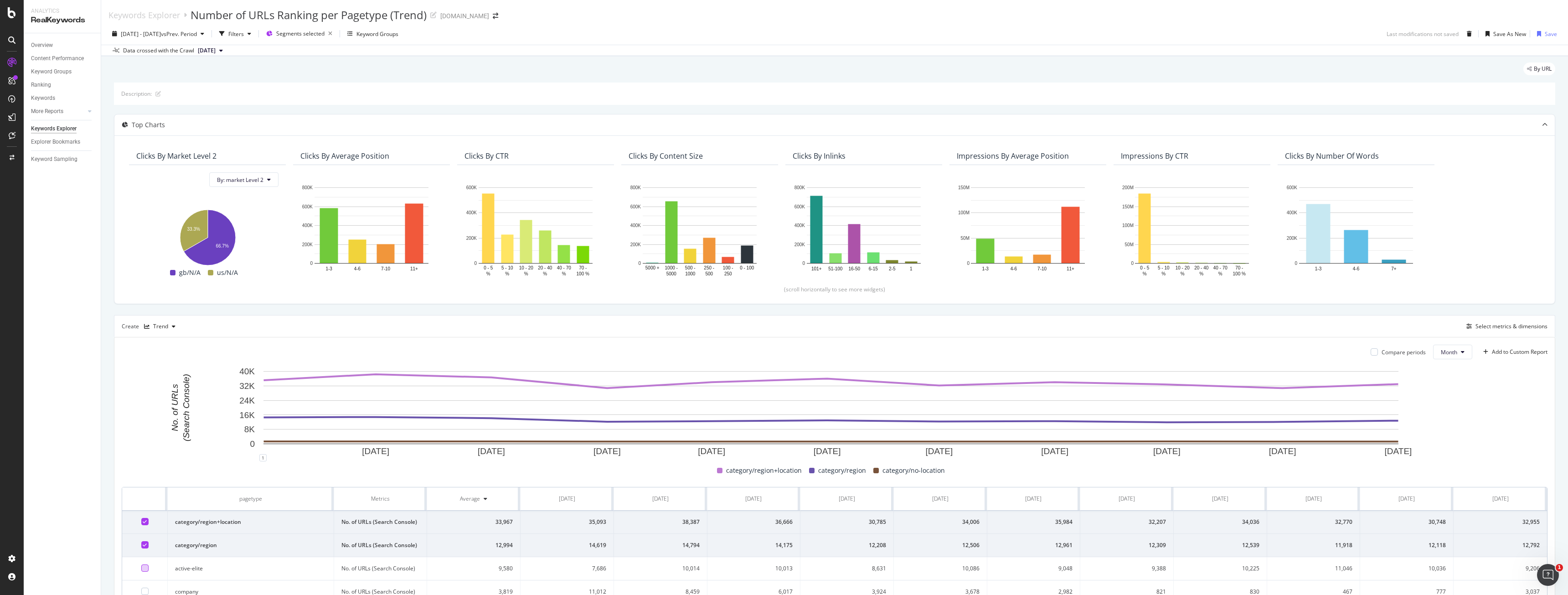
click at [57, 129] on div "Keywords Explorer" at bounding box center [54, 129] width 46 height 10
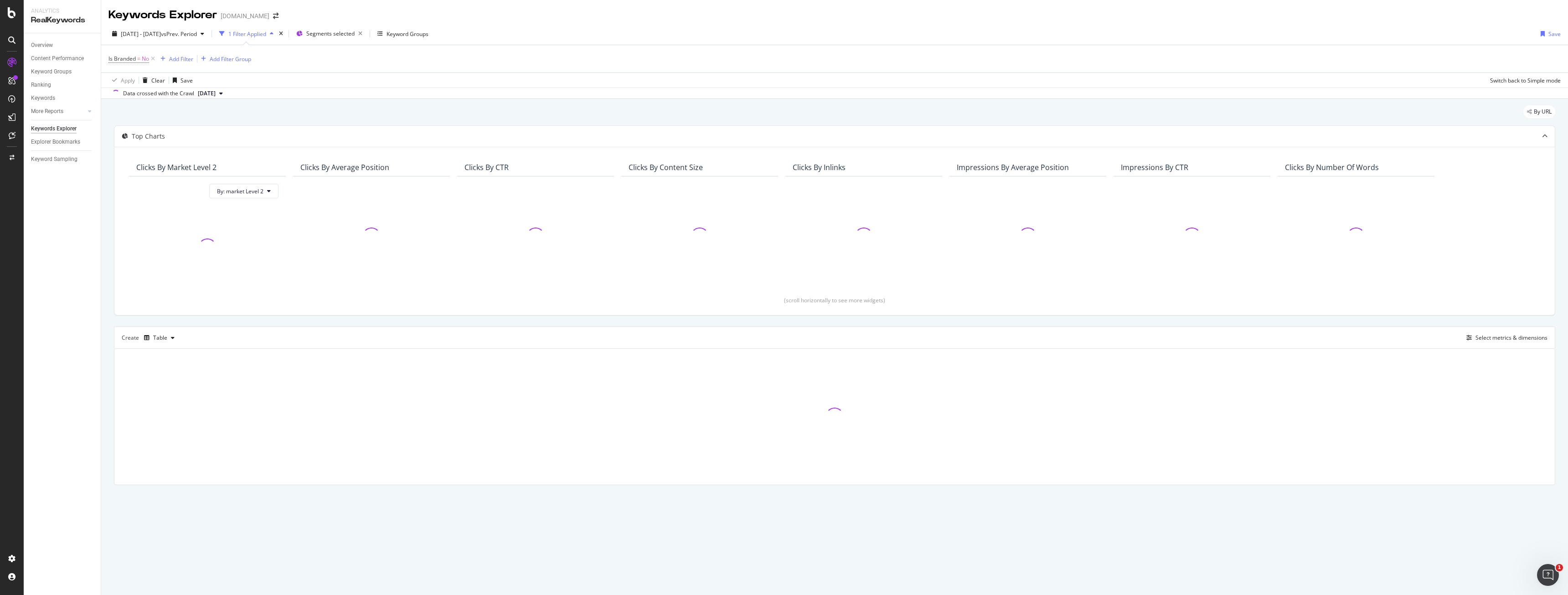
click at [57, 131] on div "Keywords Explorer" at bounding box center [54, 129] width 46 height 10
click at [153, 58] on icon at bounding box center [153, 59] width 8 height 9
click at [154, 61] on icon at bounding box center [153, 59] width 8 height 9
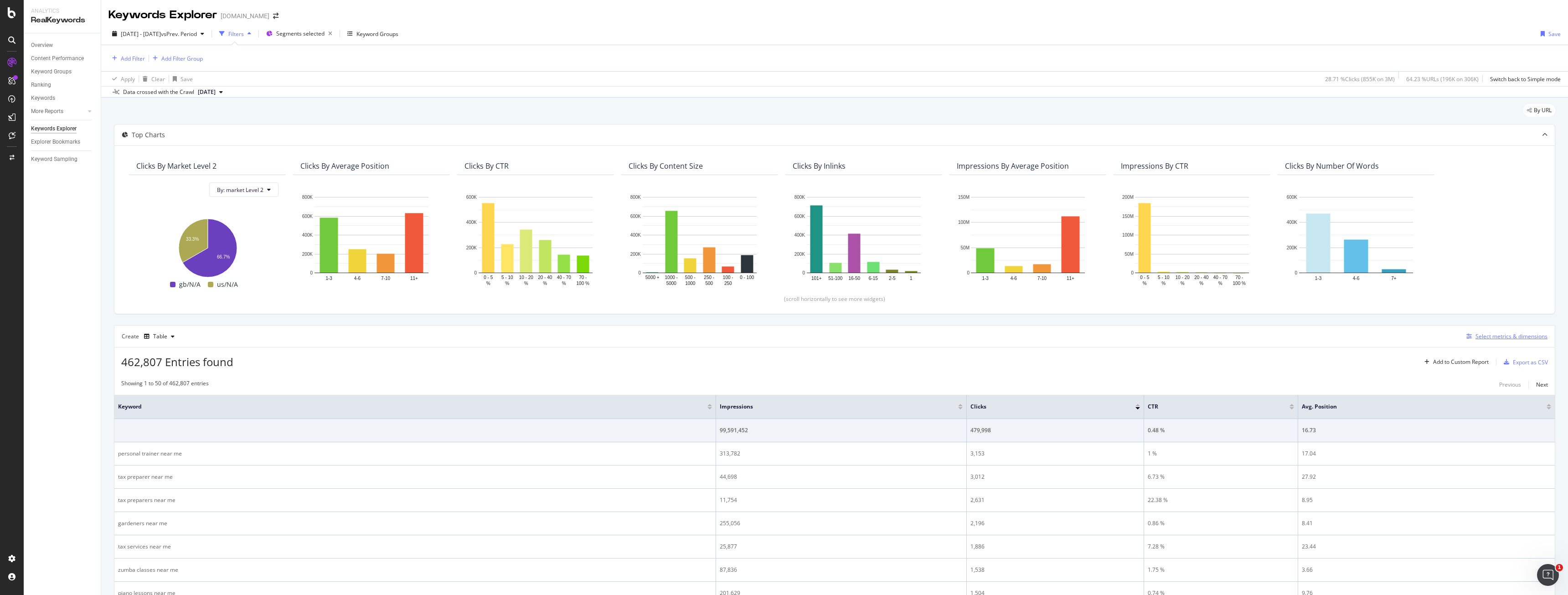
click at [1481, 341] on div "Select metrics & dimensions" at bounding box center [1505, 337] width 85 height 10
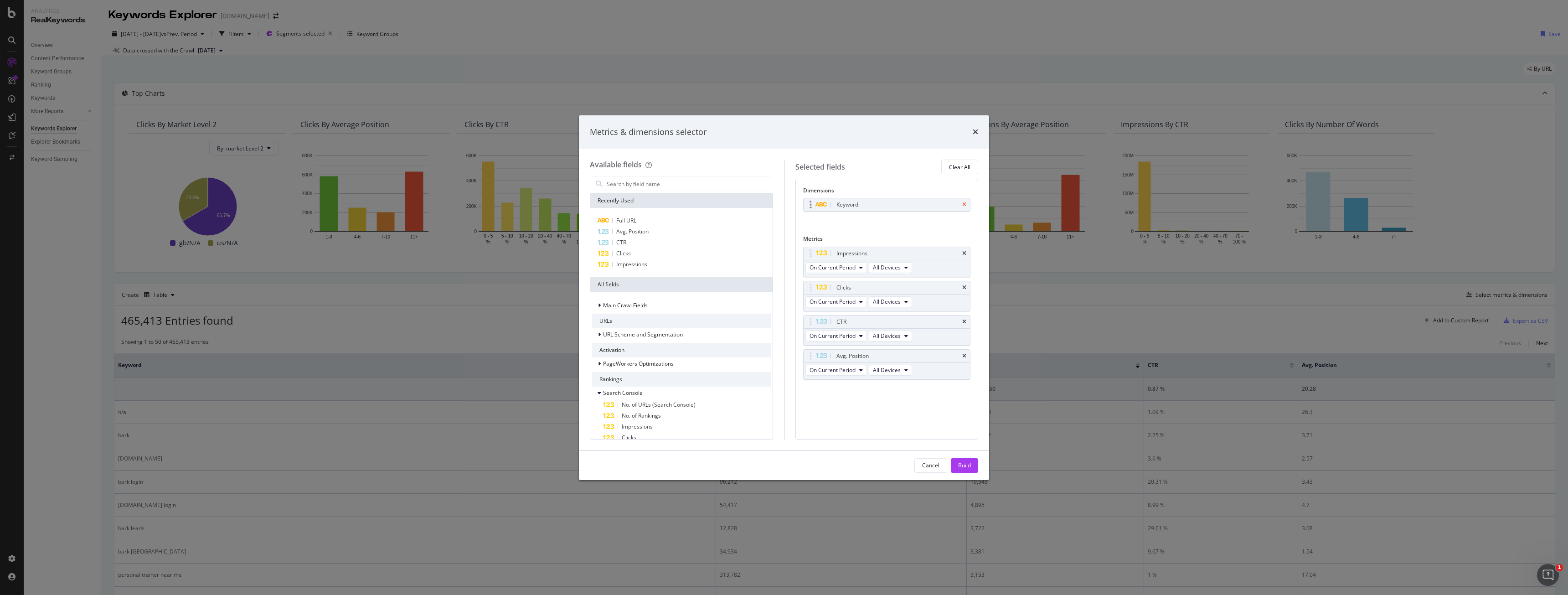
click at [965, 206] on icon "times" at bounding box center [964, 205] width 4 height 5
click at [964, 286] on icon "times" at bounding box center [964, 285] width 4 height 5
click at [967, 289] on div "CTR" at bounding box center [887, 285] width 167 height 13
click at [967, 285] on div "CTR" at bounding box center [887, 285] width 167 height 13
click at [965, 290] on div "CTR" at bounding box center [887, 285] width 167 height 13
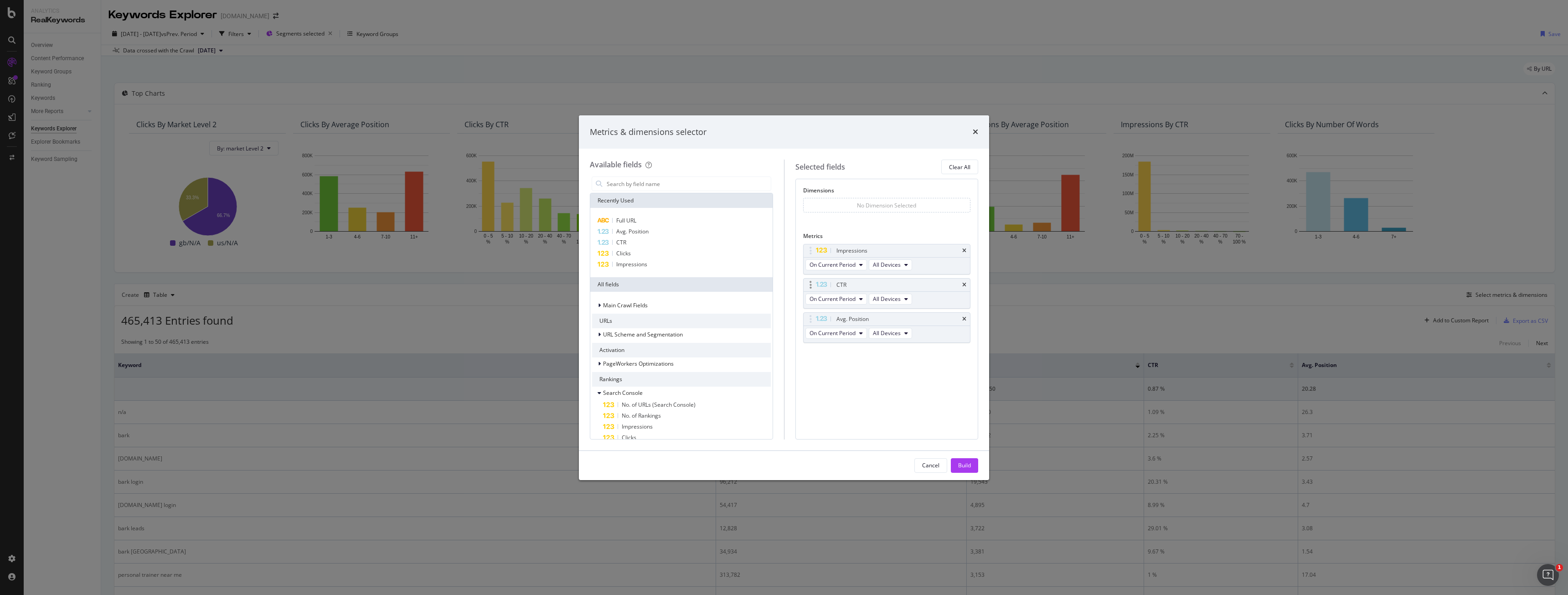
click at [965, 288] on div "CTR" at bounding box center [887, 285] width 167 height 13
click at [965, 285] on icon "times" at bounding box center [964, 285] width 4 height 5
click at [965, 286] on icon "times" at bounding box center [964, 285] width 4 height 5
drag, startPoint x: 963, startPoint y: 463, endPoint x: 874, endPoint y: 396, distance: 111.4
click at [874, 397] on div "Metrics & dimensions selector Available fields Recently Used Full URL Avg. Posi…" at bounding box center [784, 298] width 410 height 365
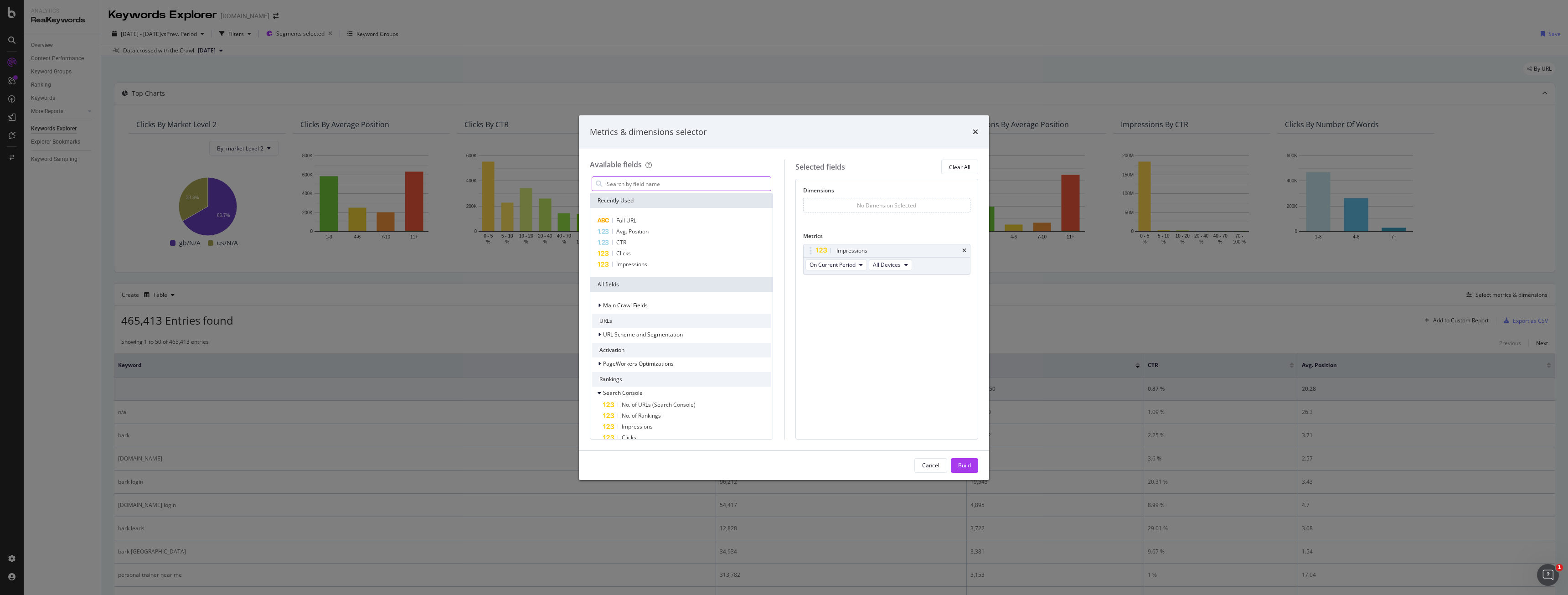
click at [671, 183] on input "modal" at bounding box center [688, 184] width 165 height 13
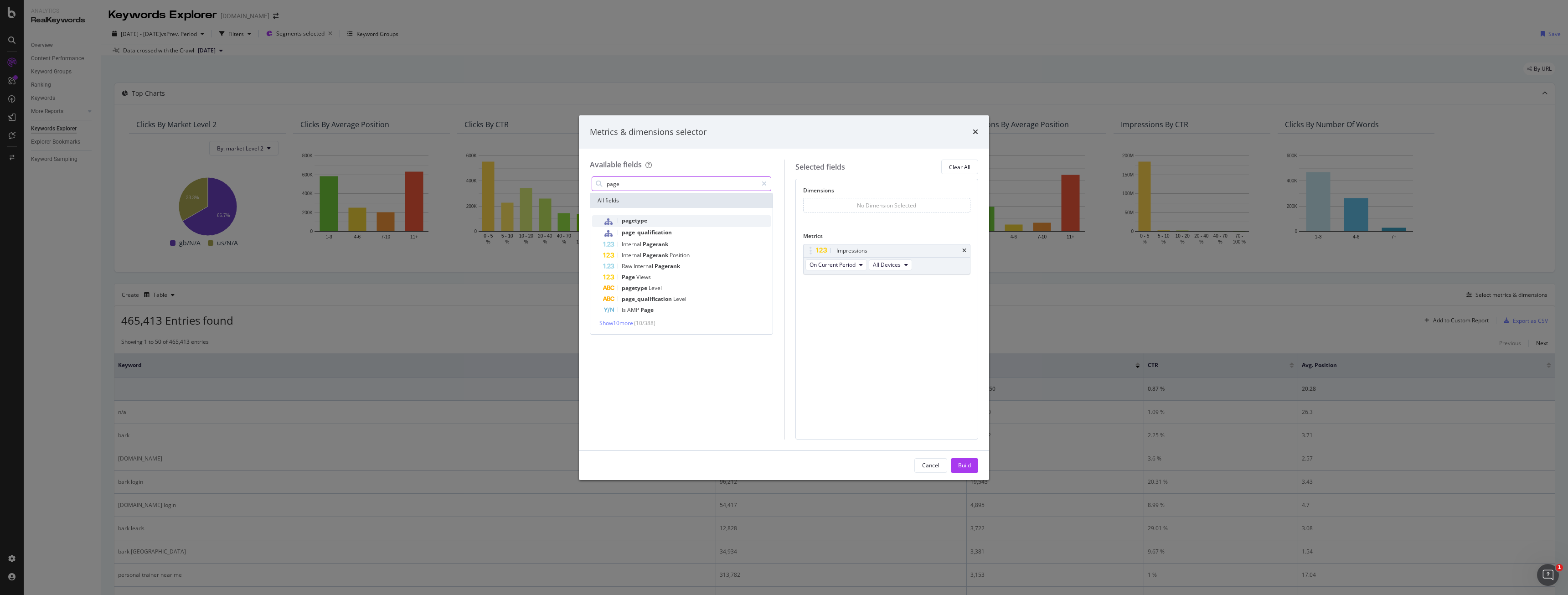
type input "page"
click at [673, 217] on div "pagetype" at bounding box center [687, 221] width 168 height 12
click at [819, 206] on icon "modal" at bounding box center [821, 205] width 8 height 7
click at [959, 464] on div "Build" at bounding box center [964, 465] width 13 height 8
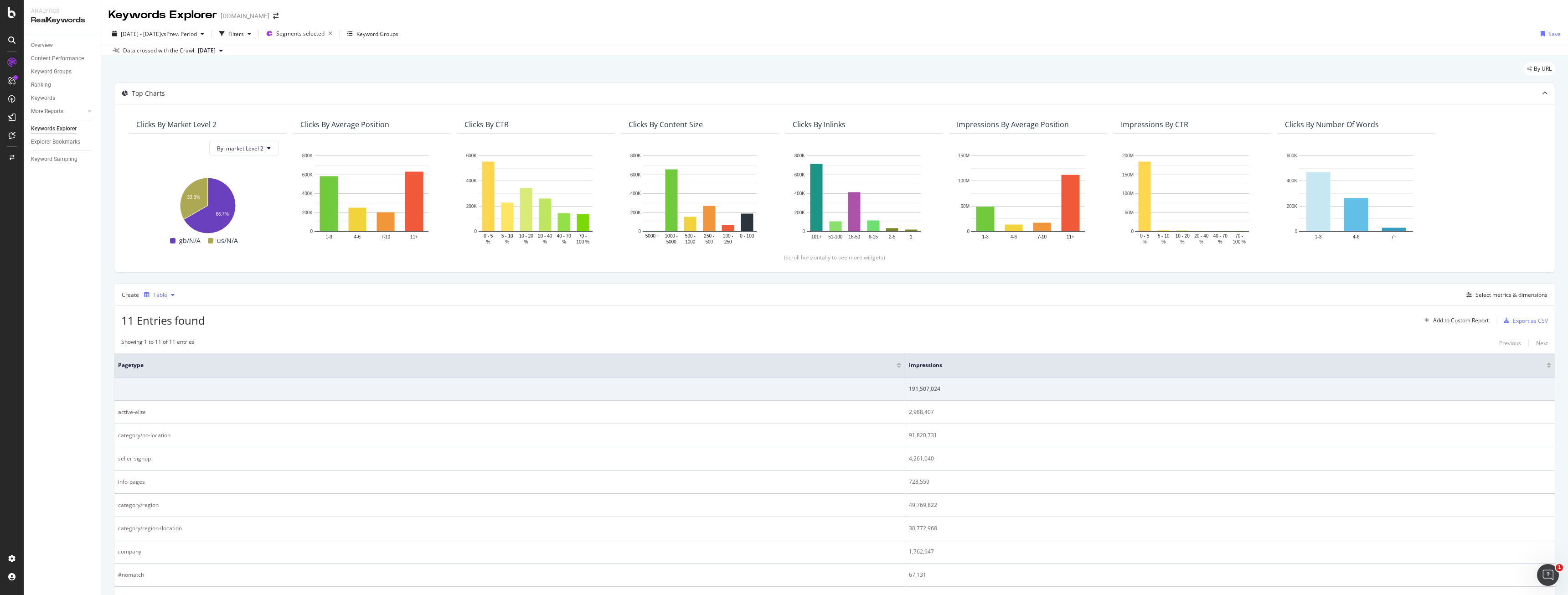
click at [152, 293] on div "button" at bounding box center [147, 295] width 13 height 5
click at [156, 328] on div "Trend" at bounding box center [165, 325] width 42 height 12
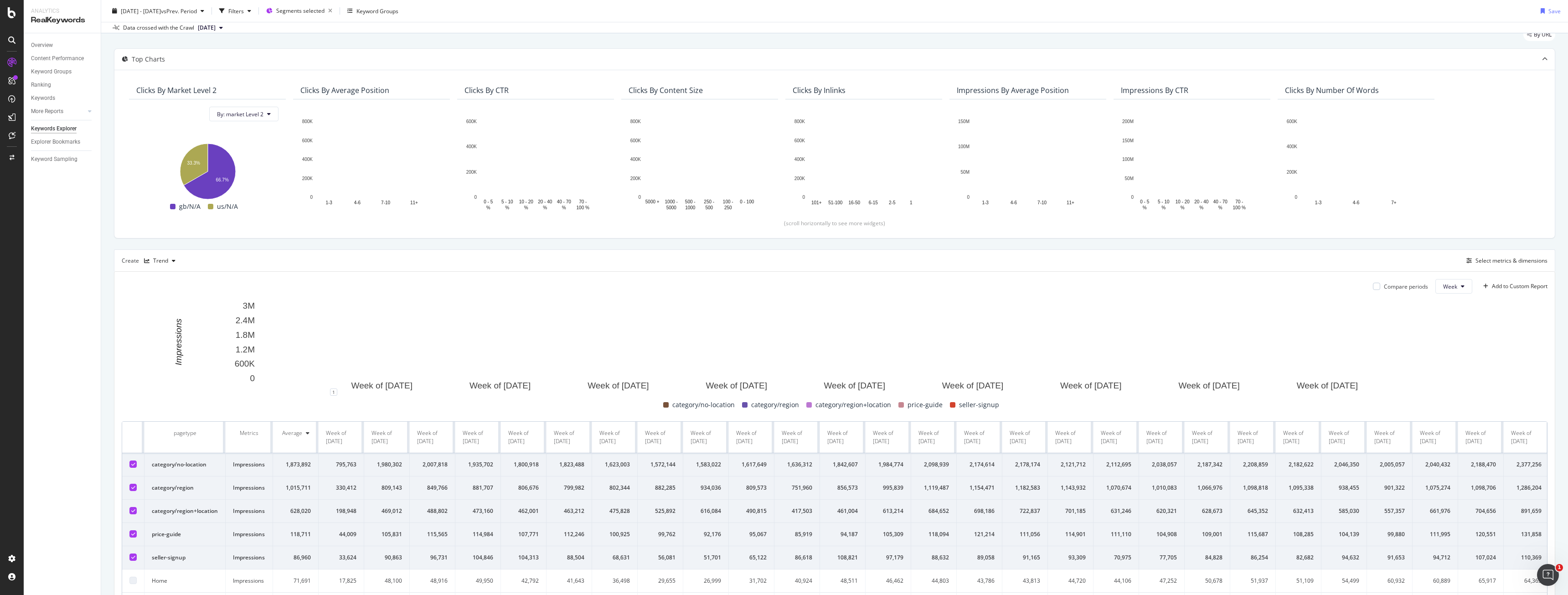
scroll to position [183, 0]
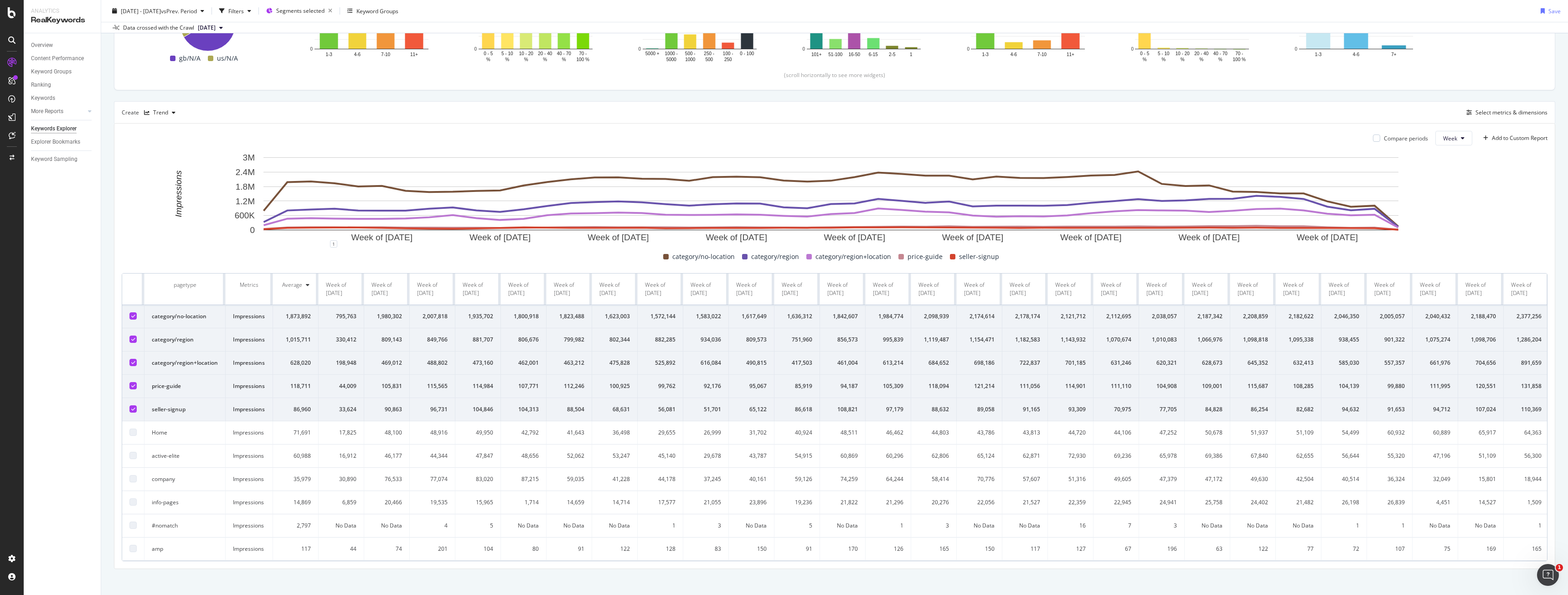
click at [135, 398] on td at bounding box center [133, 387] width 23 height 23
click at [134, 388] on icon at bounding box center [133, 385] width 4 height 4
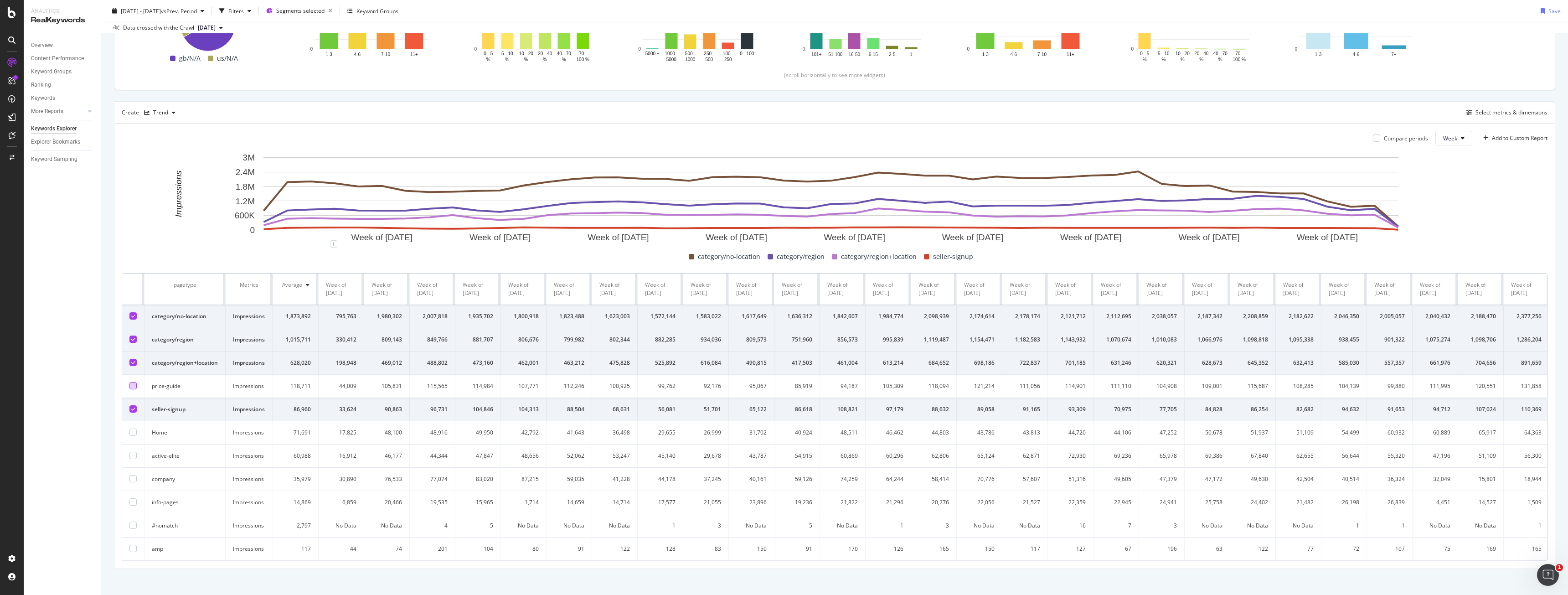
click at [129, 417] on td at bounding box center [133, 410] width 23 height 23
click at [129, 422] on td at bounding box center [133, 410] width 23 height 23
click at [133, 413] on div at bounding box center [133, 409] width 7 height 7
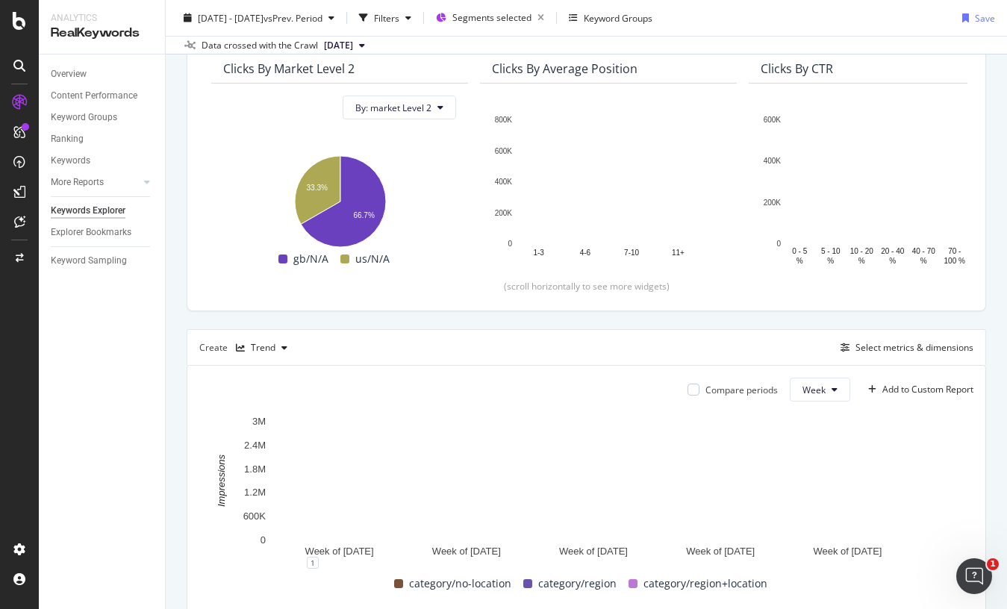
scroll to position [373, 0]
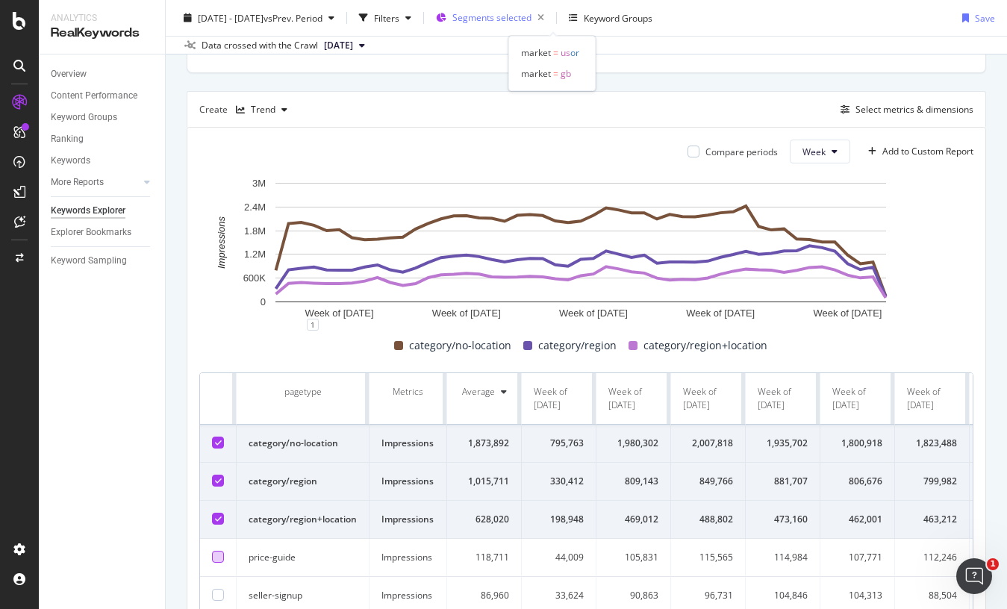
click at [532, 12] on span "Segments selected" at bounding box center [491, 17] width 79 height 13
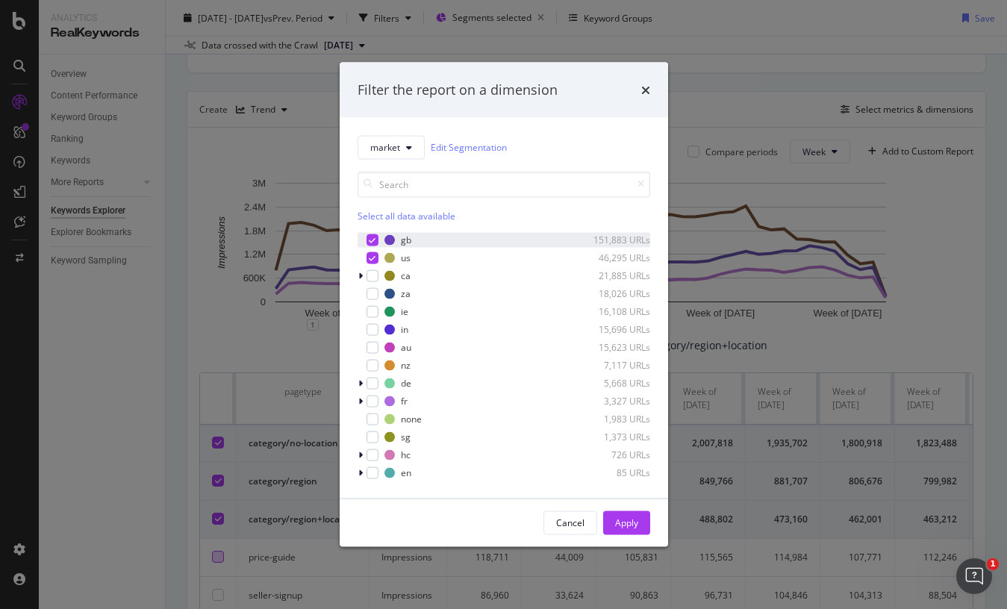
click at [372, 238] on icon "modal" at bounding box center [372, 239] width 7 height 7
click at [618, 520] on div "Apply" at bounding box center [626, 523] width 23 height 13
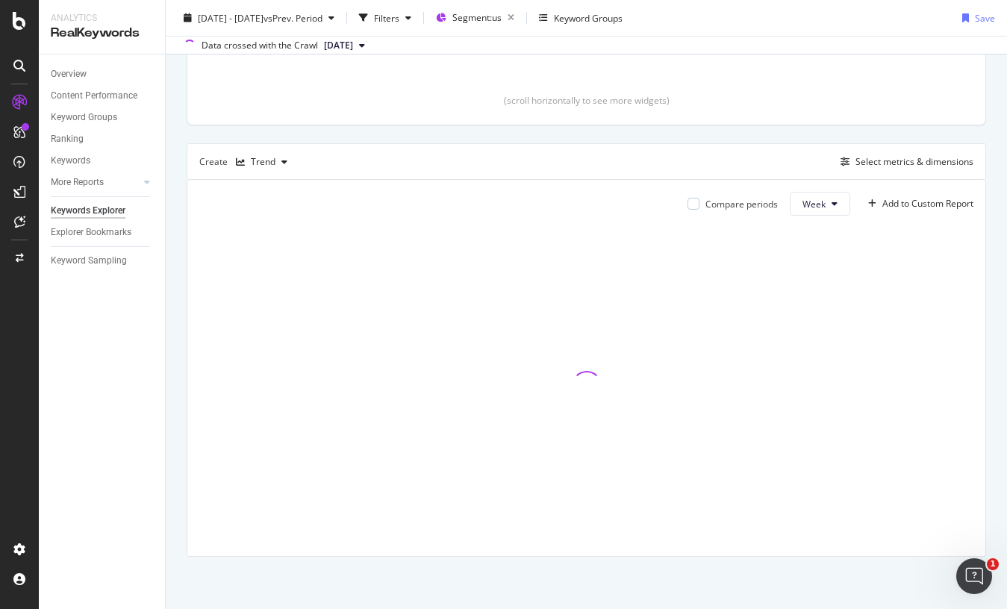
scroll to position [321, 0]
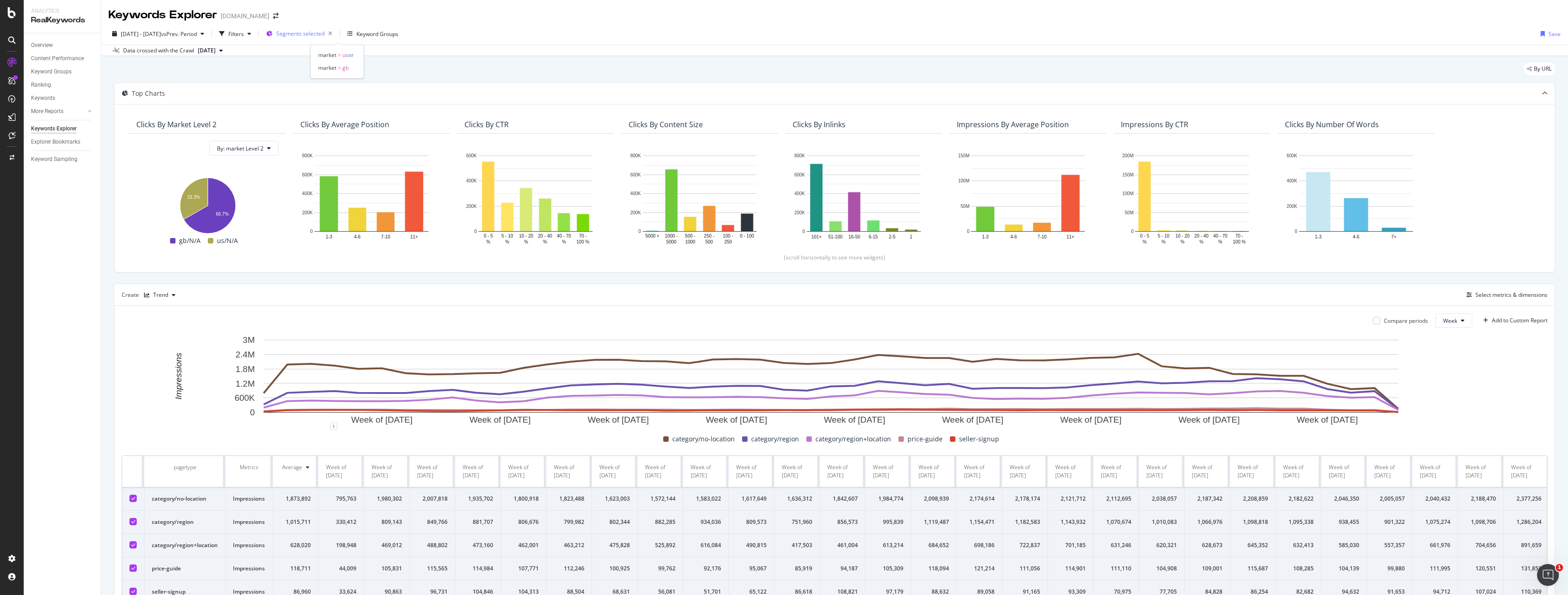
click at [325, 37] on span "Segments selected" at bounding box center [300, 34] width 48 height 8
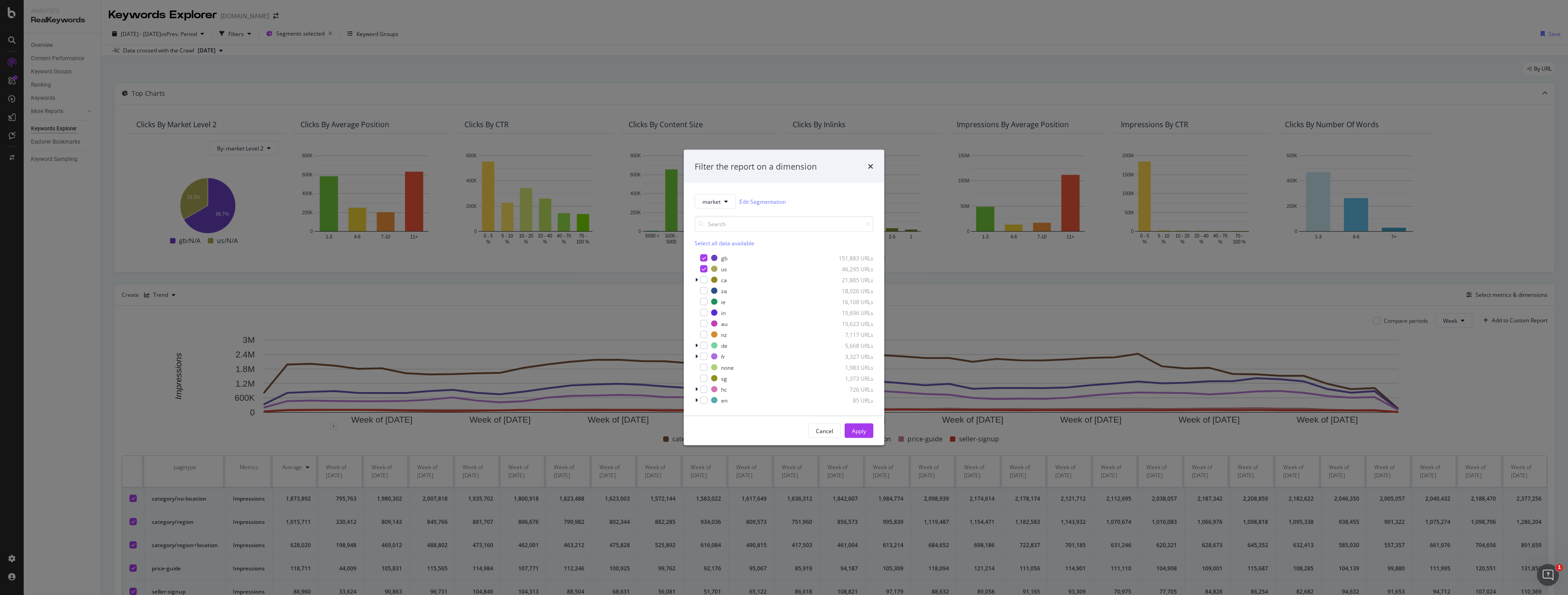
click at [884, 166] on div "Filter the report on a dimension" at bounding box center [784, 166] width 200 height 34
click at [880, 168] on div "Filter the report on a dimension" at bounding box center [784, 166] width 200 height 34
click at [877, 170] on div "Filter the report on a dimension" at bounding box center [784, 166] width 200 height 34
click at [875, 168] on div "Filter the report on a dimension" at bounding box center [784, 166] width 200 height 34
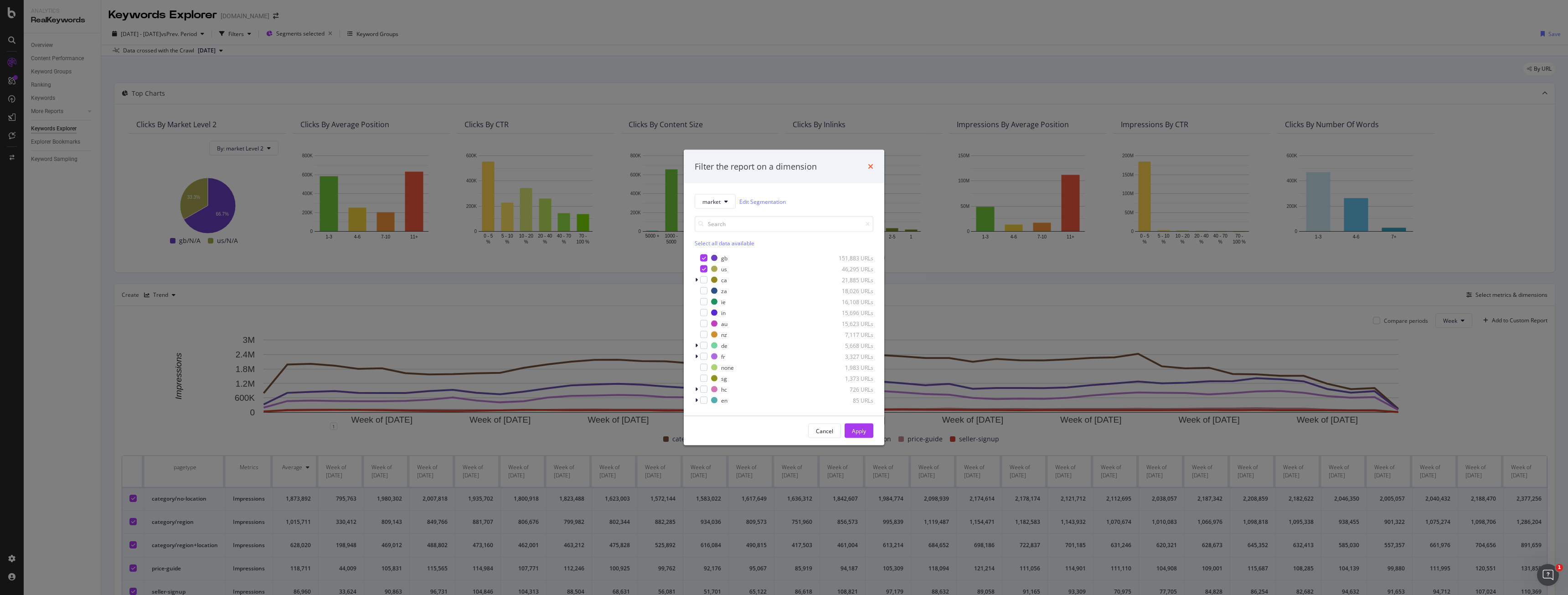
click at [871, 167] on icon "times" at bounding box center [870, 167] width 5 height 7
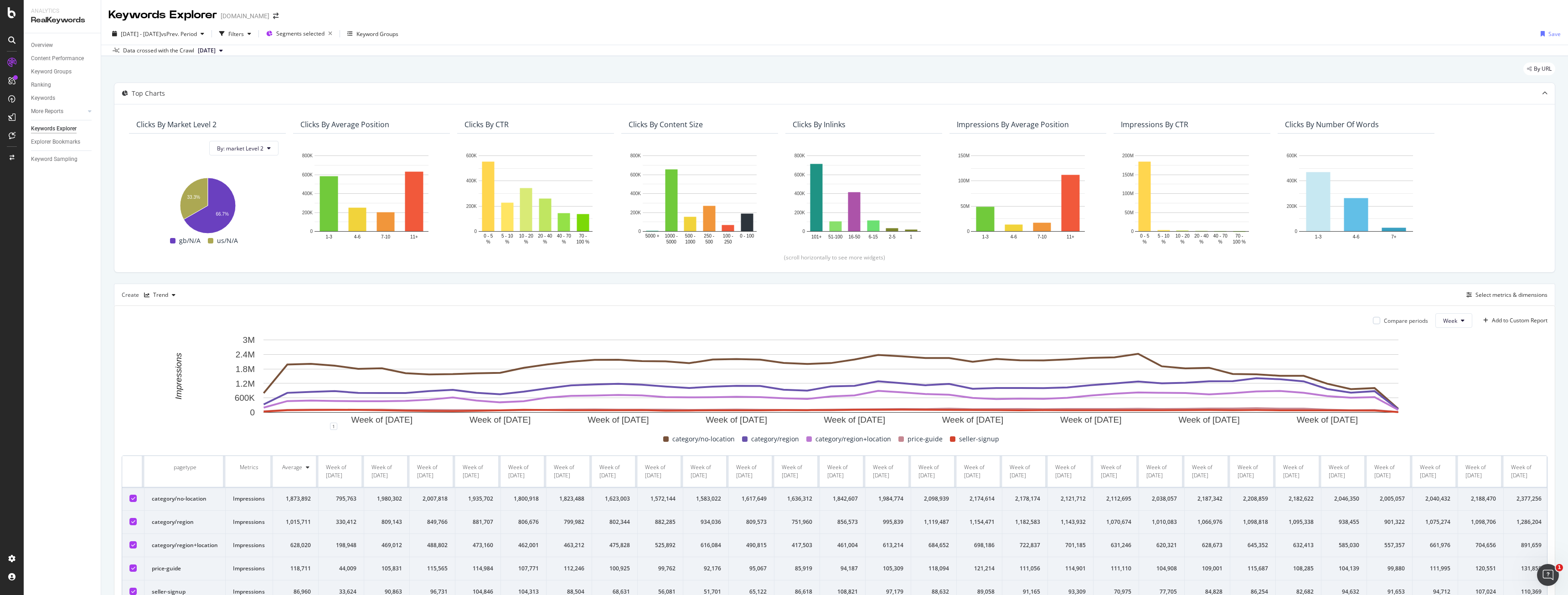
click at [276, 76] on div "By URL" at bounding box center [835, 72] width 1441 height 20
click at [62, 98] on div "SiteCrawler" at bounding box center [49, 101] width 32 height 9
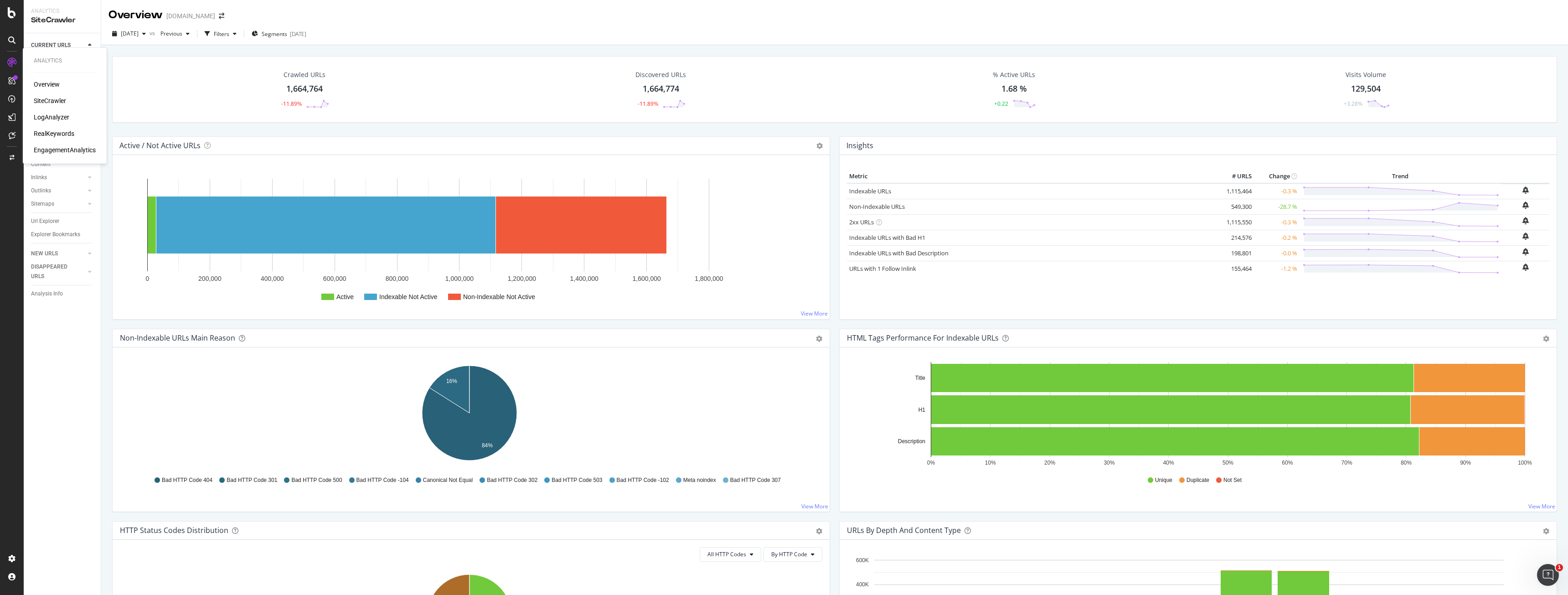
click at [55, 117] on div "LogAnalyzer" at bounding box center [51, 117] width 35 height 9
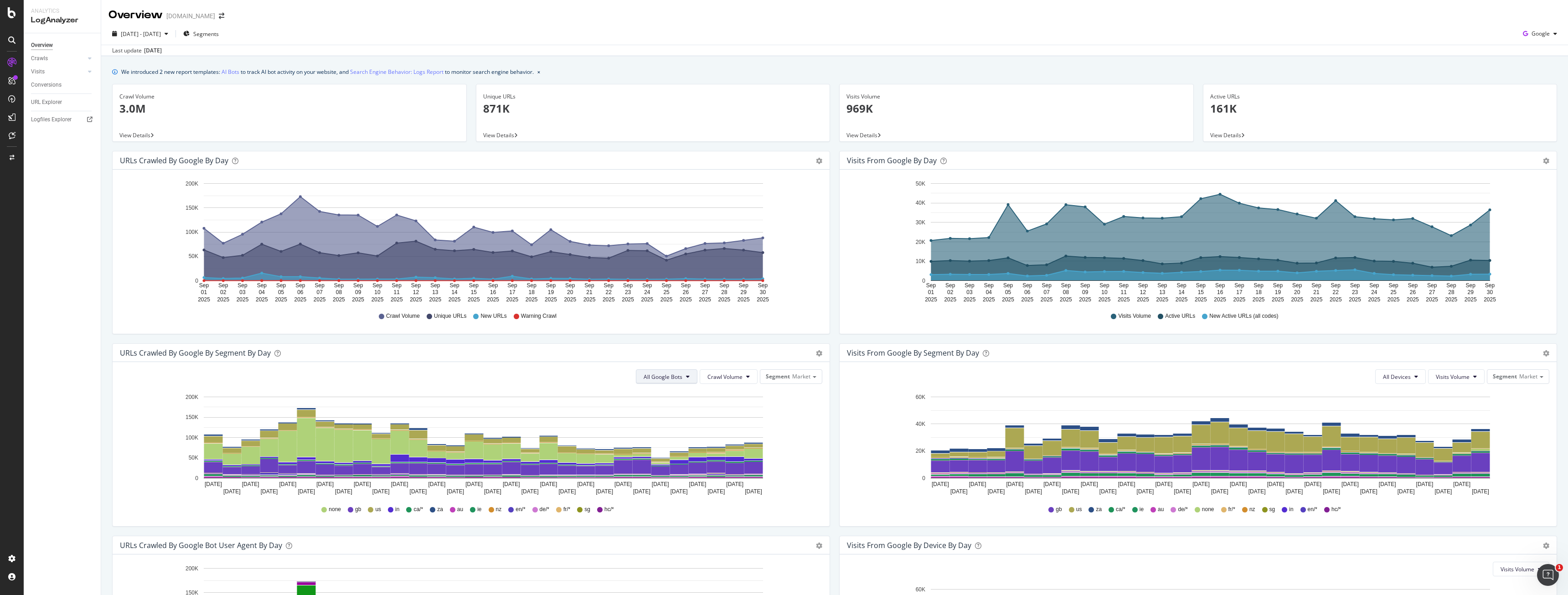
click at [679, 377] on span "All Google Bots" at bounding box center [662, 377] width 38 height 8
click at [683, 459] on span "Google Smartphone" at bounding box center [673, 462] width 64 height 8
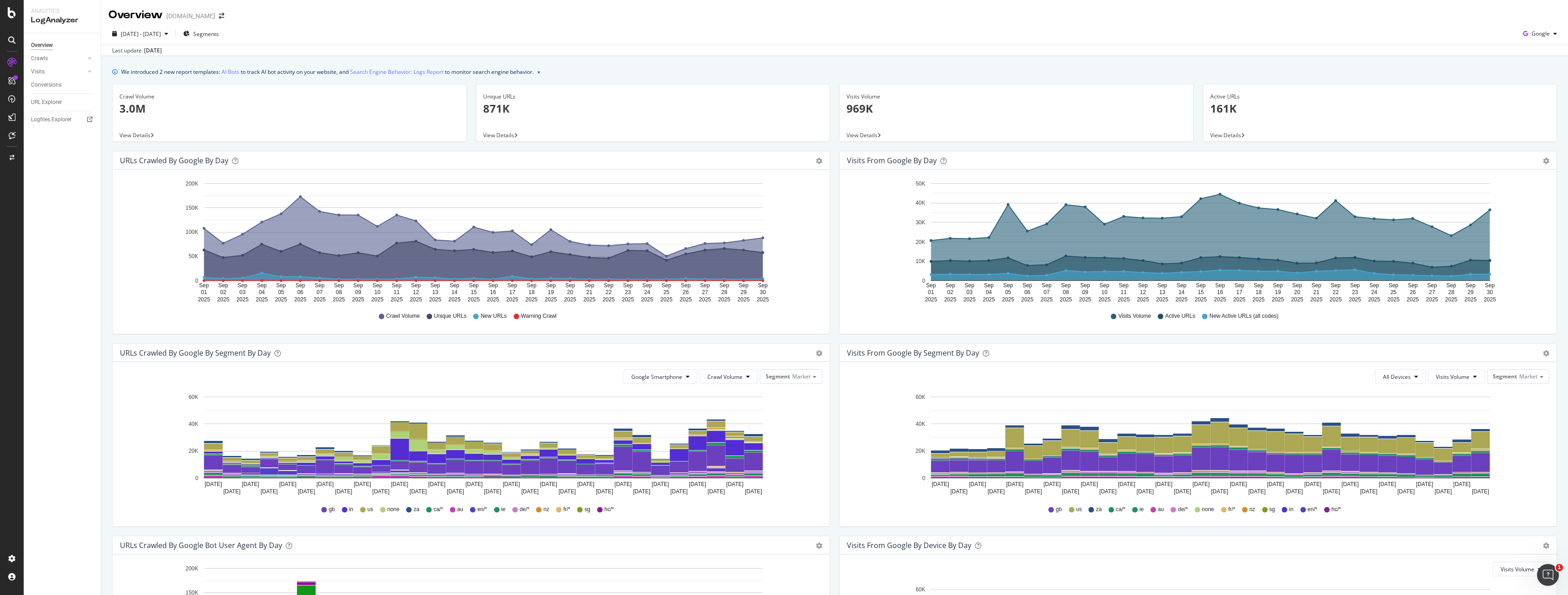
click at [343, 509] on icon at bounding box center [344, 509] width 5 height 5
click at [795, 379] on span "Market" at bounding box center [801, 376] width 18 height 8
click at [793, 400] on div "Pagetype" at bounding box center [768, 403] width 101 height 12
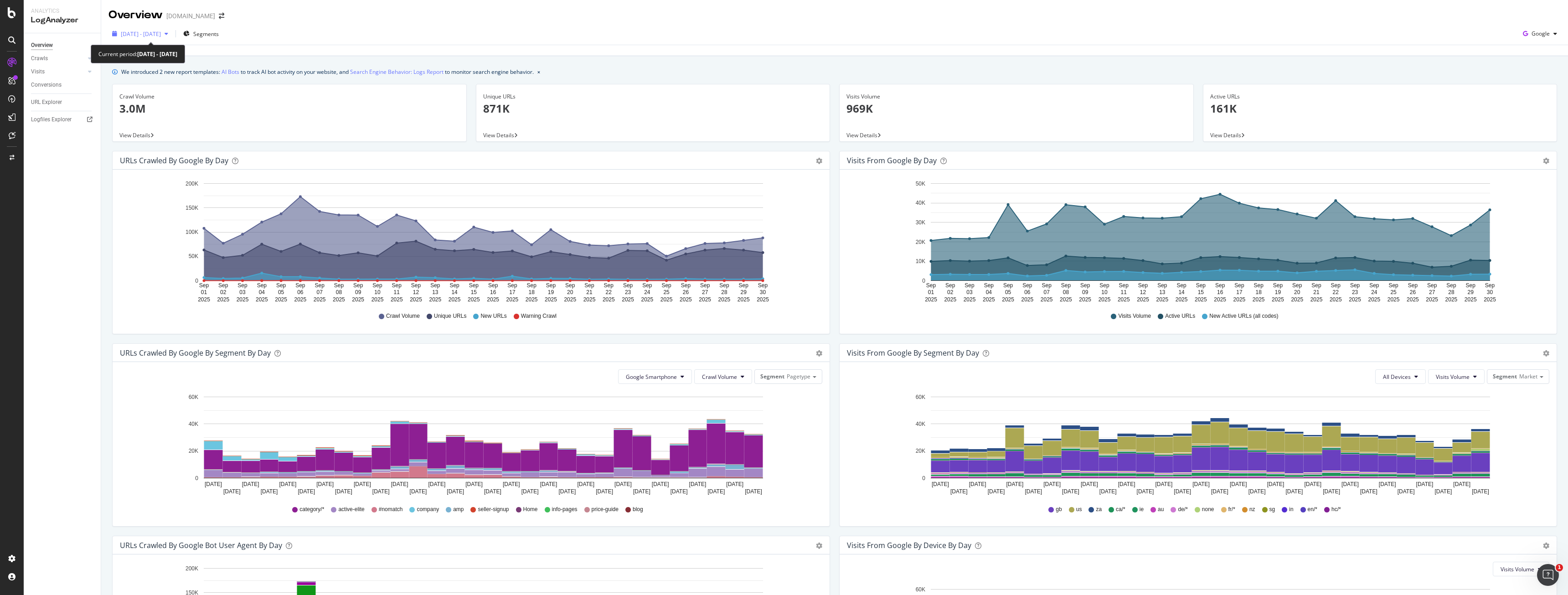
click at [144, 26] on button "2025 Sep. 1st - Sep. 30th" at bounding box center [140, 34] width 64 height 15
click at [159, 87] on div "Last 3 Months" at bounding box center [150, 87] width 35 height 8
type input "2025/07/01"
click at [218, 193] on div "Apply" at bounding box center [211, 192] width 14 height 8
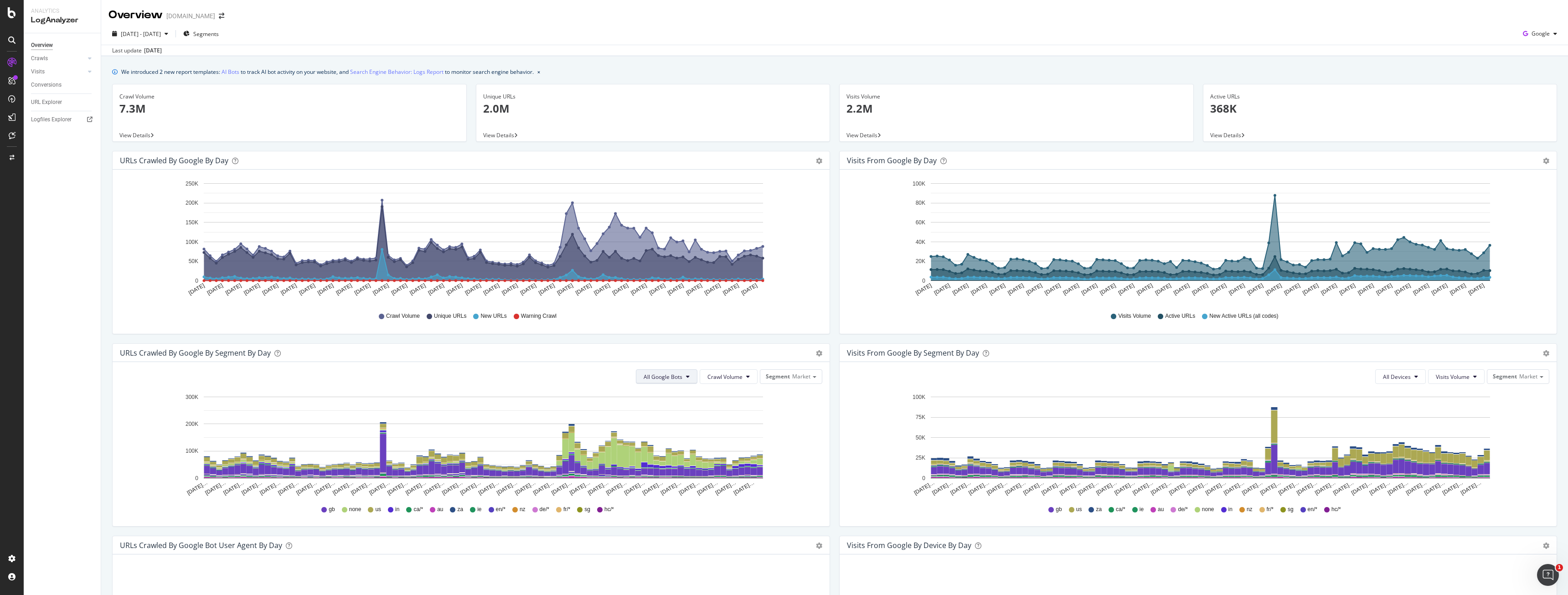
click at [688, 374] on button "All Google Bots" at bounding box center [666, 377] width 62 height 15
click at [681, 467] on div "Google Smartphone" at bounding box center [673, 462] width 79 height 13
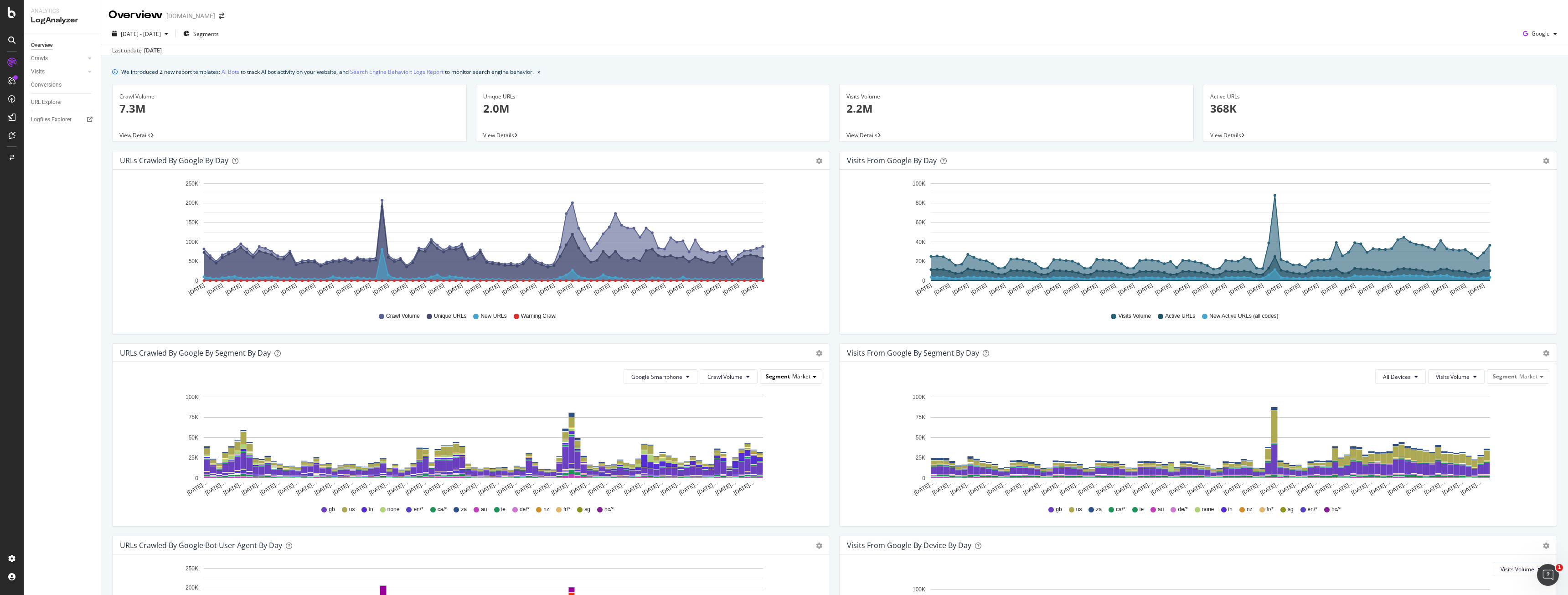
click at [782, 377] on span "Segment" at bounding box center [778, 376] width 24 height 8
click at [794, 406] on div "Pagetype" at bounding box center [768, 403] width 101 height 12
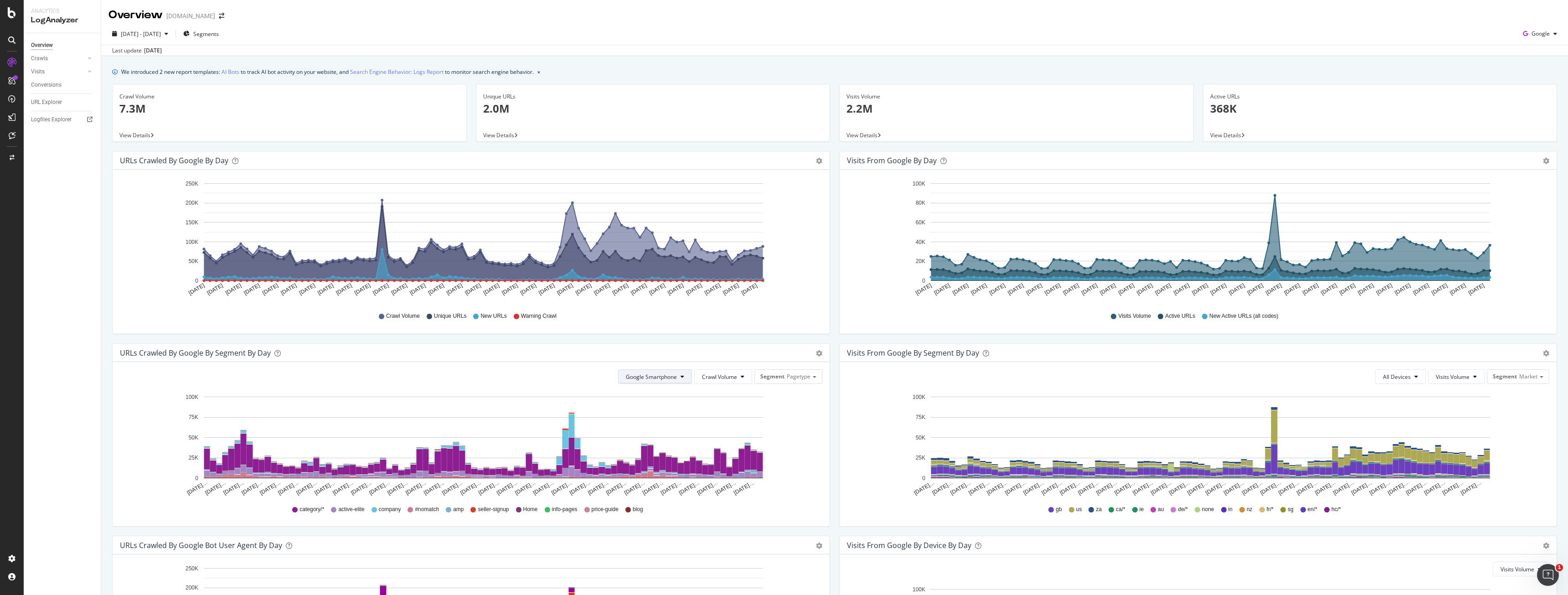
click at [681, 378] on icon at bounding box center [683, 376] width 4 height 5
click at [766, 516] on div "category/* active-elite company #nomatch amp seller-signup Home info-pages pric…" at bounding box center [471, 509] width 693 height 21
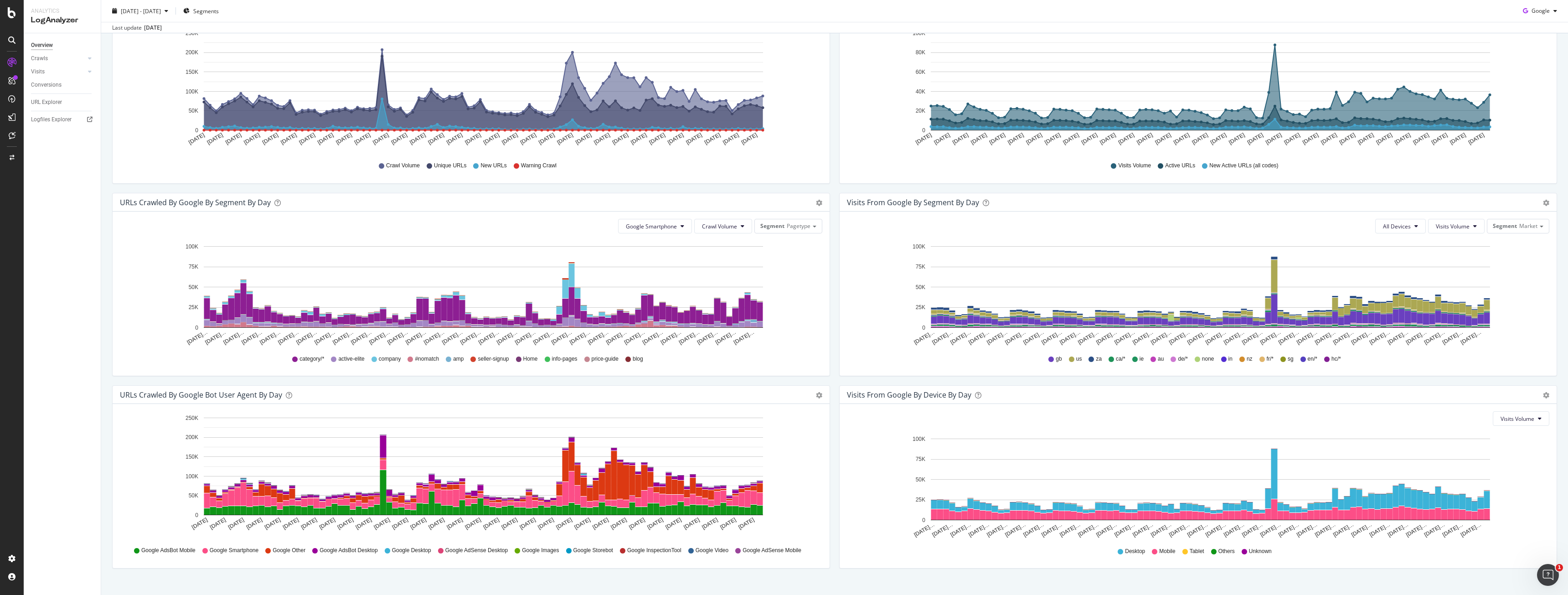
scroll to position [165, 0]
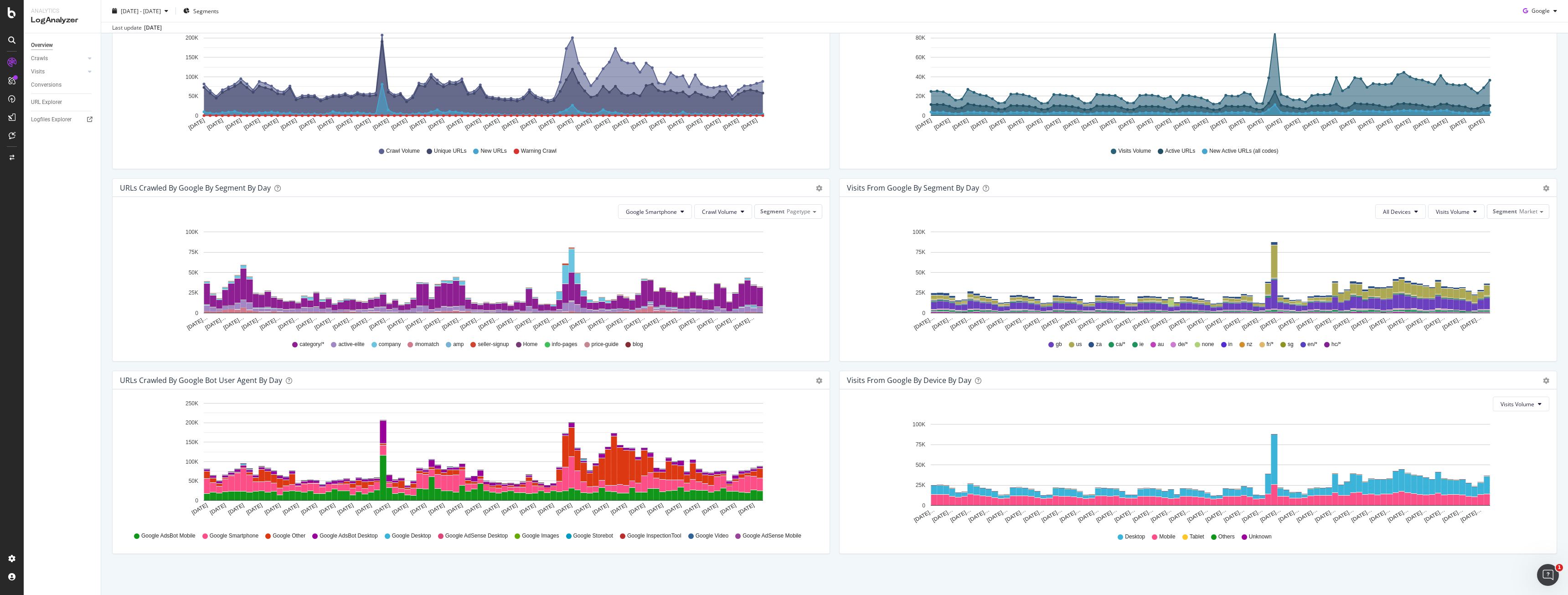
click at [241, 539] on span "Google Smartphone" at bounding box center [234, 536] width 49 height 8
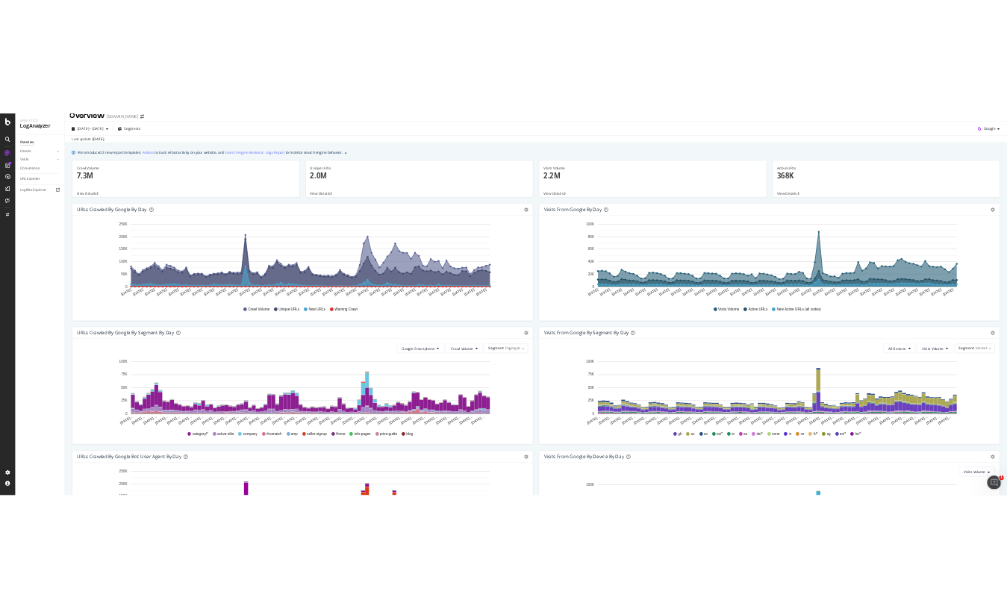
scroll to position [0, 0]
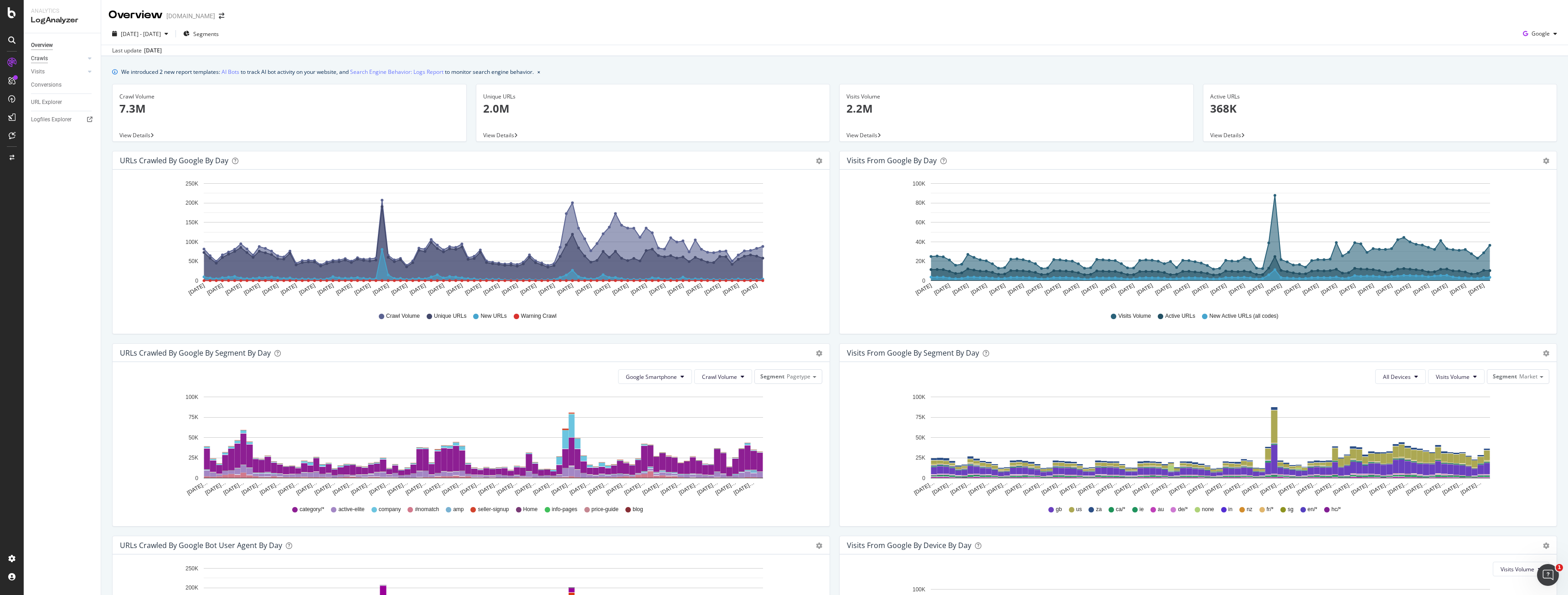
click at [46, 54] on div "Crawls" at bounding box center [40, 59] width 17 height 10
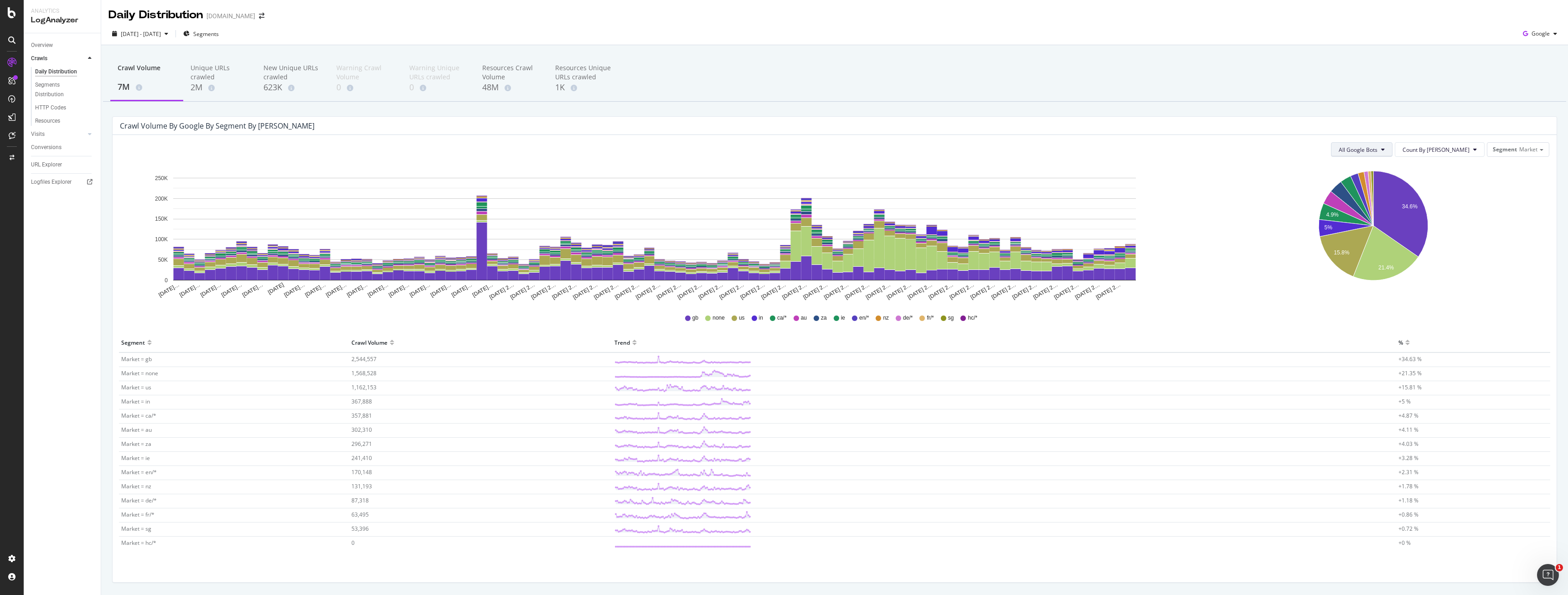
click at [1377, 152] on span "All Google Bots" at bounding box center [1358, 150] width 38 height 8
click at [1412, 236] on span "Google Smartphone" at bounding box center [1398, 235] width 64 height 8
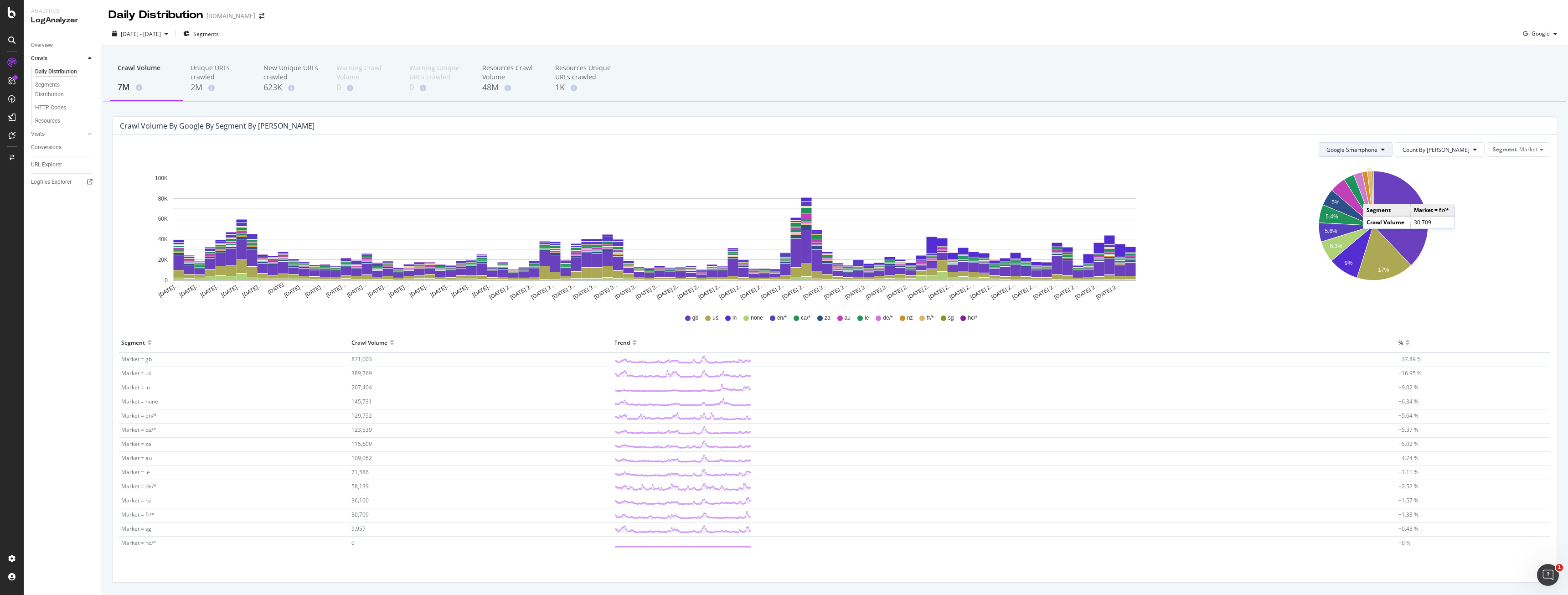
click at [1385, 150] on icon at bounding box center [1383, 149] width 4 height 5
click at [1501, 154] on div "Segment Market" at bounding box center [1518, 150] width 62 height 13
drag, startPoint x: 1497, startPoint y: 178, endPoint x: 1495, endPoint y: 184, distance: 6.3
click at [1495, 184] on div "Market Pagetype Gb_services Us_services No_of_Parameters Page_qualification Par…" at bounding box center [1494, 225] width 101 height 137
click at [1495, 184] on div "Gb_services" at bounding box center [1494, 188] width 101 height 12
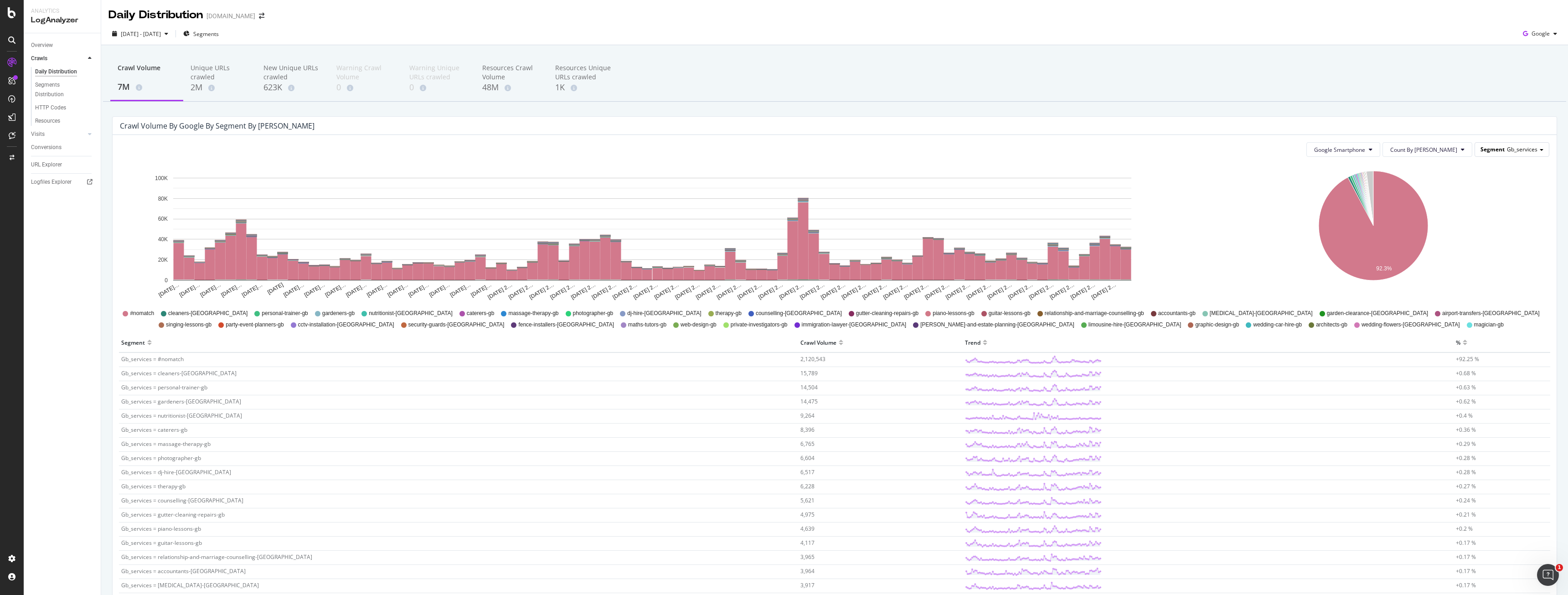
click at [1494, 154] on div "Segment Gb_services" at bounding box center [1512, 150] width 74 height 13
click at [1470, 177] on div "Pagetype" at bounding box center [1494, 175] width 101 height 12
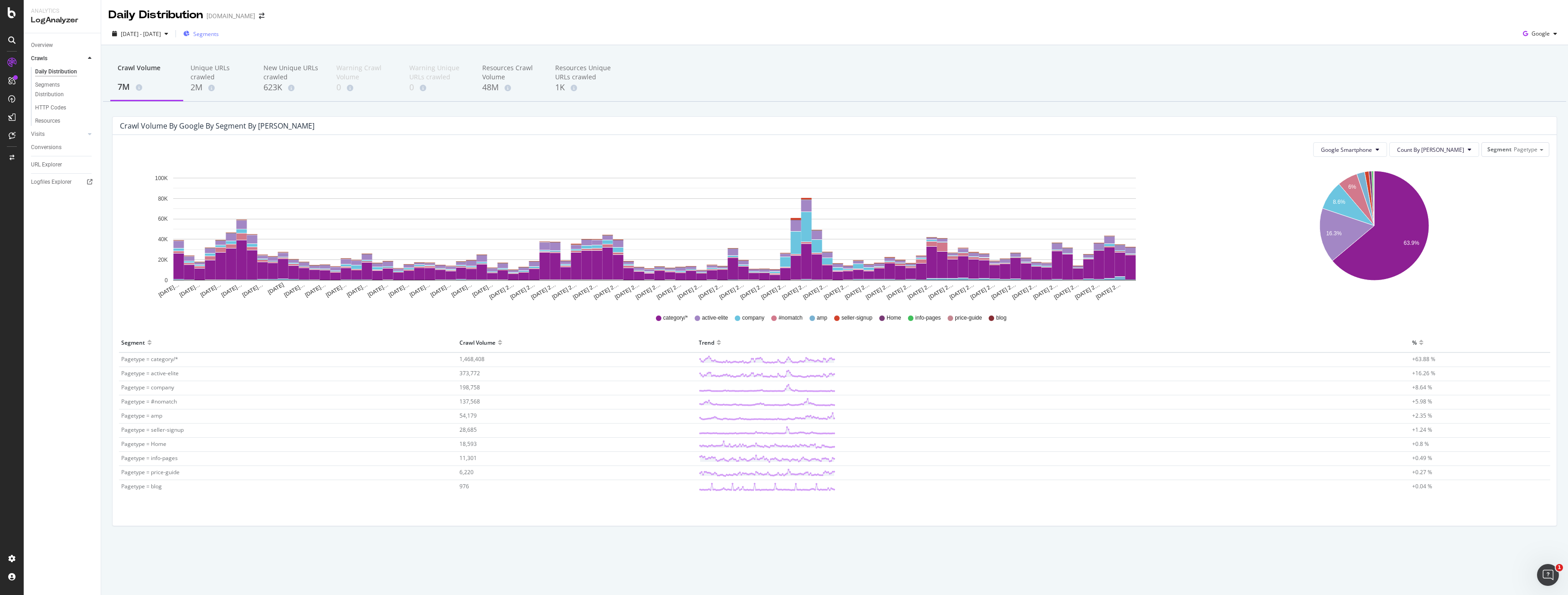
click at [215, 31] on span "Segments" at bounding box center [206, 34] width 26 height 8
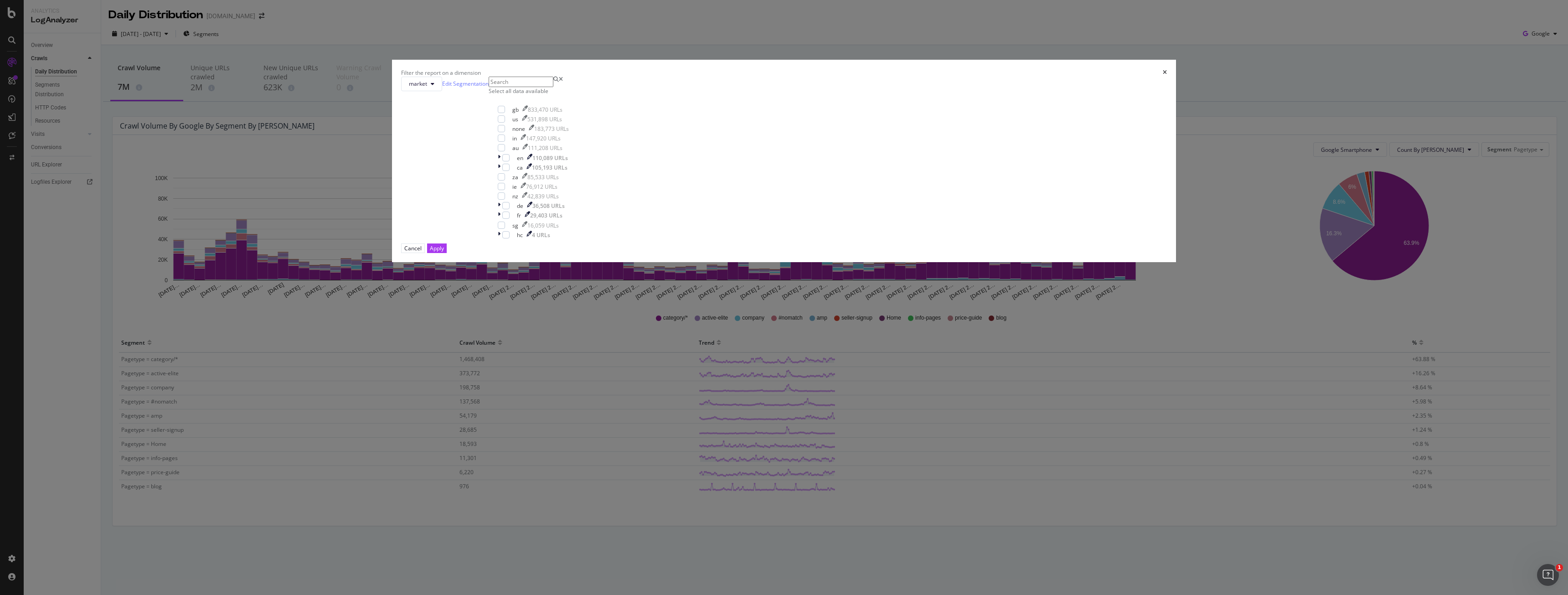
click at [578, 210] on div "Select all data available gb 833,470 URLs us 531,898 URLs none 183,773 URLs in …" at bounding box center [533, 159] width 89 height 167
click at [427, 87] on span "market" at bounding box center [418, 84] width 18 height 8
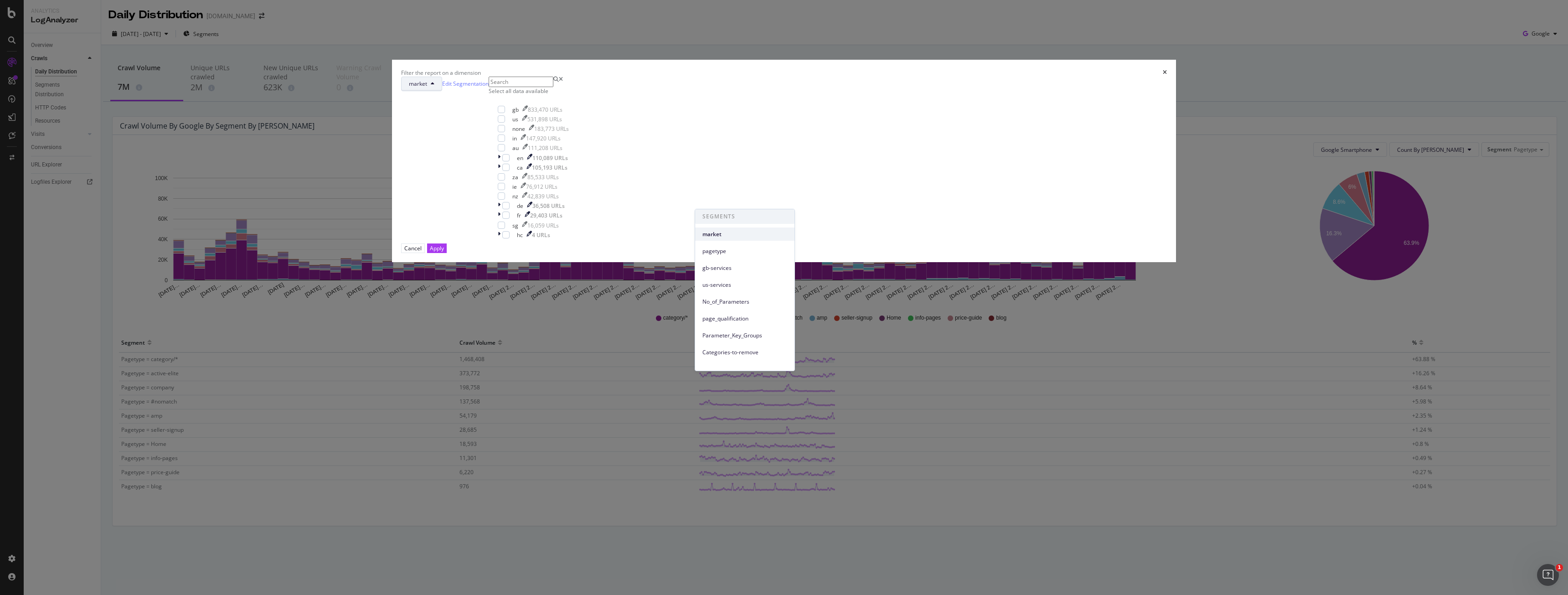
click at [723, 234] on span "market" at bounding box center [744, 234] width 85 height 8
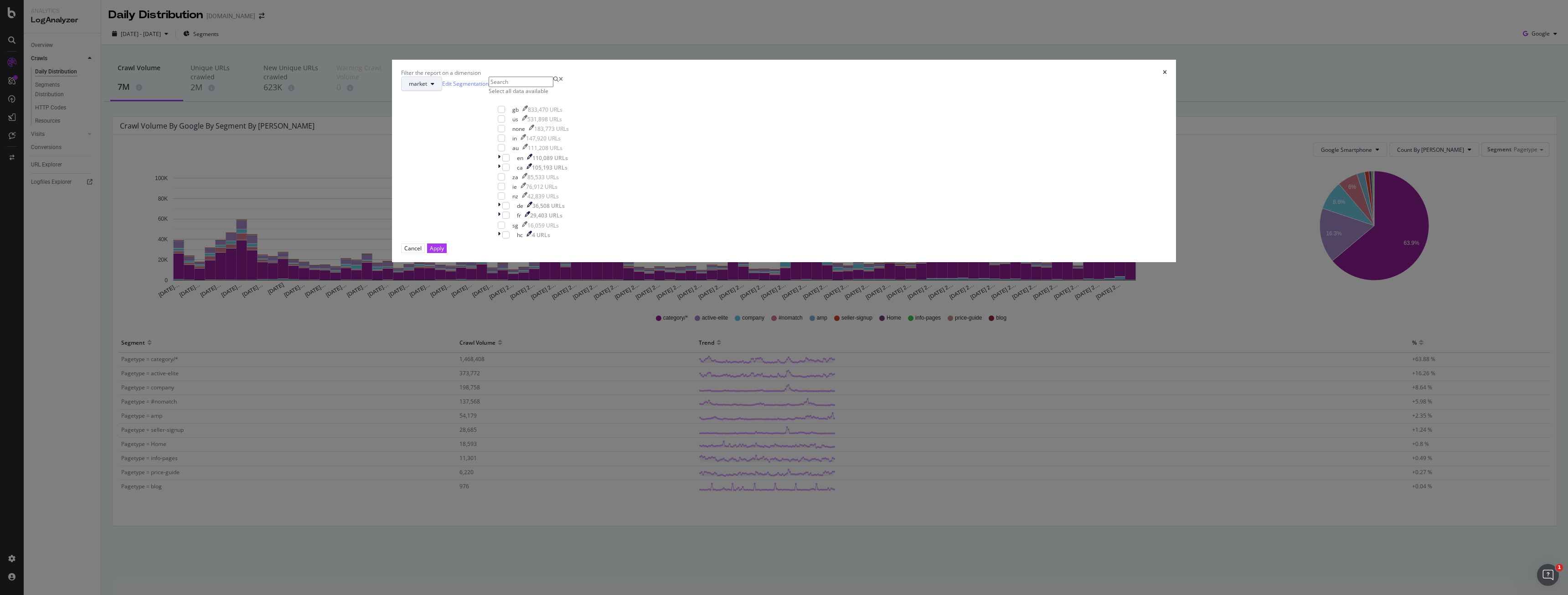
click at [718, 197] on div "market Edit Segmentation Select all data available gb 833,470 URLs us 531,898 U…" at bounding box center [784, 159] width 766 height 167
click at [427, 87] on span "market" at bounding box center [418, 84] width 18 height 8
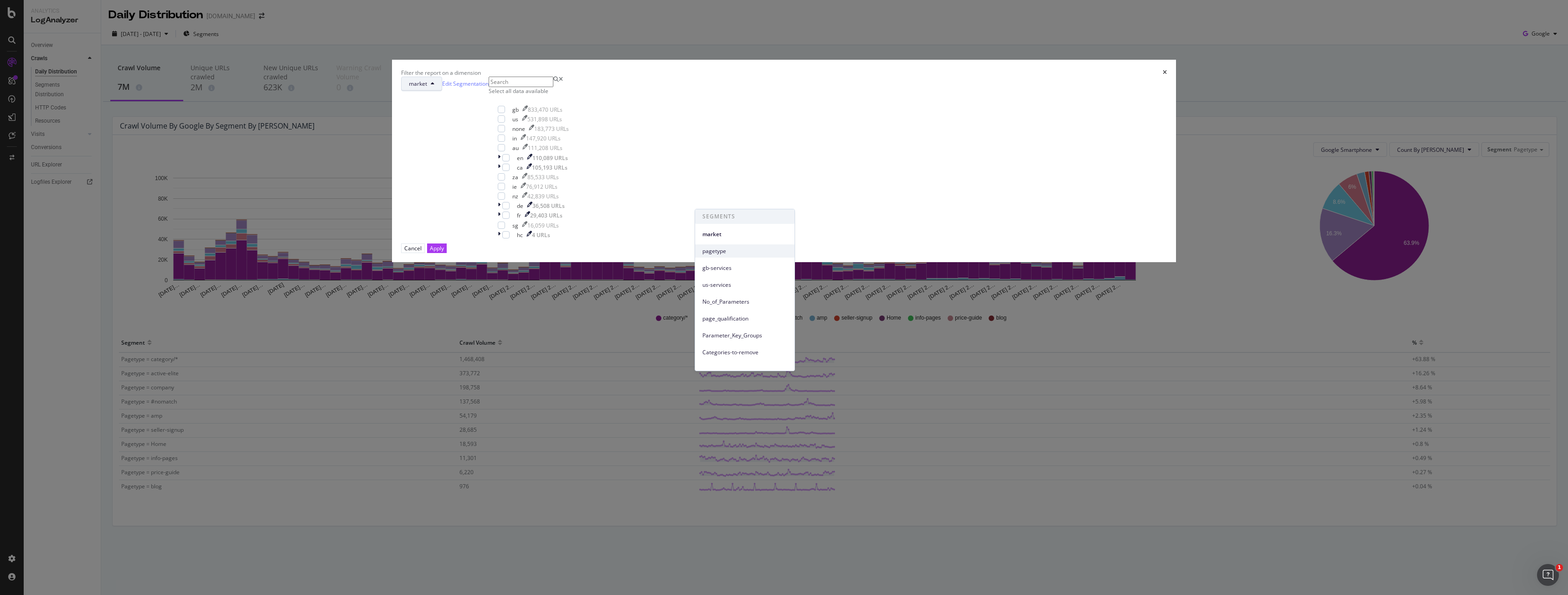
click at [718, 246] on div "pagetype" at bounding box center [744, 251] width 100 height 13
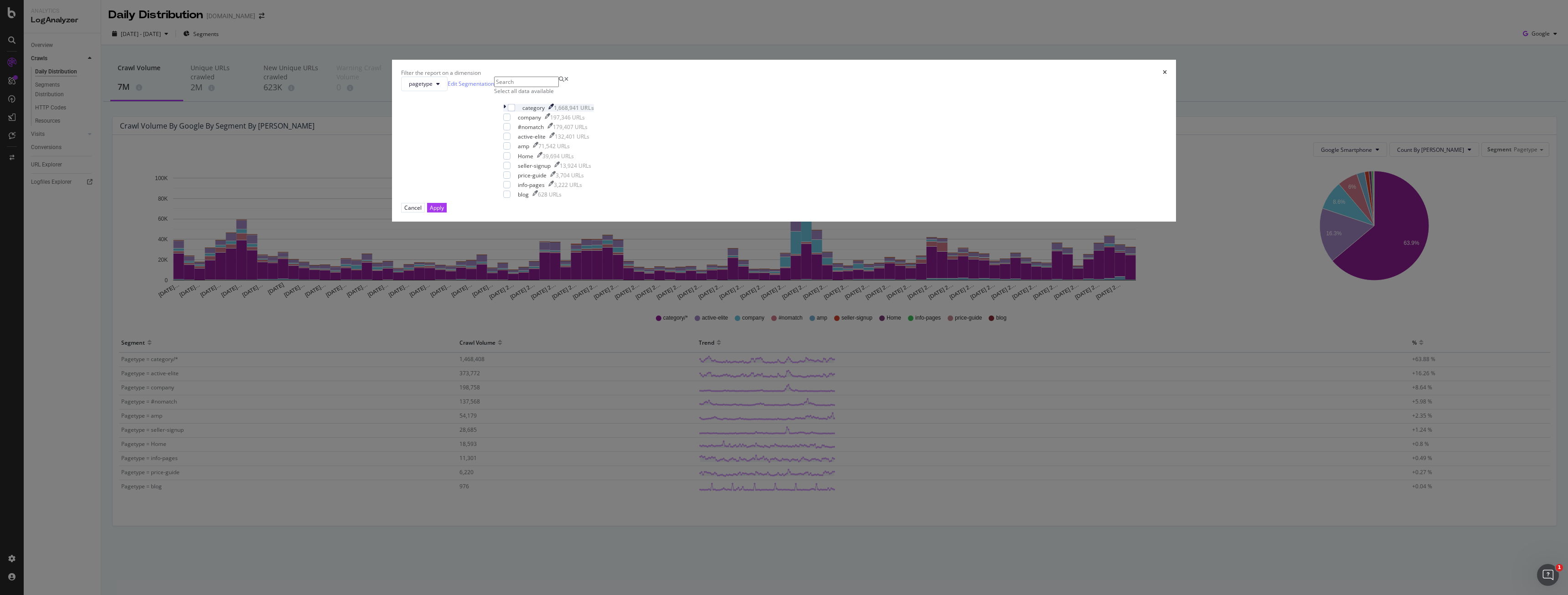
click at [594, 112] on div "category 1,668,941 URLs" at bounding box center [548, 108] width 91 height 8
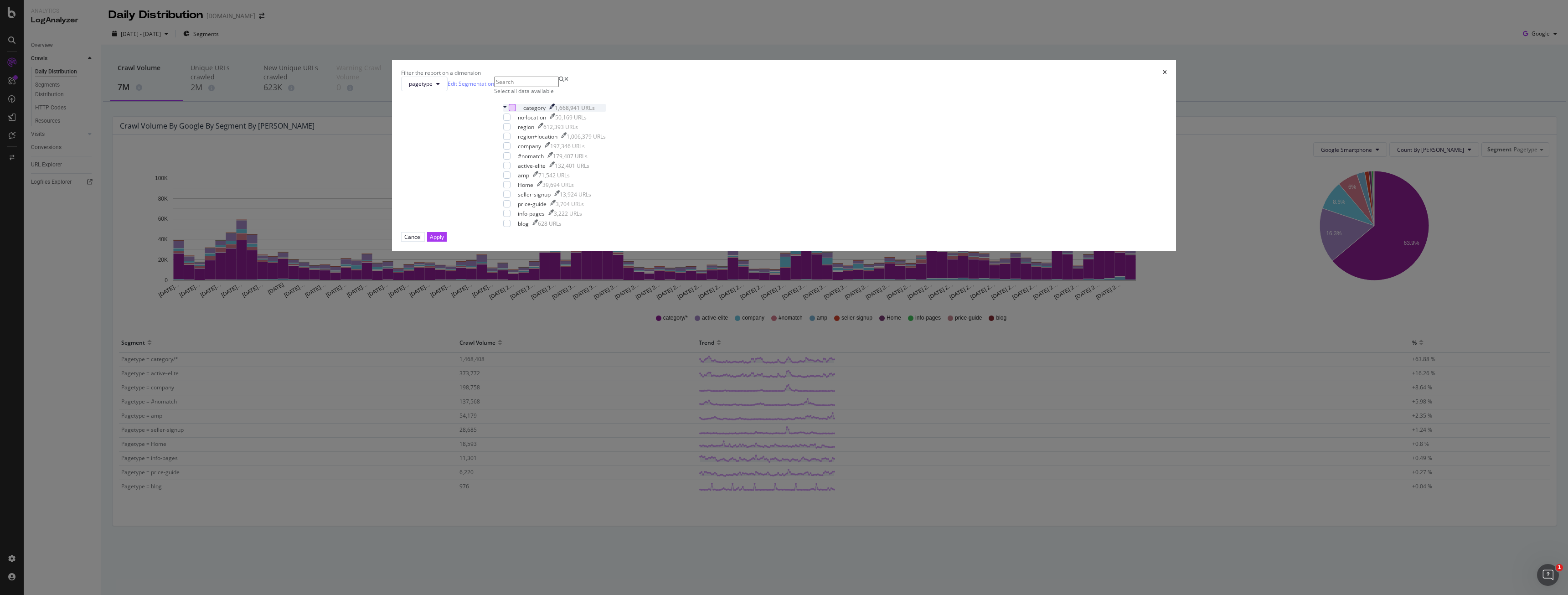
click at [516, 111] on div "modal" at bounding box center [512, 108] width 7 height 7
click at [444, 241] on div "Apply" at bounding box center [437, 236] width 14 height 8
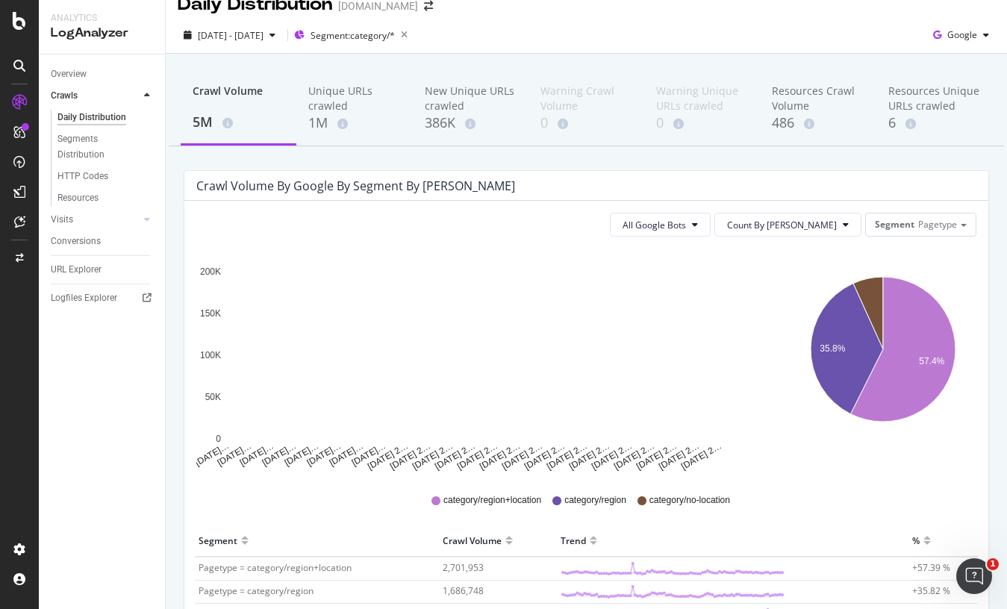
scroll to position [8, 0]
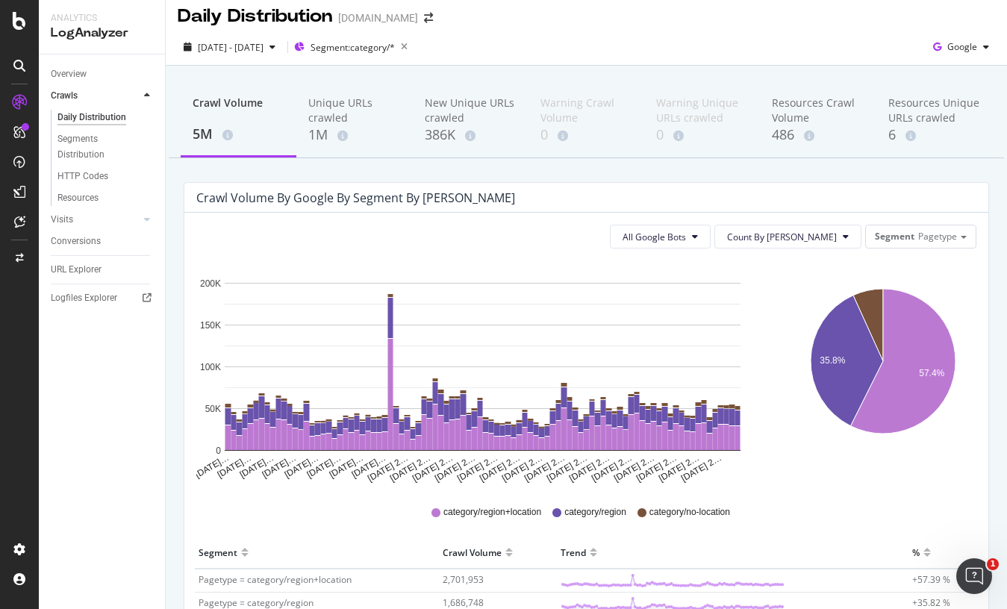
click at [814, 219] on div "All Google Bots Count By Day Segment Pagetype Hold CTRL while clicking to filte…" at bounding box center [586, 452] width 804 height 478
click at [811, 232] on span "Count By Day" at bounding box center [782, 237] width 110 height 13
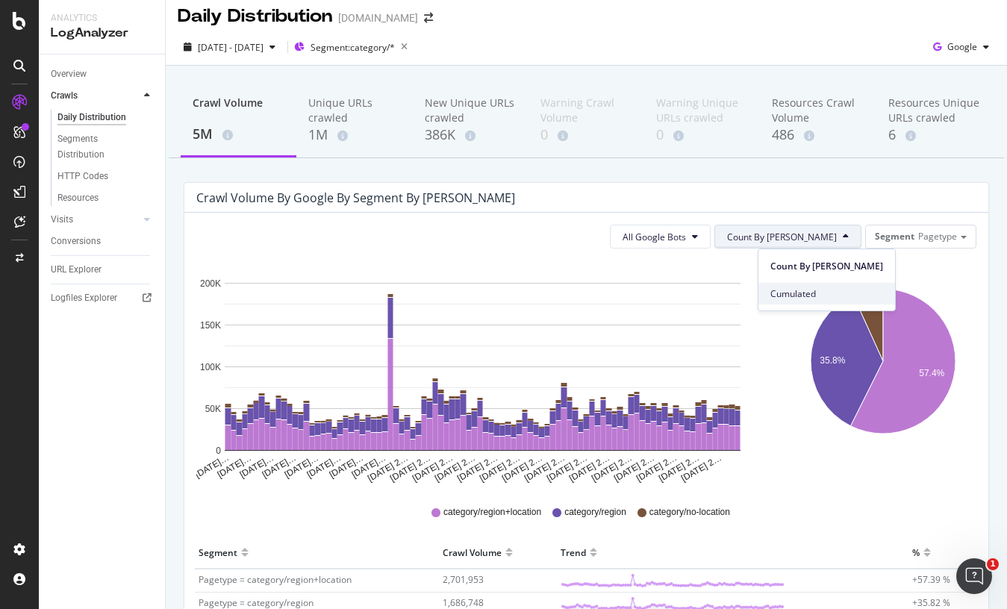
click at [825, 286] on div "Cumulated" at bounding box center [826, 294] width 137 height 22
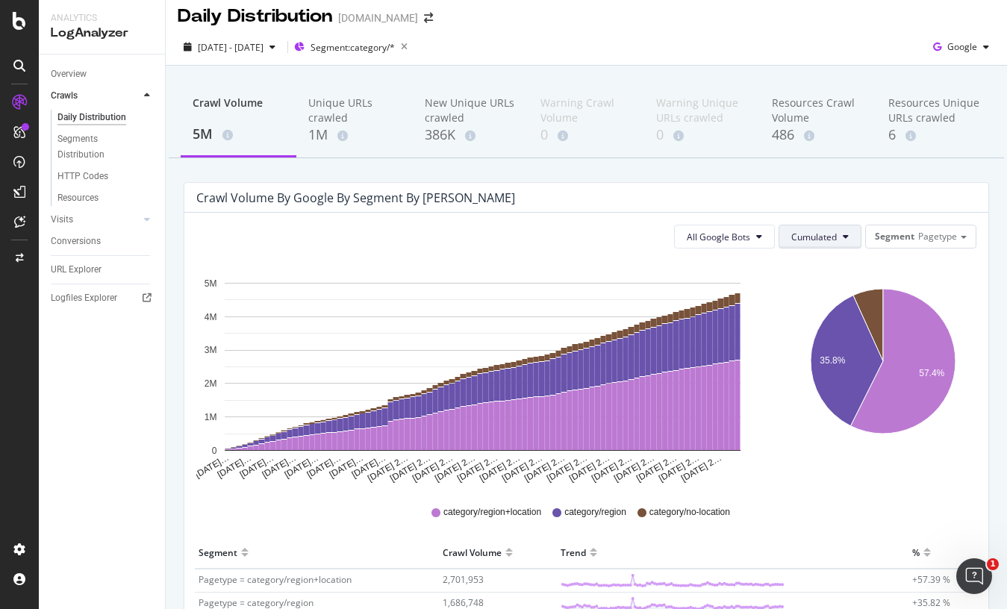
click at [823, 237] on span "Cumulated" at bounding box center [814, 237] width 46 height 13
click at [824, 266] on span "Count By Day" at bounding box center [836, 266] width 110 height 13
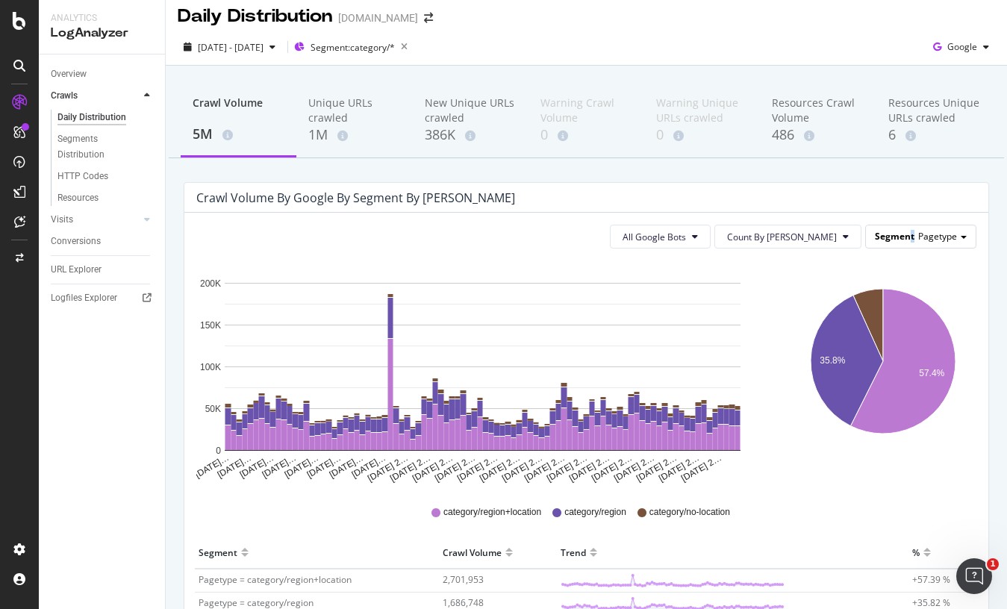
click at [903, 229] on div "Segment Pagetype" at bounding box center [921, 236] width 110 height 22
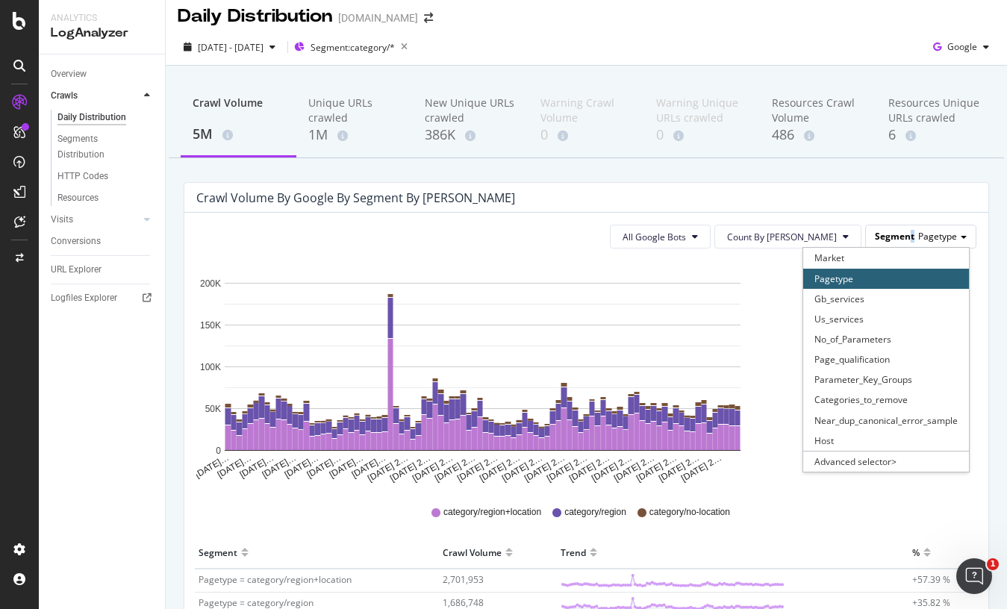
click at [903, 230] on div "Segment Pagetype" at bounding box center [921, 236] width 110 height 22
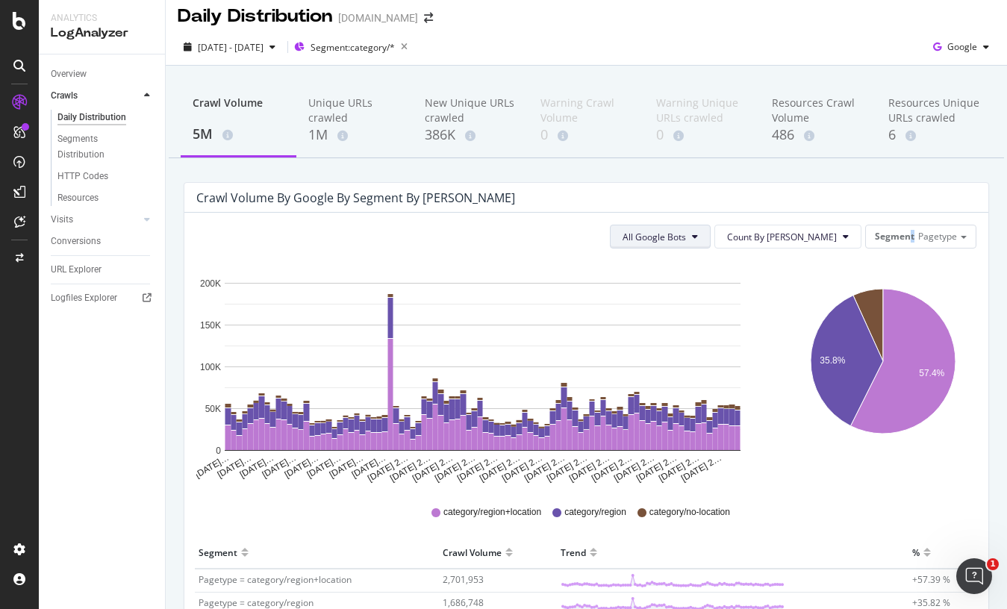
click at [711, 243] on button "All Google Bots" at bounding box center [660, 237] width 101 height 24
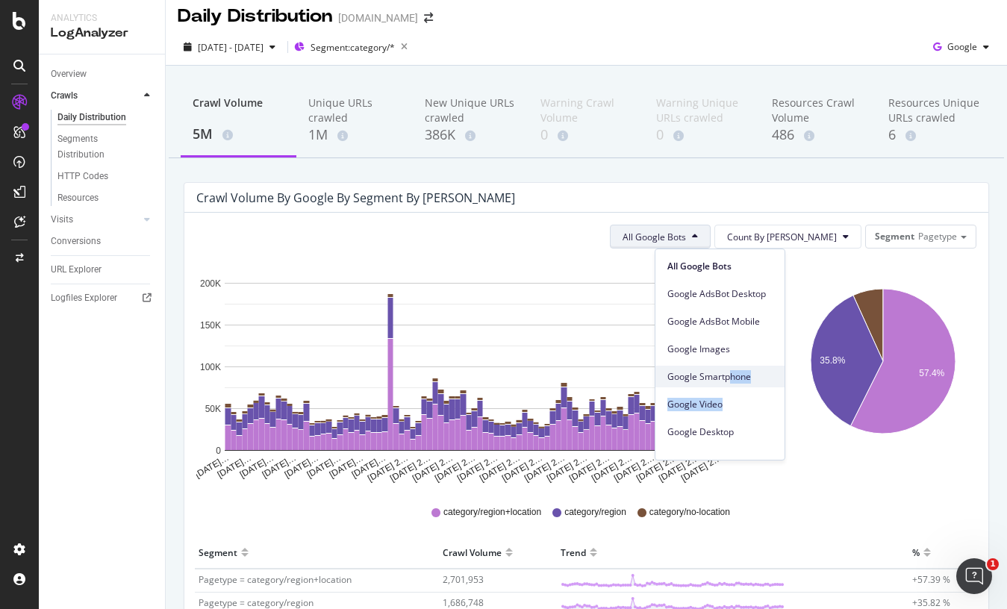
drag, startPoint x: 729, startPoint y: 393, endPoint x: 733, endPoint y: 375, distance: 18.3
click at [732, 381] on div "All Google Bots Google AdsBot Desktop Google AdsBot Mobile Google Images Google…" at bounding box center [719, 351] width 129 height 205
click at [734, 376] on span "Google Smartphone" at bounding box center [719, 376] width 105 height 13
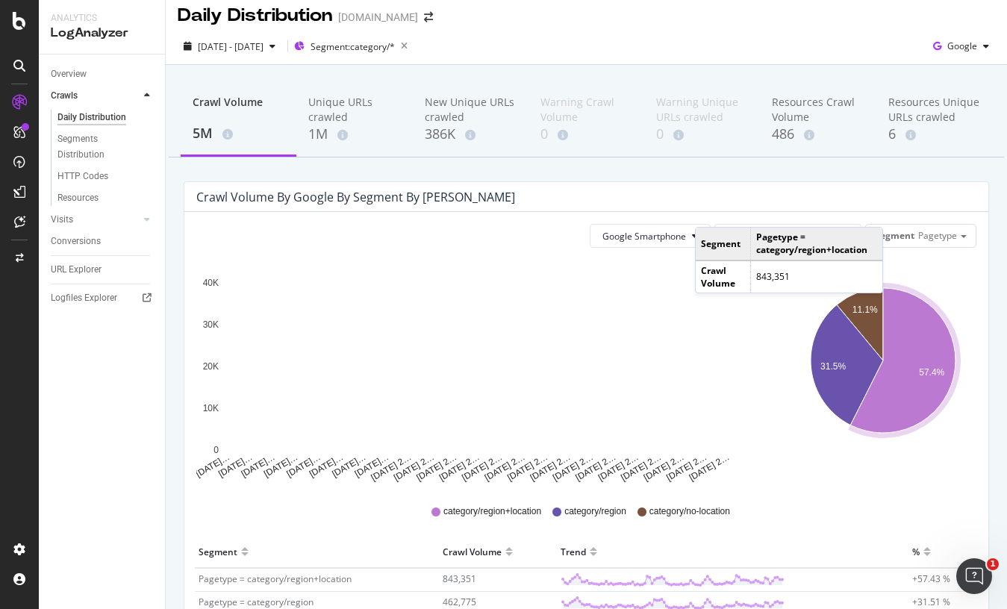
scroll to position [0, 0]
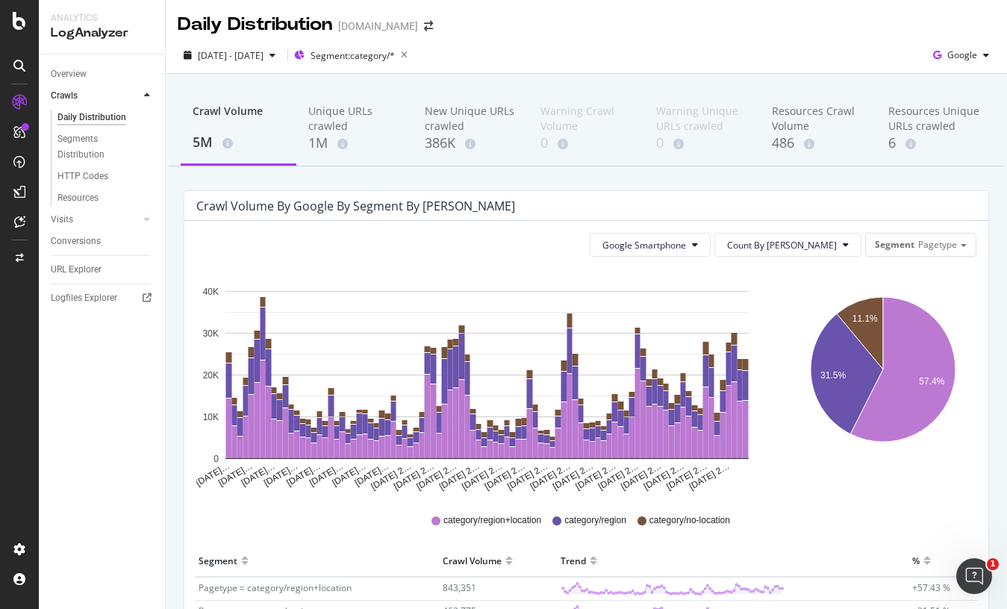
click at [682, 523] on span "category/no-location" at bounding box center [689, 520] width 81 height 13
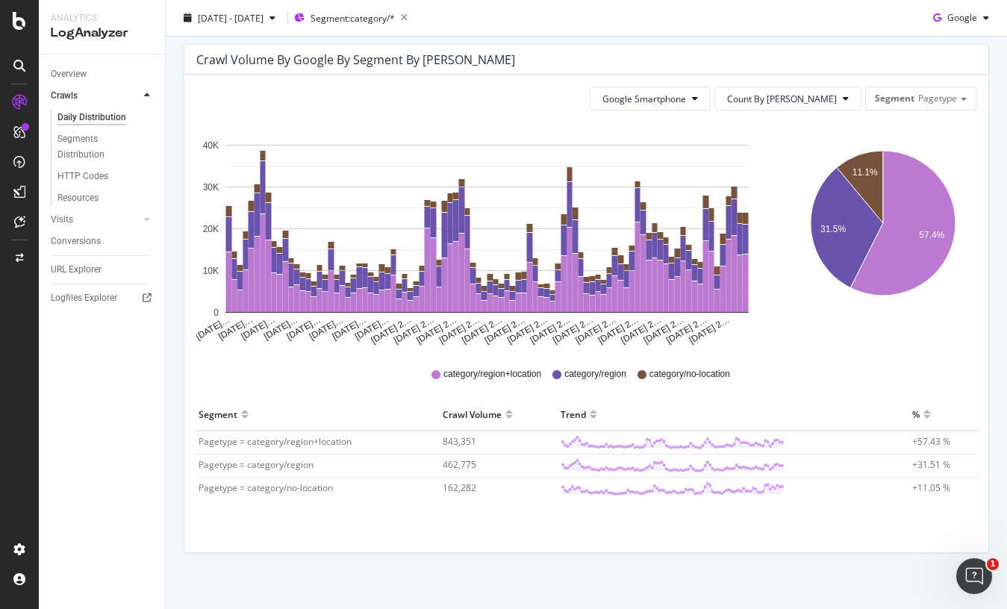
scroll to position [158, 0]
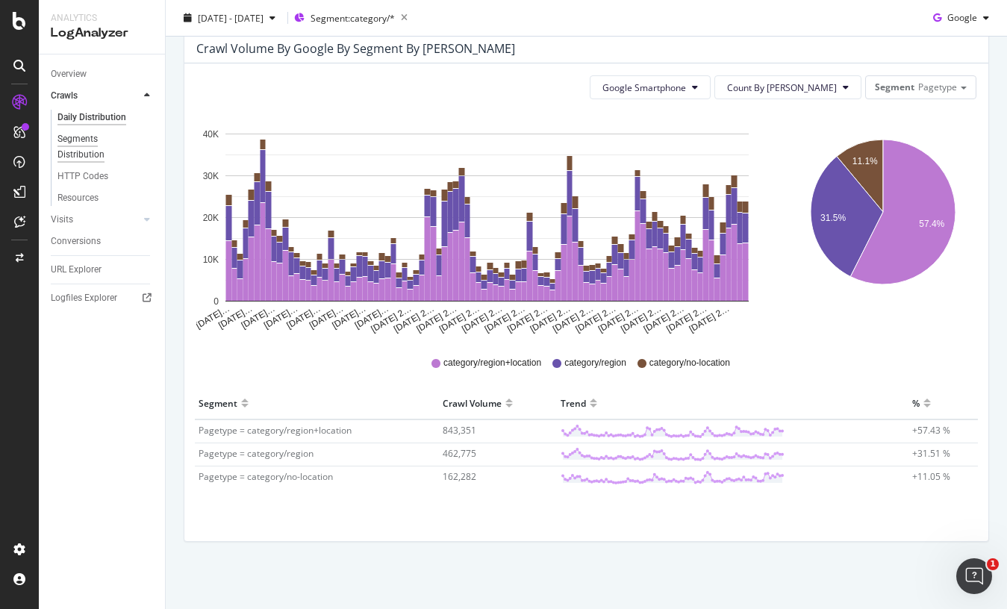
click at [81, 132] on div "Segments Distribution" at bounding box center [98, 146] width 83 height 31
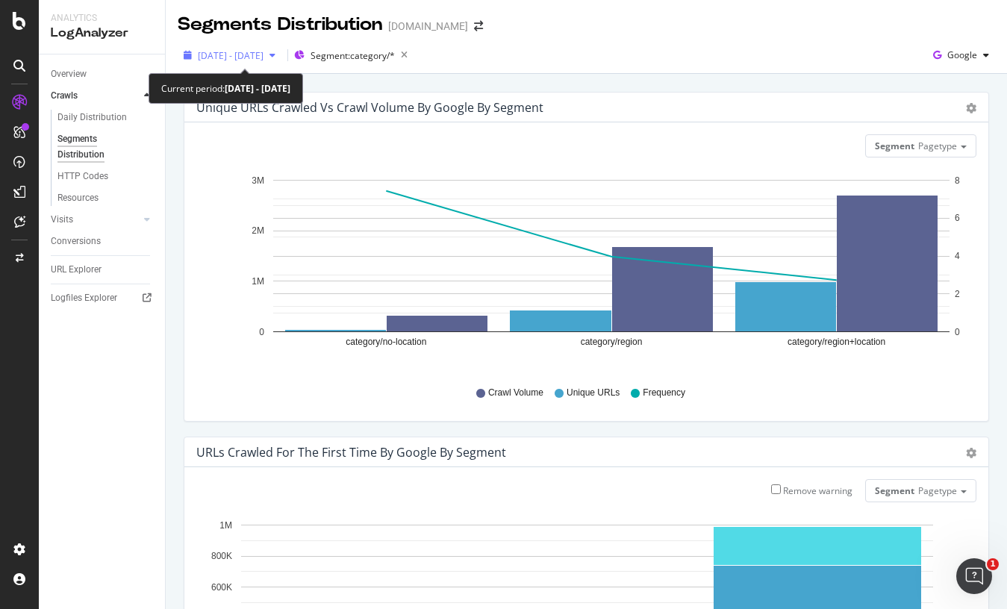
click at [255, 51] on span "2025 Jul. 1st - Sep. 30th" at bounding box center [231, 55] width 66 height 13
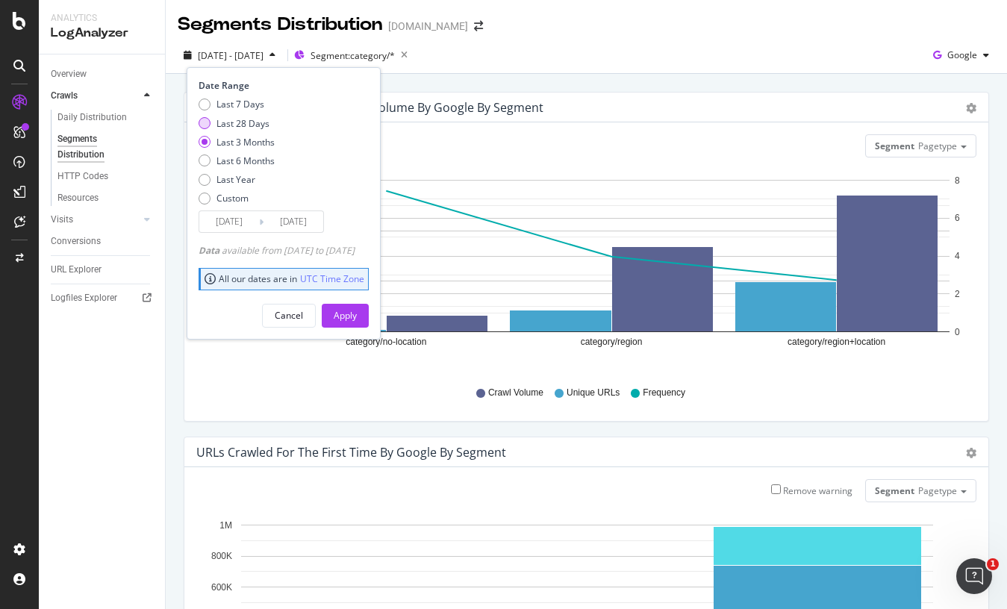
click at [262, 128] on div "Last 28 Days" at bounding box center [242, 123] width 53 height 13
click at [246, 228] on input "2025/09/03" at bounding box center [229, 221] width 60 height 21
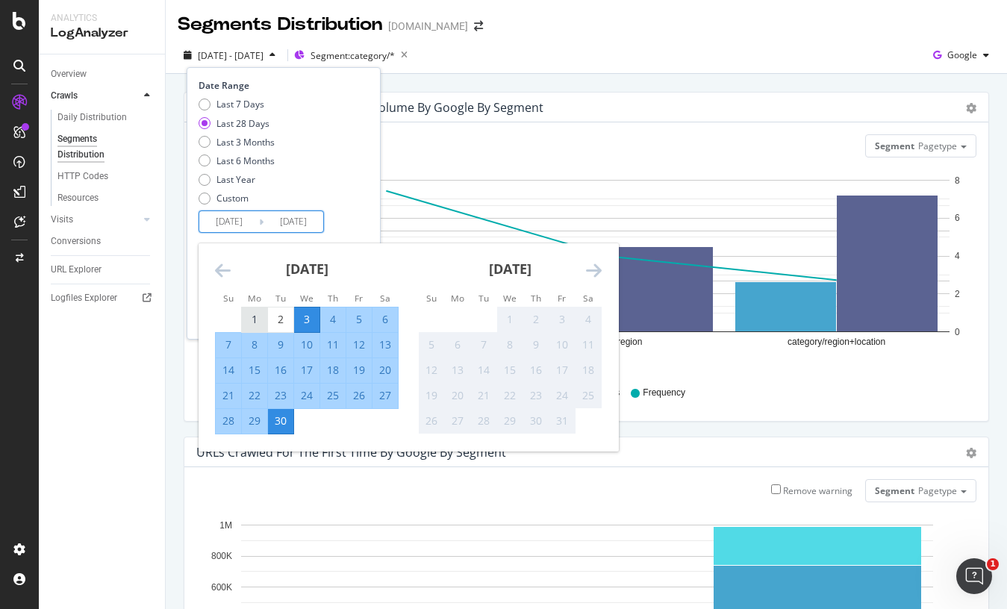
click at [249, 318] on div "1" at bounding box center [254, 319] width 25 height 15
type input "2025/09/01"
click at [292, 423] on div "30" at bounding box center [280, 421] width 25 height 15
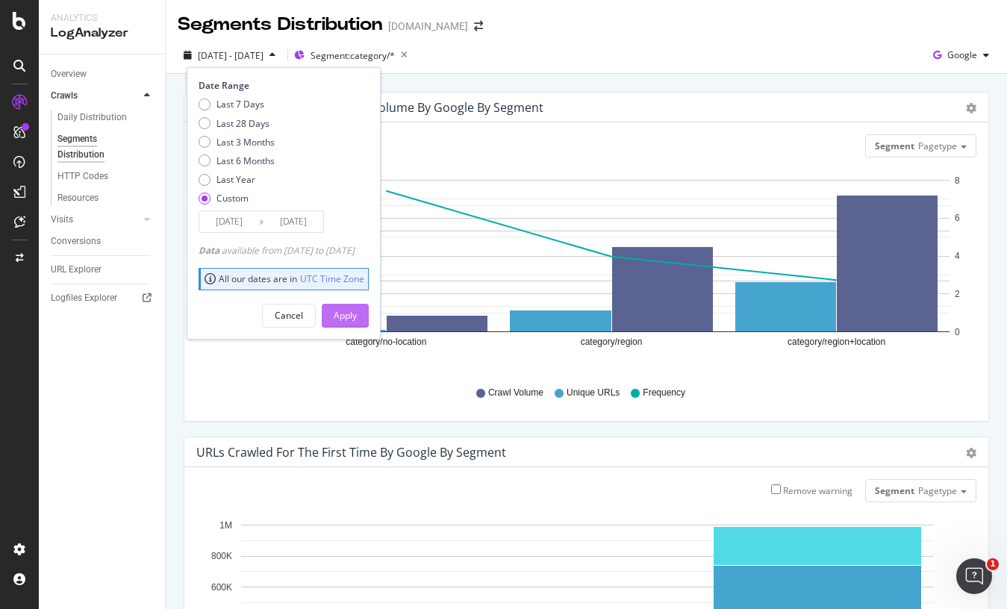
click at [357, 316] on div "Apply" at bounding box center [345, 315] width 23 height 13
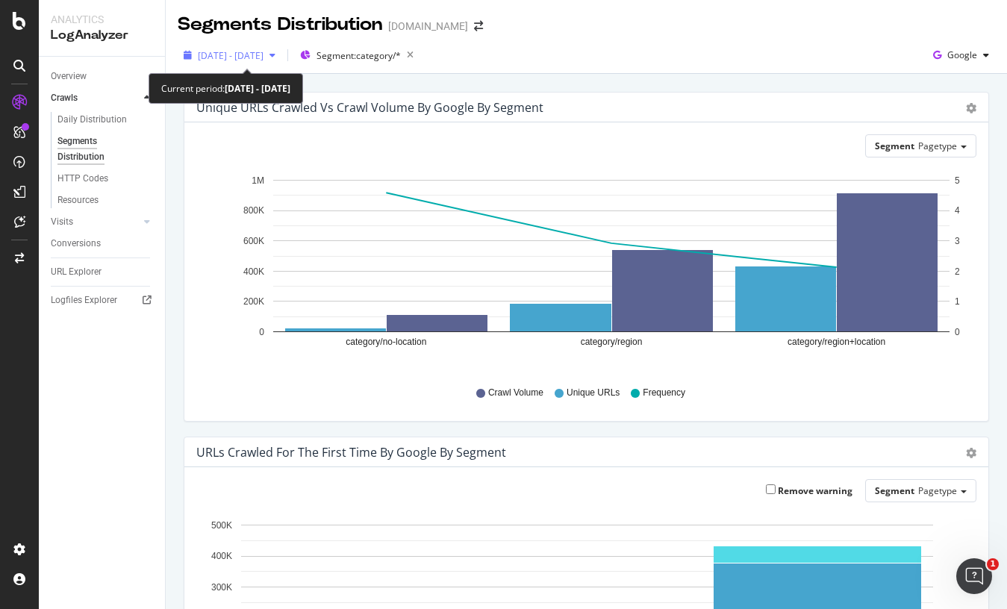
click at [252, 49] on span "[DATE] - [DATE]" at bounding box center [231, 55] width 66 height 13
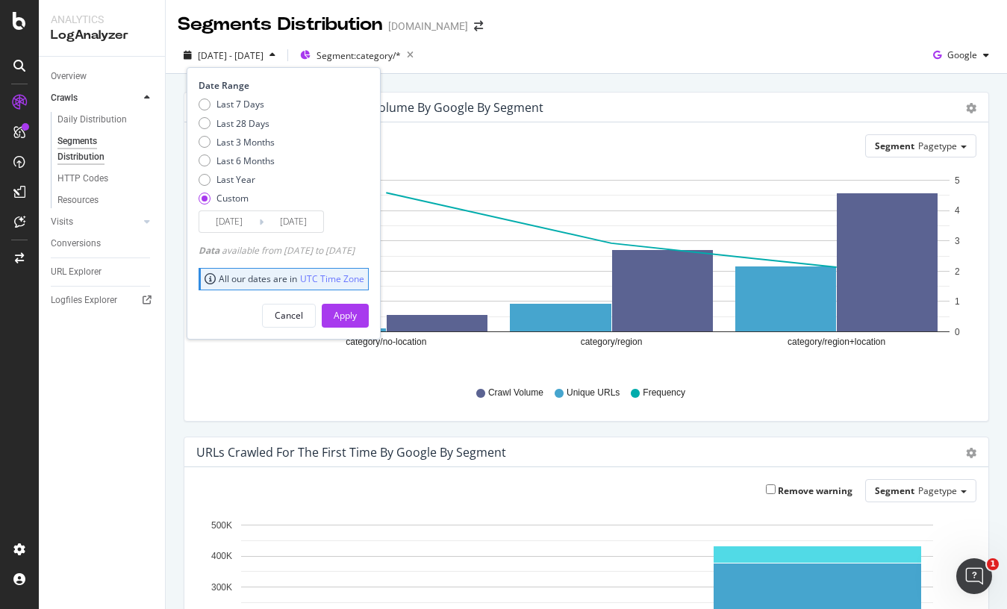
click at [234, 227] on input "2025/09/01" at bounding box center [229, 221] width 60 height 21
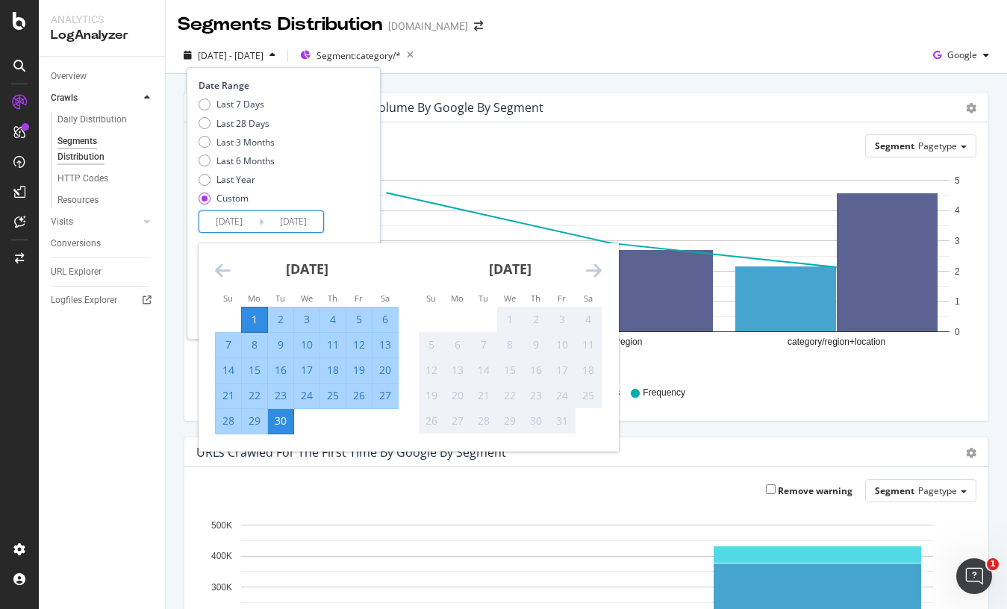
click at [234, 273] on div "[DATE]" at bounding box center [307, 274] width 184 height 63
click at [219, 269] on icon "Move backward to switch to the previous month." at bounding box center [223, 270] width 16 height 18
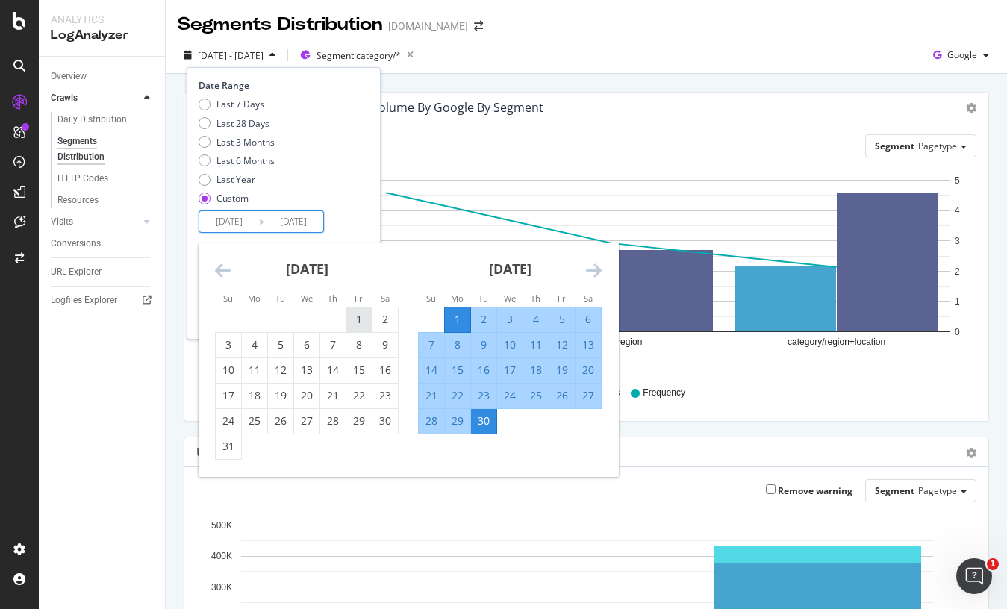
click at [352, 316] on div "1" at bounding box center [358, 319] width 25 height 15
type input "2025/08/01"
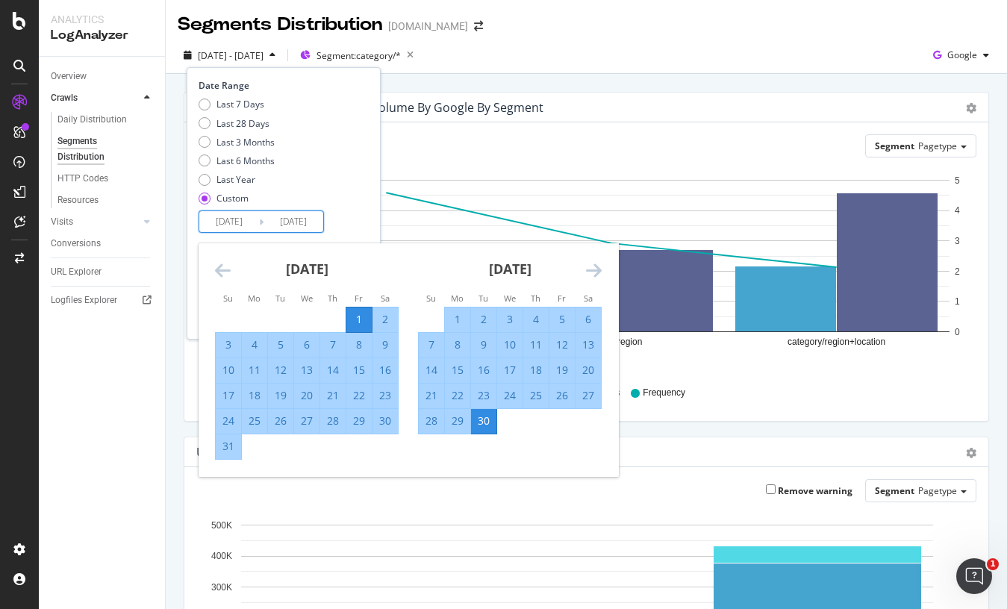
click at [228, 455] on div "31" at bounding box center [228, 446] width 25 height 25
type input "2025/08/31"
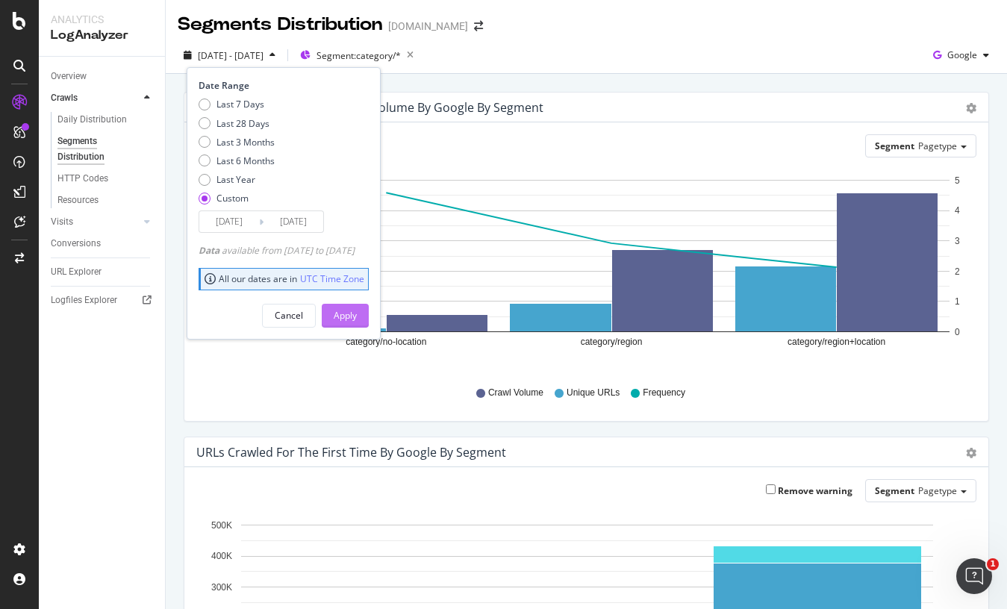
click at [357, 318] on div "Apply" at bounding box center [345, 315] width 23 height 13
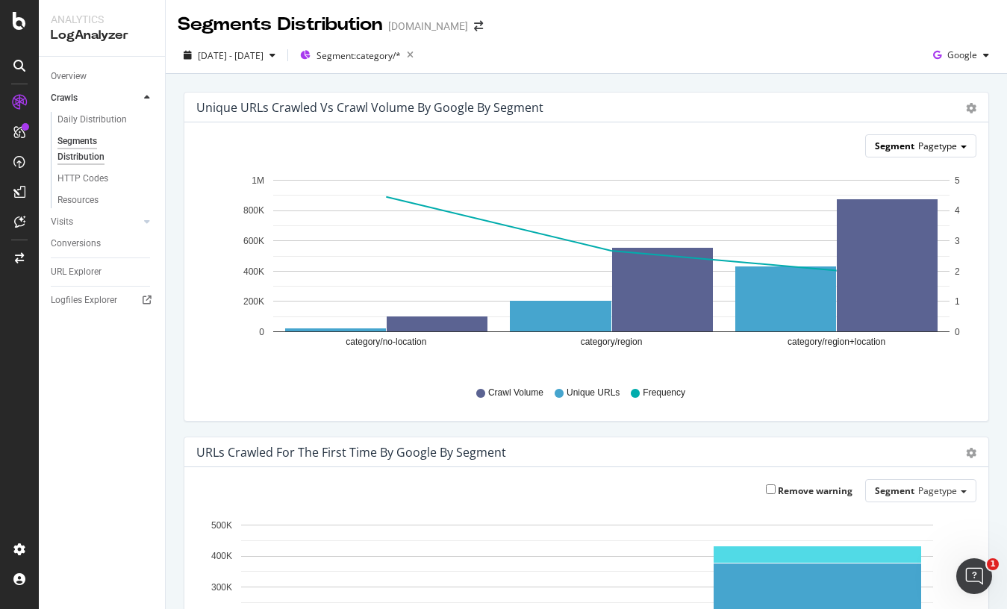
click at [944, 148] on span "Pagetype" at bounding box center [937, 146] width 39 height 13
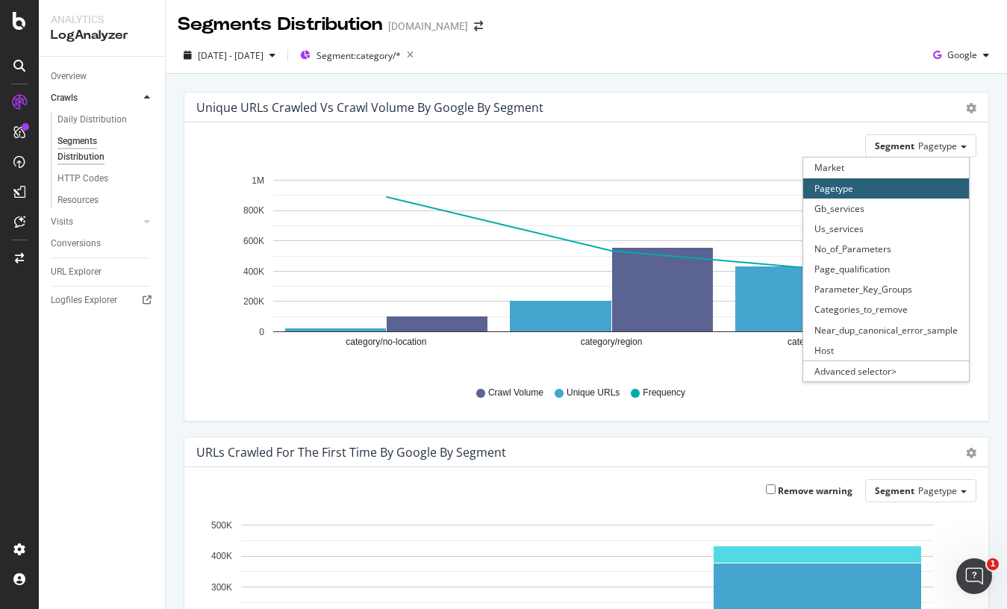
click at [968, 93] on div "Unique URLs Crawled vs Crawl Volume by google by Segment Chart (by Value) Table" at bounding box center [586, 108] width 804 height 30
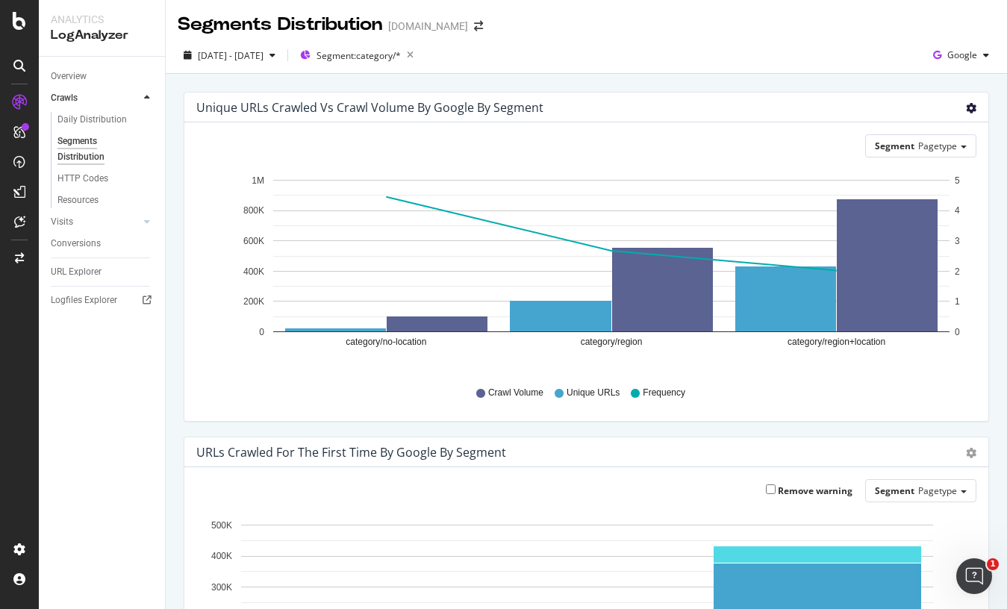
click at [966, 105] on icon "gear" at bounding box center [971, 108] width 10 height 10
click at [935, 171] on span "Table" at bounding box center [928, 169] width 118 height 22
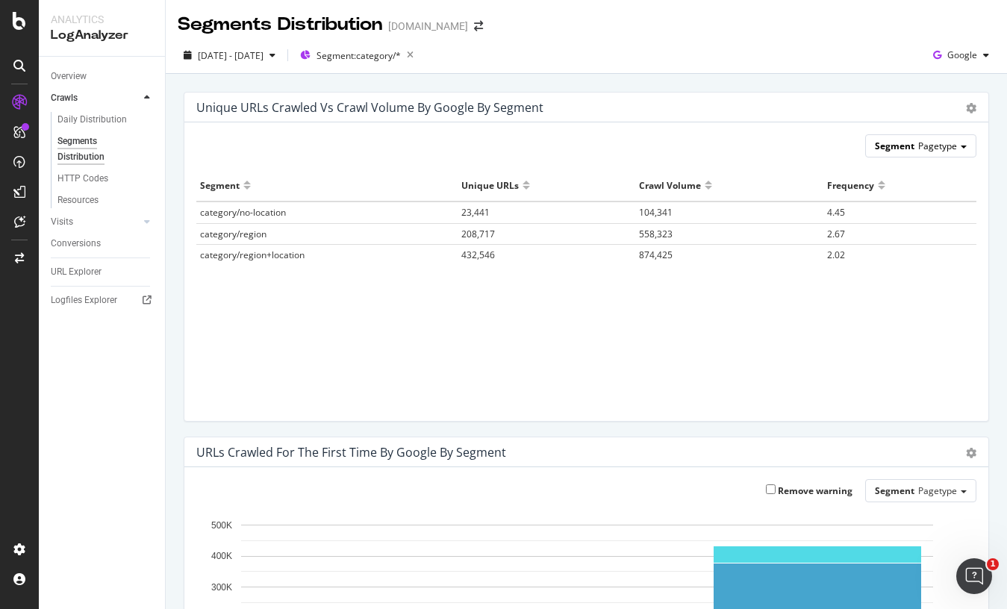
click at [945, 149] on span "Pagetype" at bounding box center [937, 146] width 39 height 13
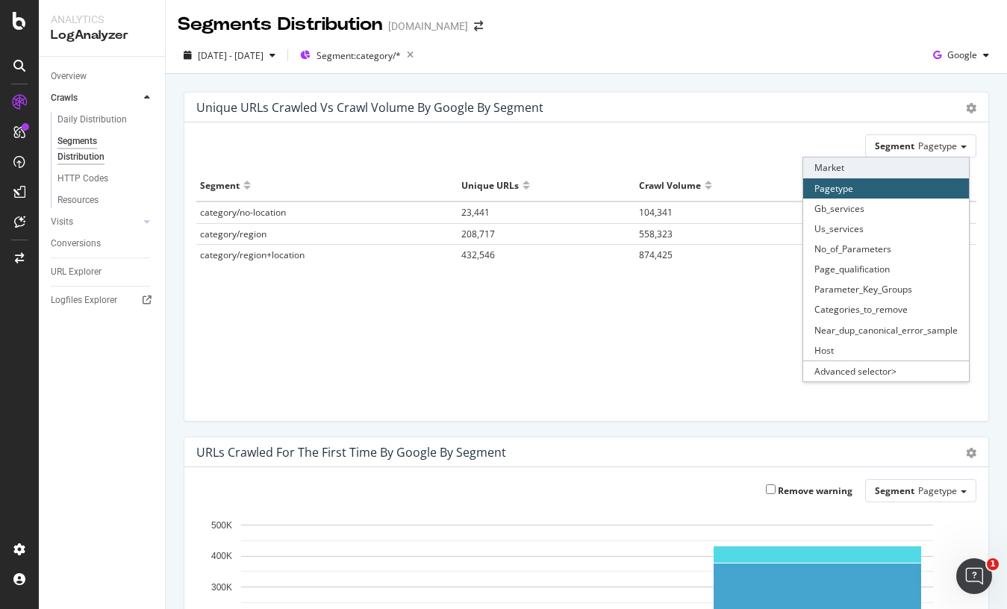
click at [859, 160] on div "Market" at bounding box center [886, 168] width 166 height 20
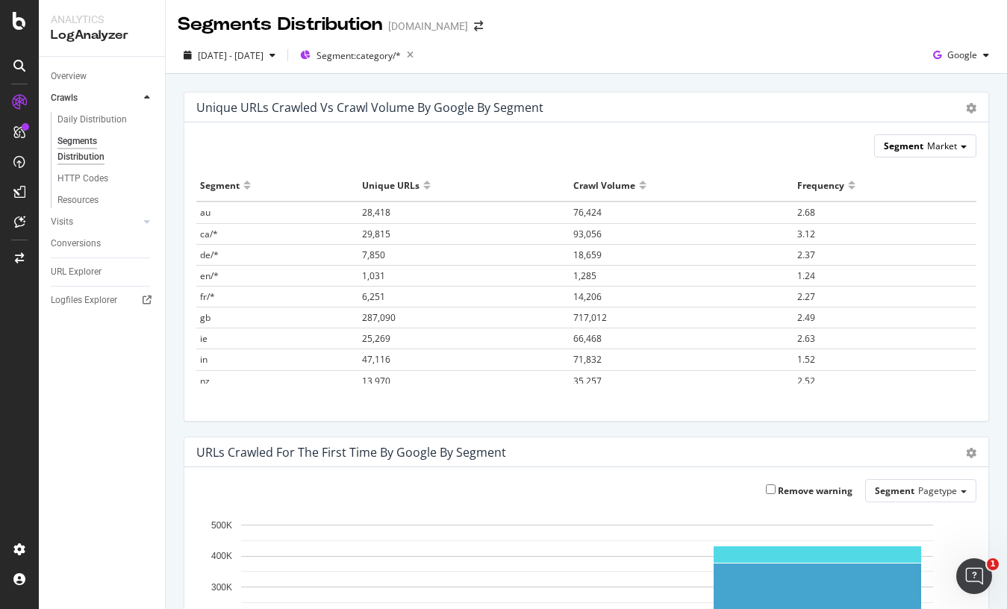
click at [912, 155] on div "Segment Market" at bounding box center [925, 146] width 101 height 22
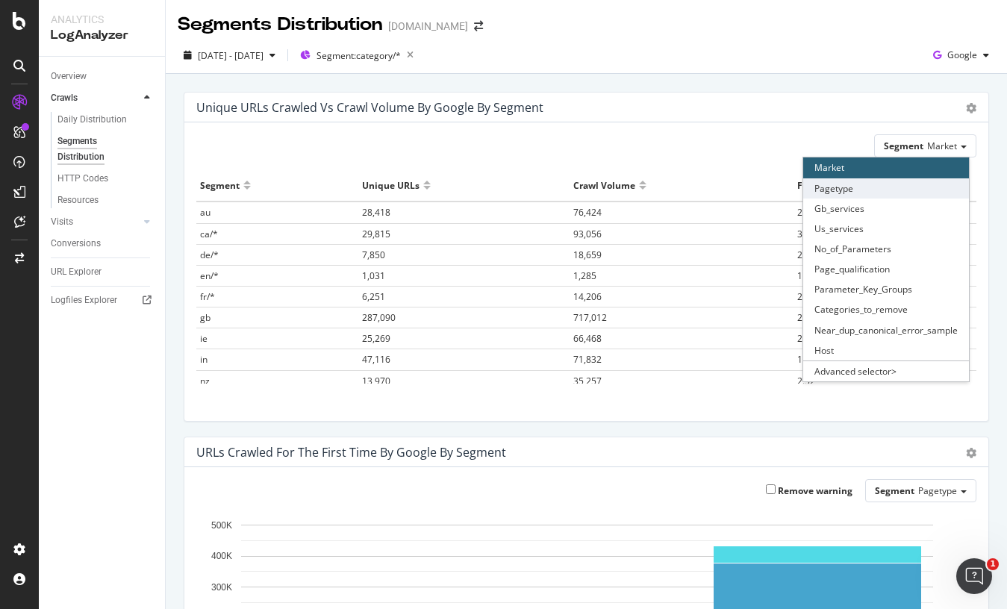
click at [906, 192] on div "Pagetype" at bounding box center [886, 188] width 166 height 20
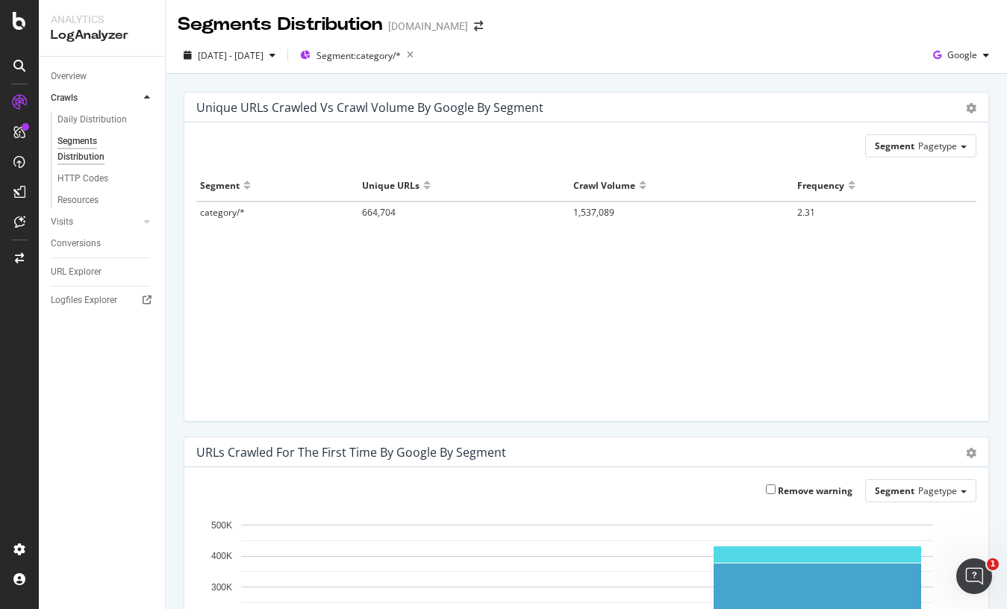
click at [892, 158] on div "Segment Pagetype" at bounding box center [920, 145] width 111 height 23
click at [901, 150] on span "Segment" at bounding box center [895, 146] width 40 height 13
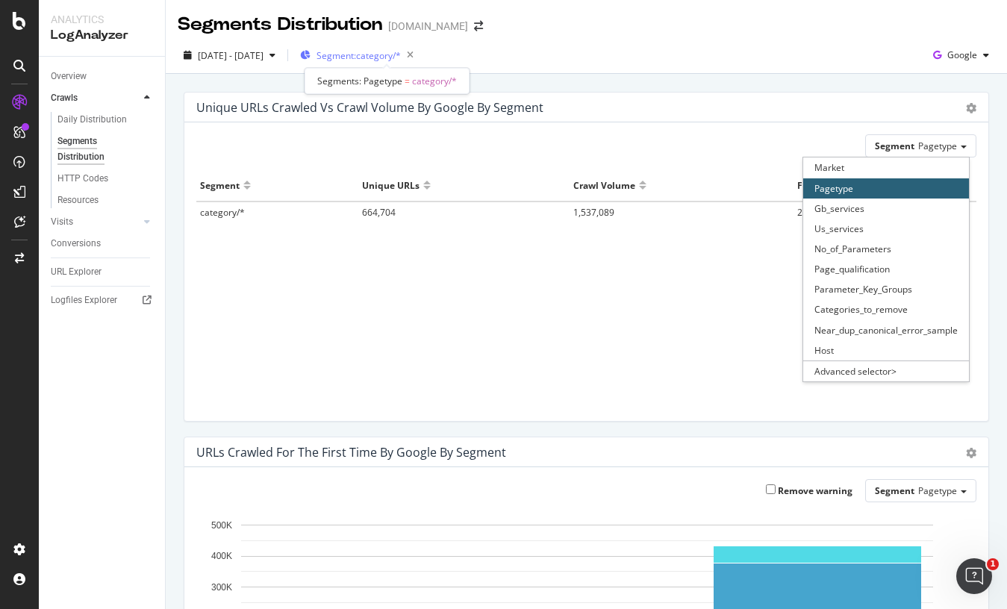
click at [389, 55] on span "Segment: category/*" at bounding box center [359, 55] width 84 height 13
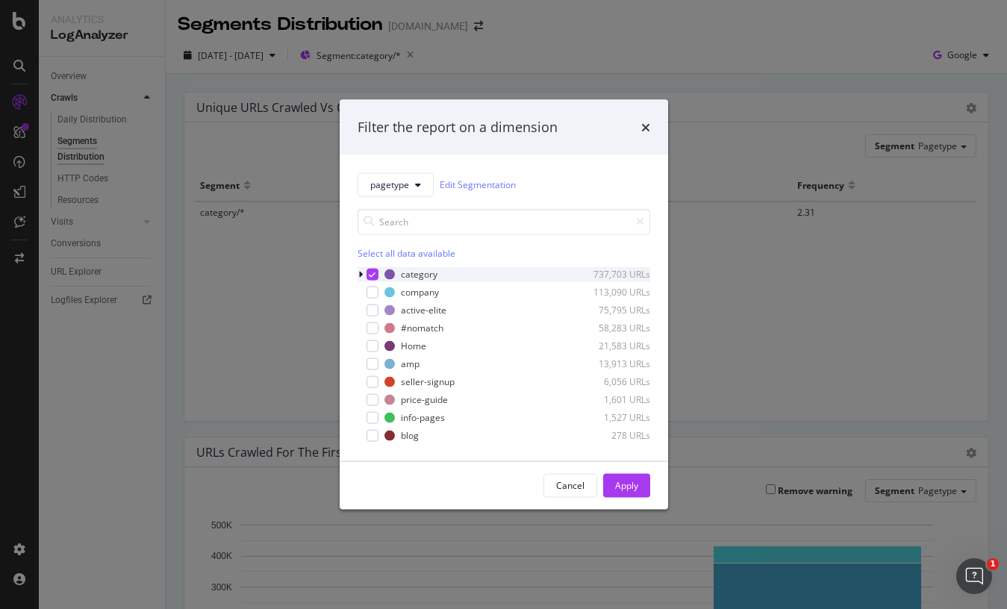
click at [360, 275] on icon "modal" at bounding box center [360, 273] width 4 height 9
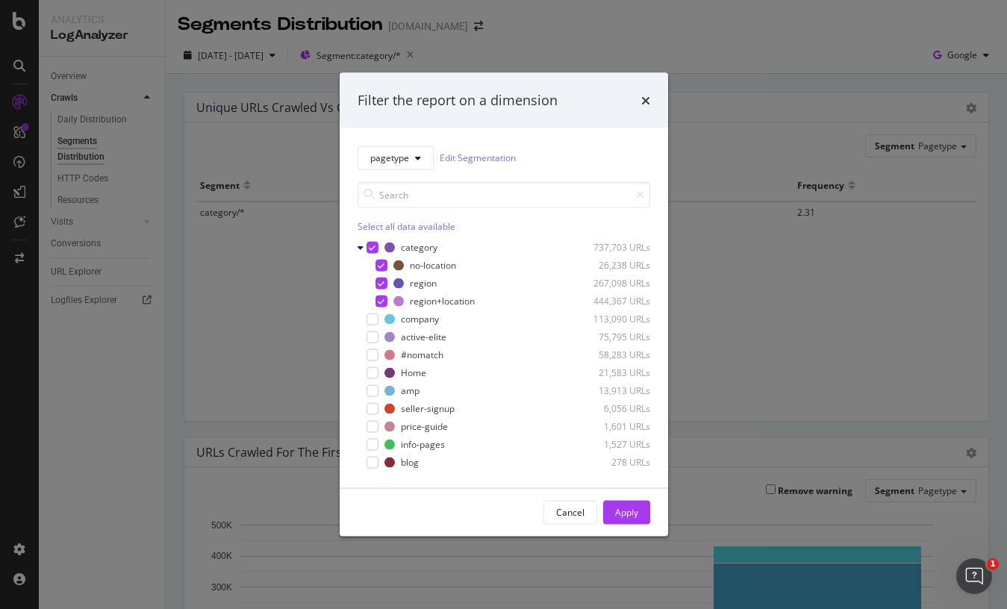
click at [741, 291] on div "Filter the report on a dimension pagetype Edit Segmentation Select all data ava…" at bounding box center [503, 304] width 1007 height 609
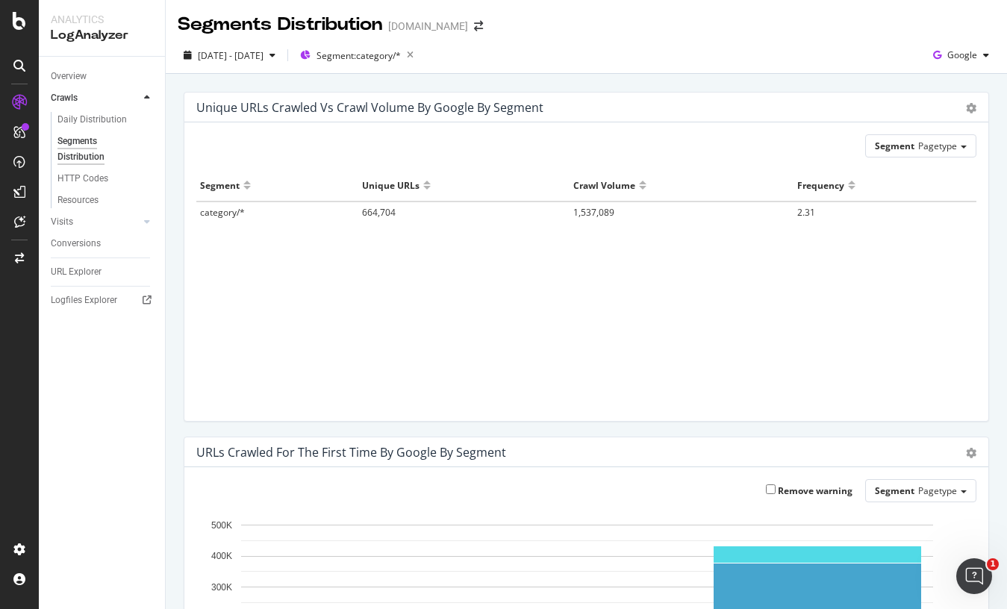
click at [246, 215] on td "category/*" at bounding box center [277, 212] width 162 height 21
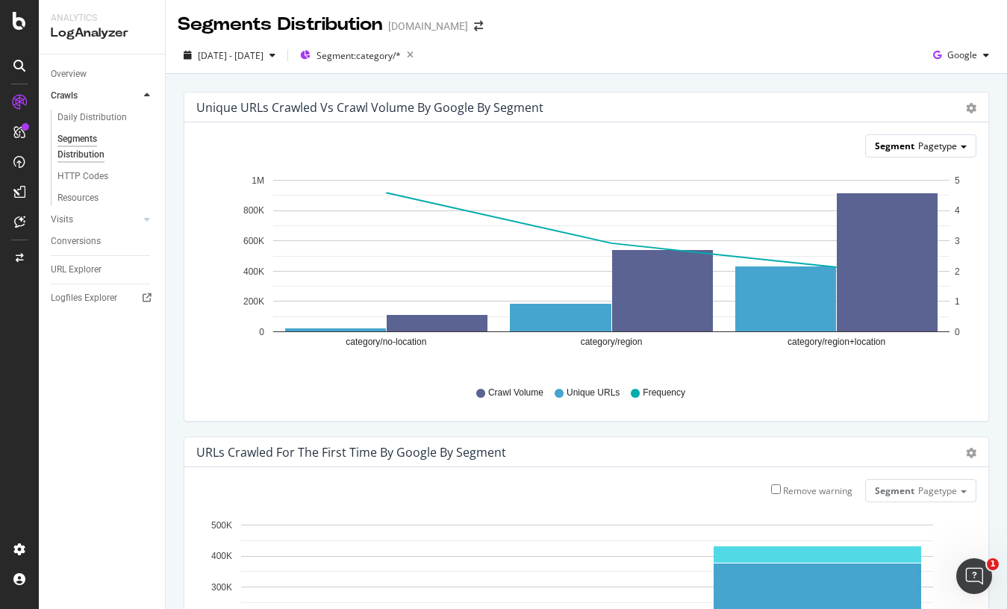
click at [886, 152] on div "Segment Pagetype" at bounding box center [921, 146] width 110 height 22
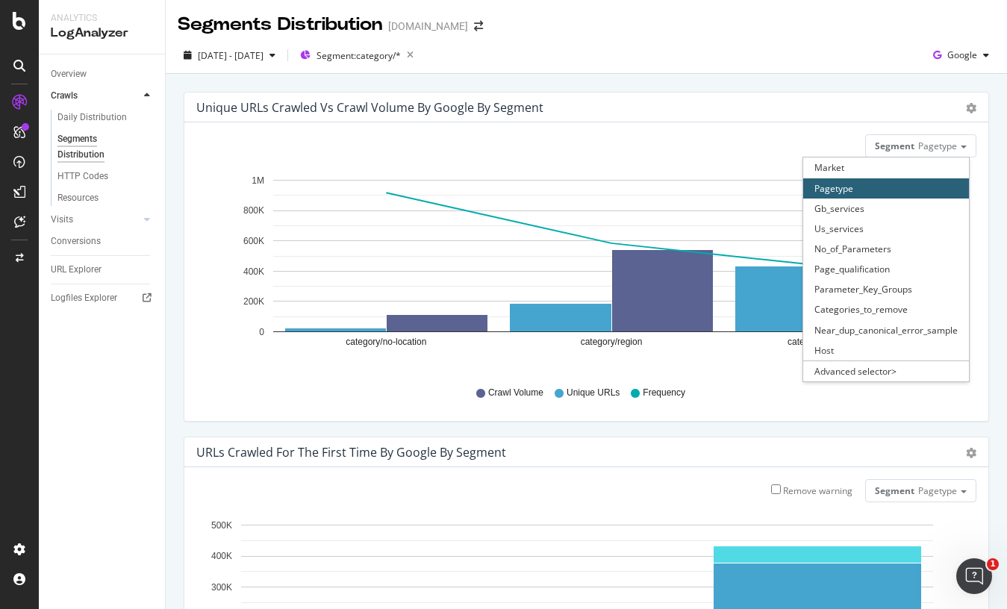
click at [702, 58] on div "2025 Sep. 1st - Sep. 30th Segment: category/* Google" at bounding box center [586, 58] width 841 height 30
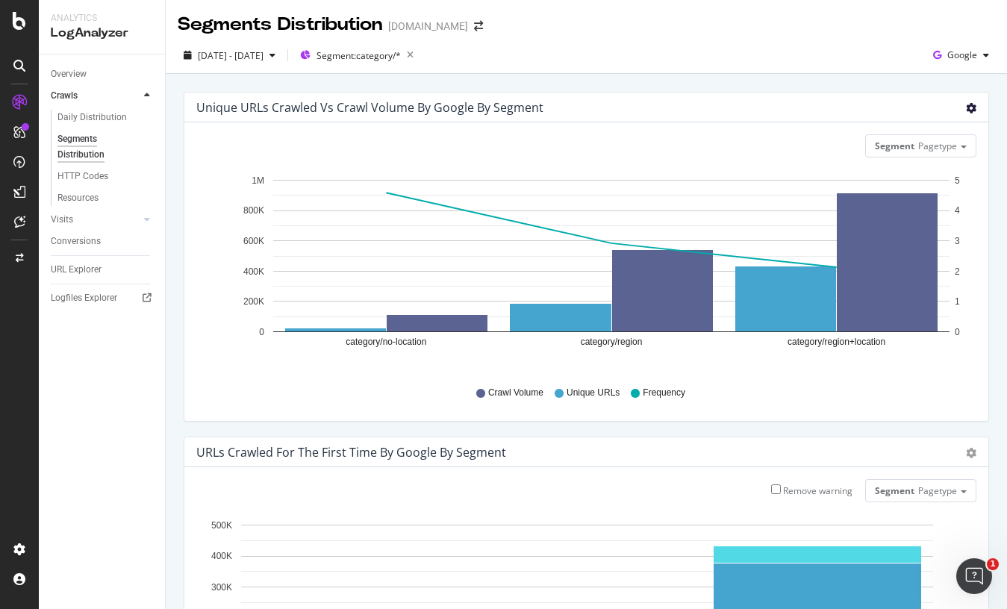
click at [966, 105] on icon "gear" at bounding box center [971, 108] width 10 height 10
click at [930, 166] on span "Table" at bounding box center [927, 165] width 119 height 20
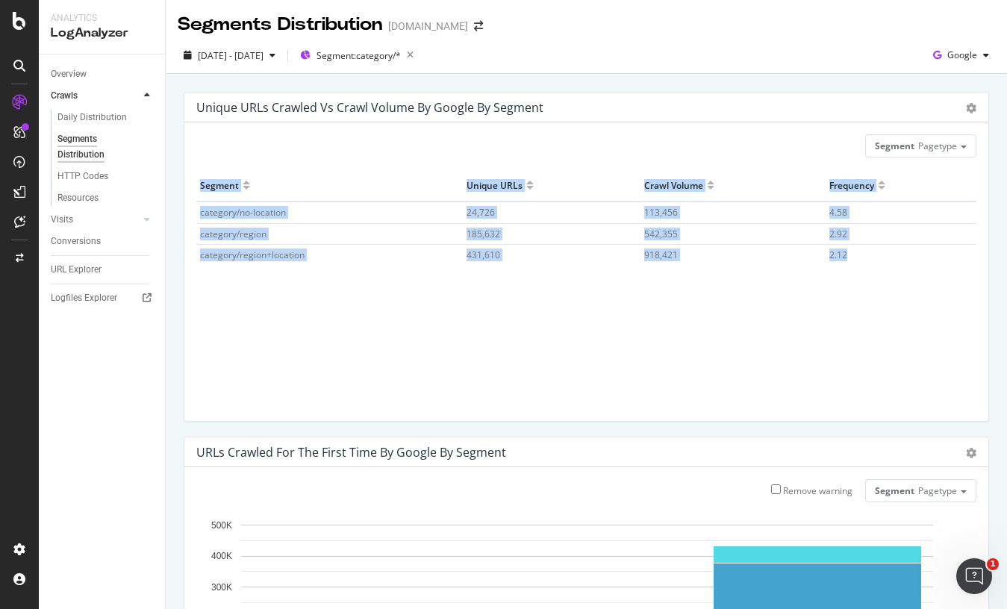
drag, startPoint x: 860, startPoint y: 255, endPoint x: 188, endPoint y: 181, distance: 675.8
click at [188, 181] on div "Segment Pagetype Hold CTRL while clicking to filter the report. Segment Unique …" at bounding box center [586, 271] width 804 height 299
copy table "Segment Unique URLs Crawl Volume Frequency category/no-location 24,726 113,456 …"
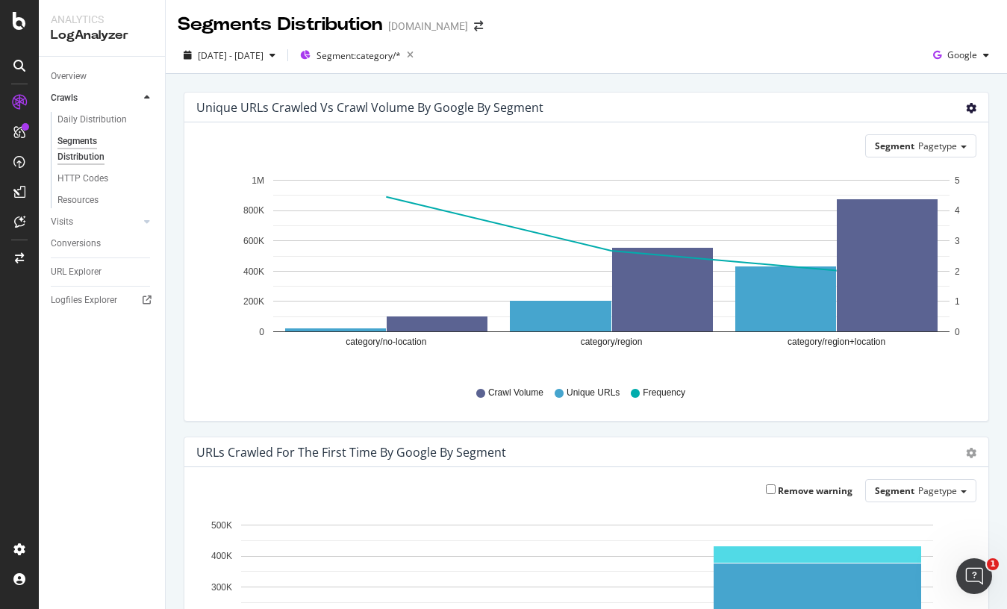
click at [966, 113] on icon "gear" at bounding box center [971, 108] width 10 height 10
click at [930, 161] on span "Table" at bounding box center [928, 169] width 118 height 22
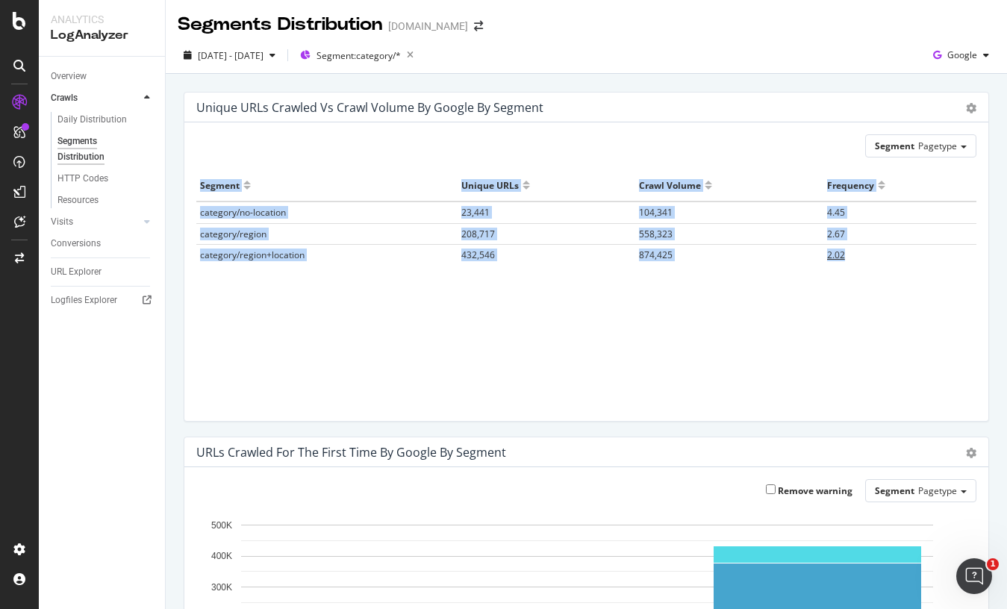
drag, startPoint x: 200, startPoint y: 187, endPoint x: 873, endPoint y: 255, distance: 676.7
click at [873, 255] on table "Segment Unique URLs Crawl Volume Frequency category/no-location 23,441 104,341 …" at bounding box center [586, 216] width 780 height 95
copy table "Segment Unique URLs Crawl Volume Frequency category/no-location 23,441 104,341 …"
